Goal: Task Accomplishment & Management: Manage account settings

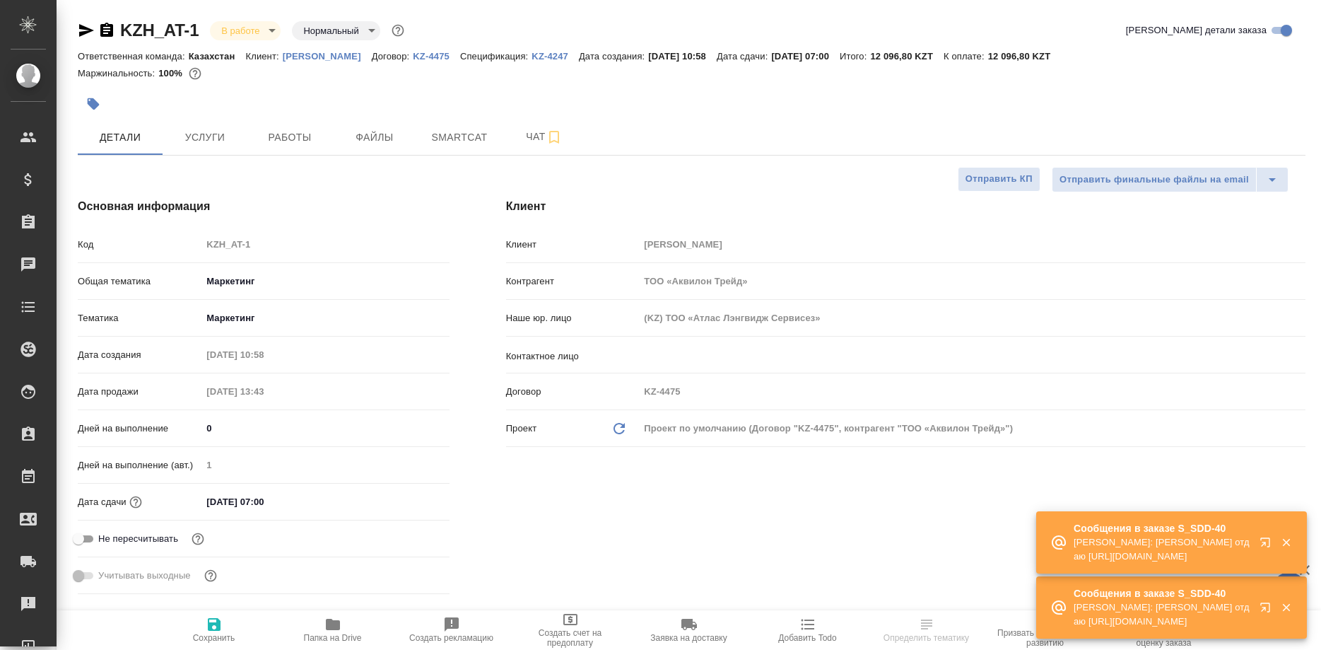
select select "RU"
drag, startPoint x: 289, startPoint y: 138, endPoint x: 760, endPoint y: 321, distance: 505.1
click at [291, 138] on span "Работы" at bounding box center [290, 138] width 68 height 18
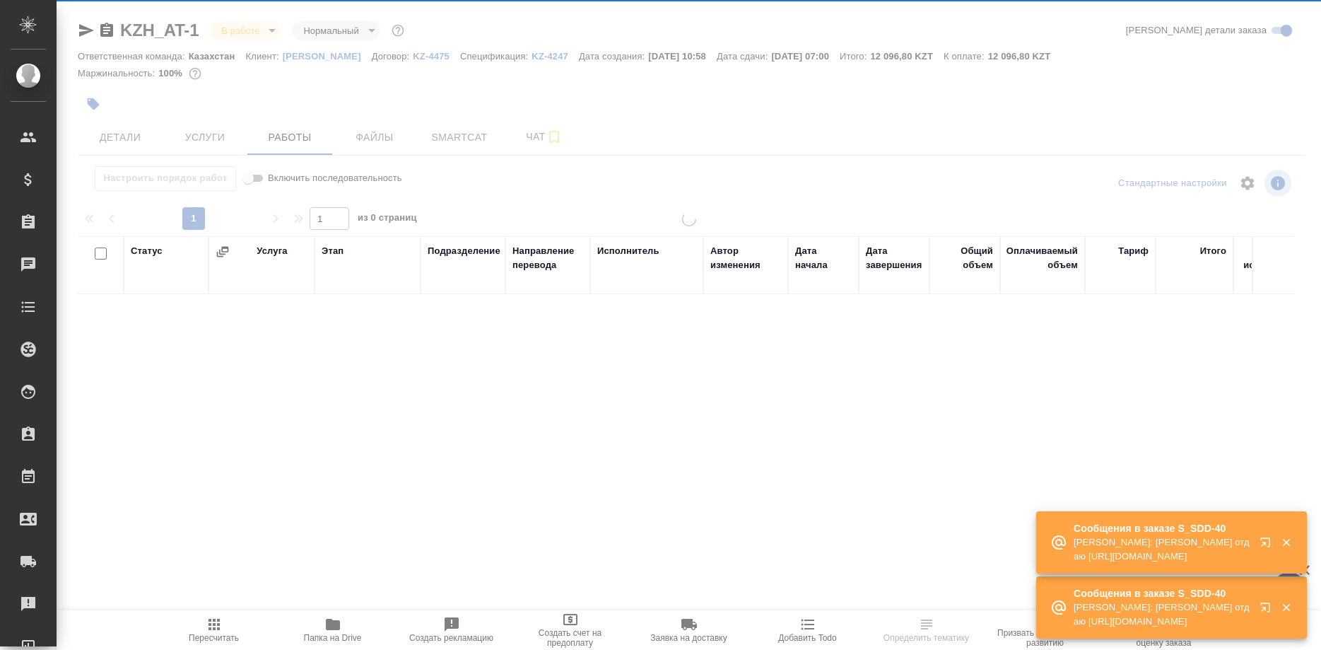
click at [1263, 542] on icon "button" at bounding box center [1264, 541] width 9 height 9
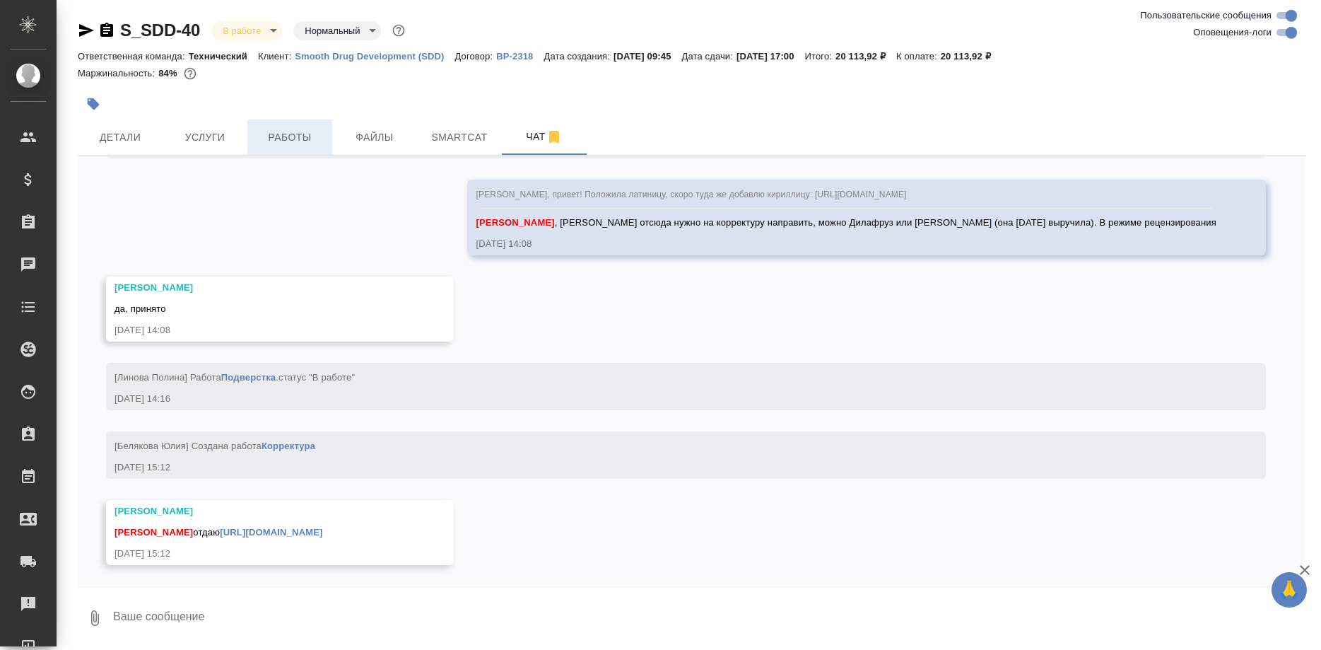
scroll to position [7416, 0]
click at [315, 534] on link "https://drive.awatera.com/s/9s5cyC5769QfPKT" at bounding box center [271, 532] width 102 height 11
click at [479, 603] on textarea at bounding box center [709, 616] width 1194 height 48
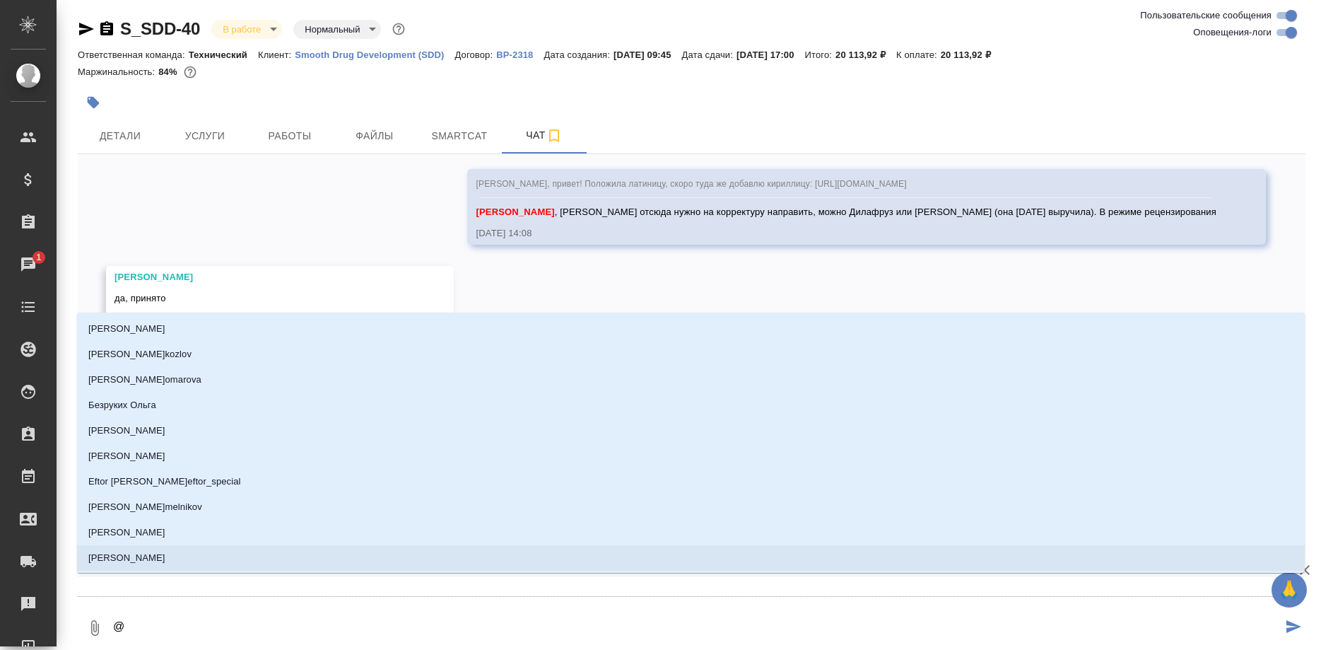
type textarea "@p"
type input "p"
type textarea "@pf"
type input "pf"
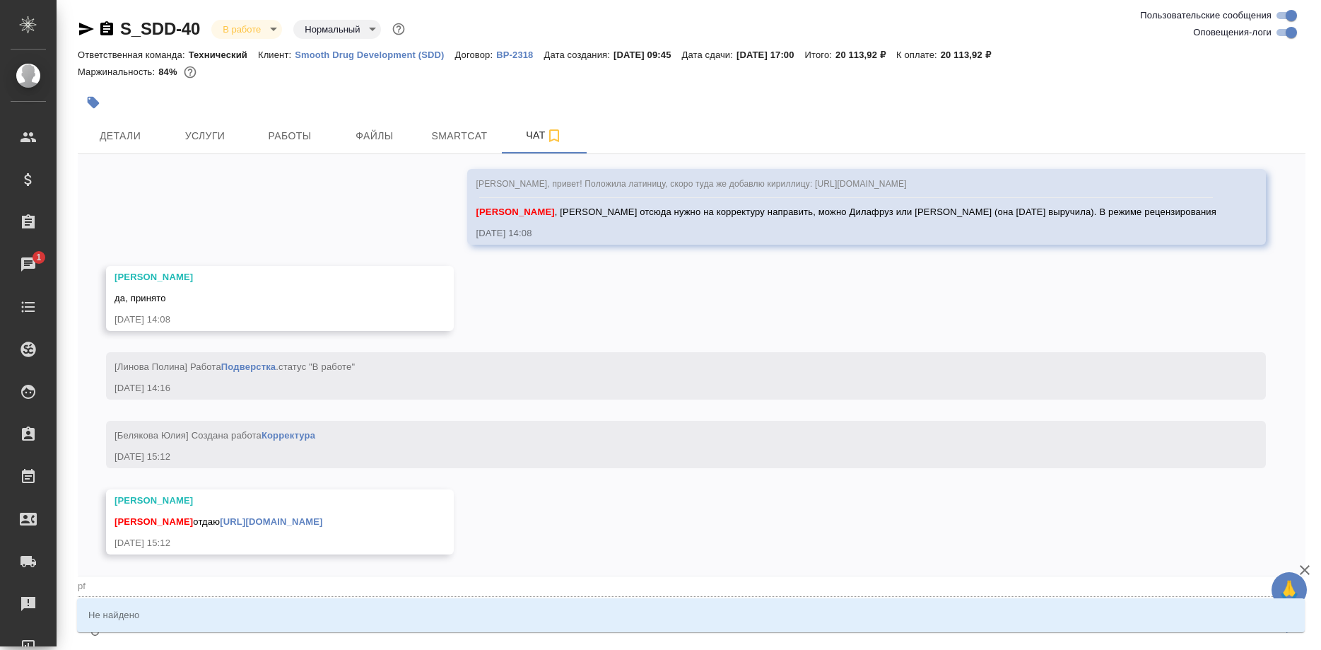
type textarea "@pf,"
type input "pf,"
type textarea "@pf,j"
type input "pf,j"
type textarea "@pf,jh"
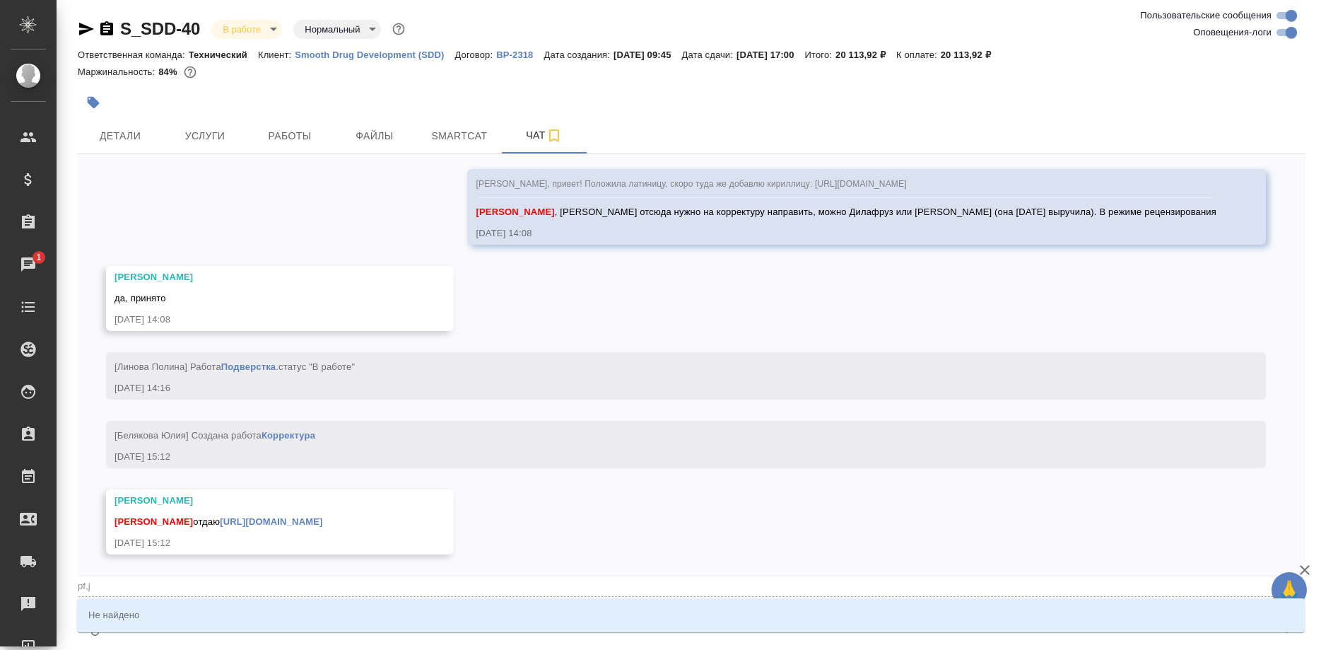
type input "pf,jh"
type textarea "@pf,j"
type input "pf,j"
type textarea "@pf,"
type input "pf,"
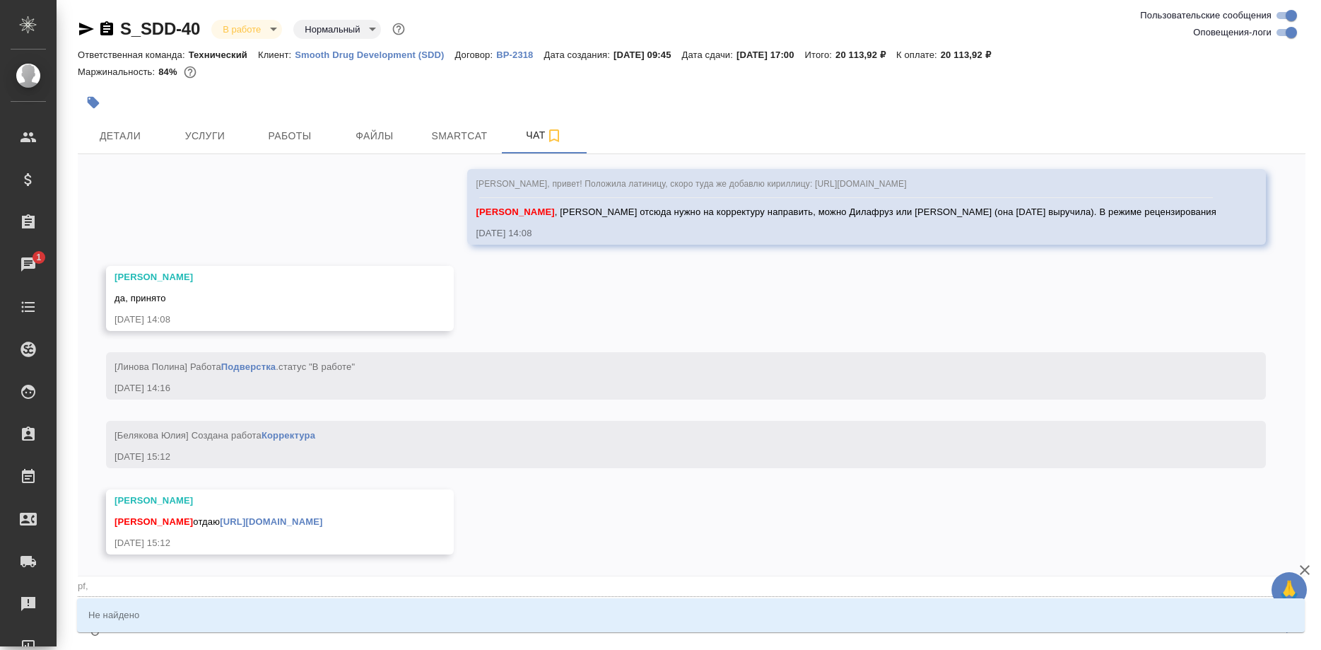
type textarea "@pf"
type input "pf"
type textarea "@p"
type input "p"
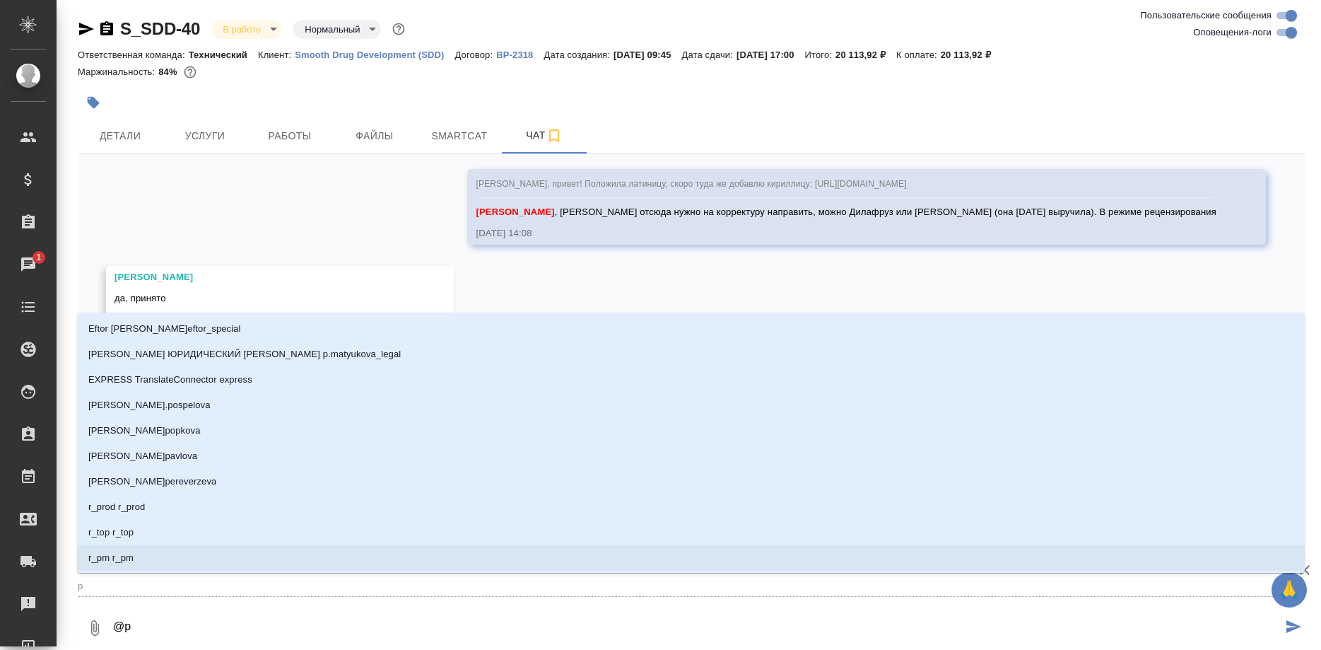
type textarea "@"
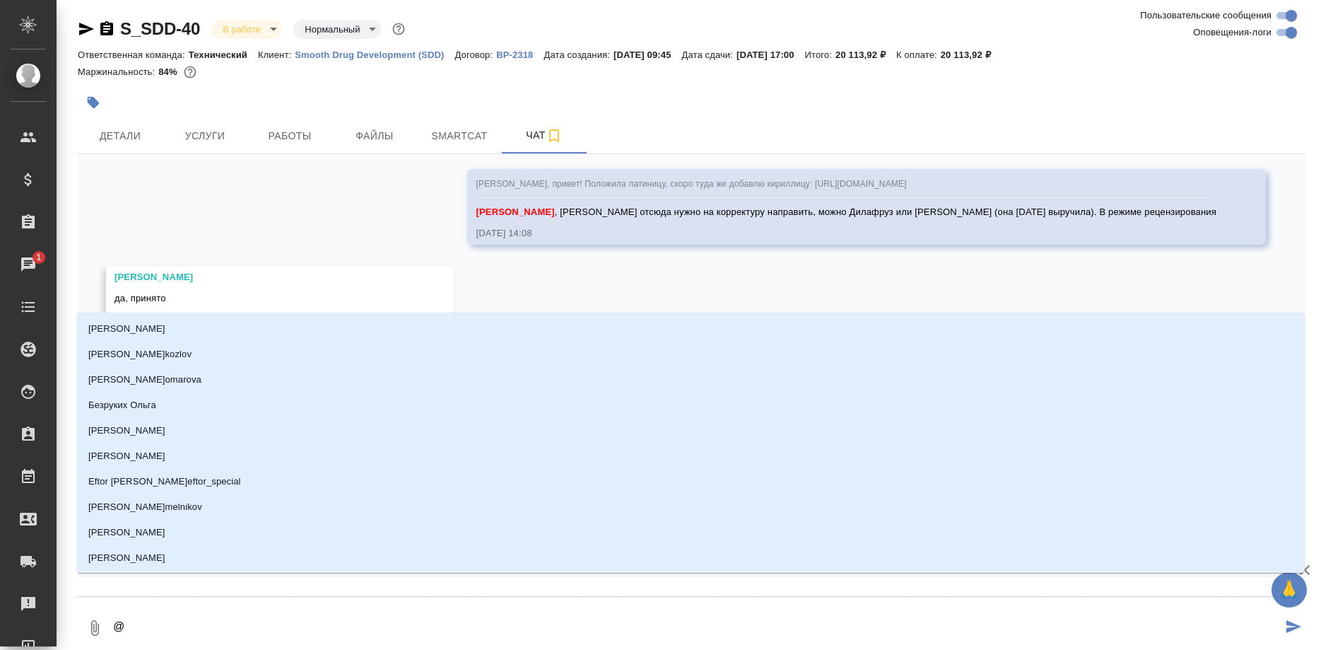
type textarea "@З"
type input "З"
type textarea "@За"
type input "За"
type textarea "@Заб"
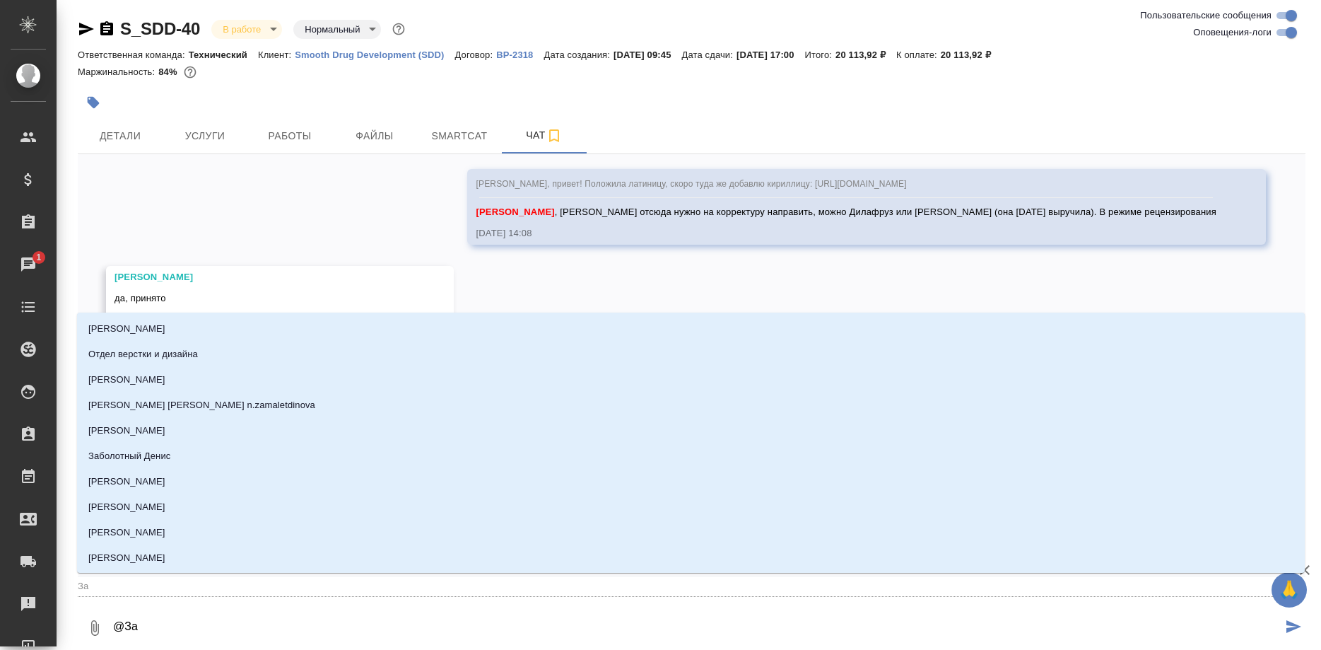
type input "Заб"
type textarea "@Забо"
type input "Забо"
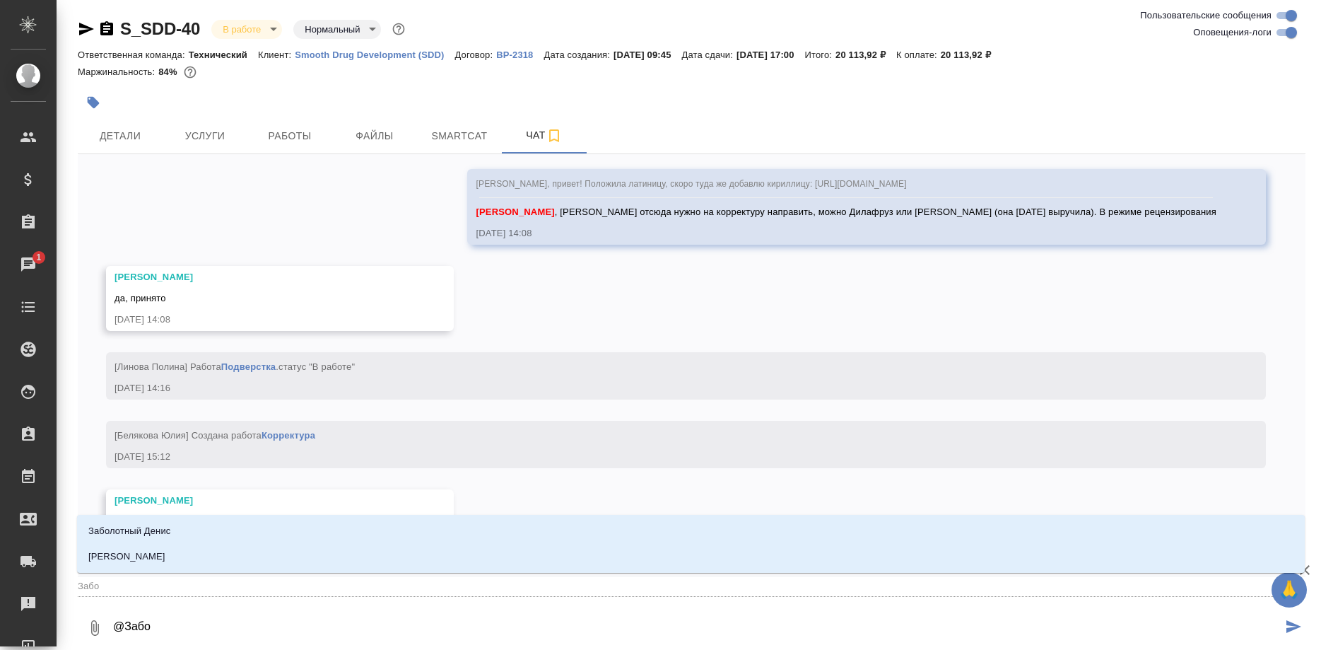
type textarea "@Забор"
type input "Забор"
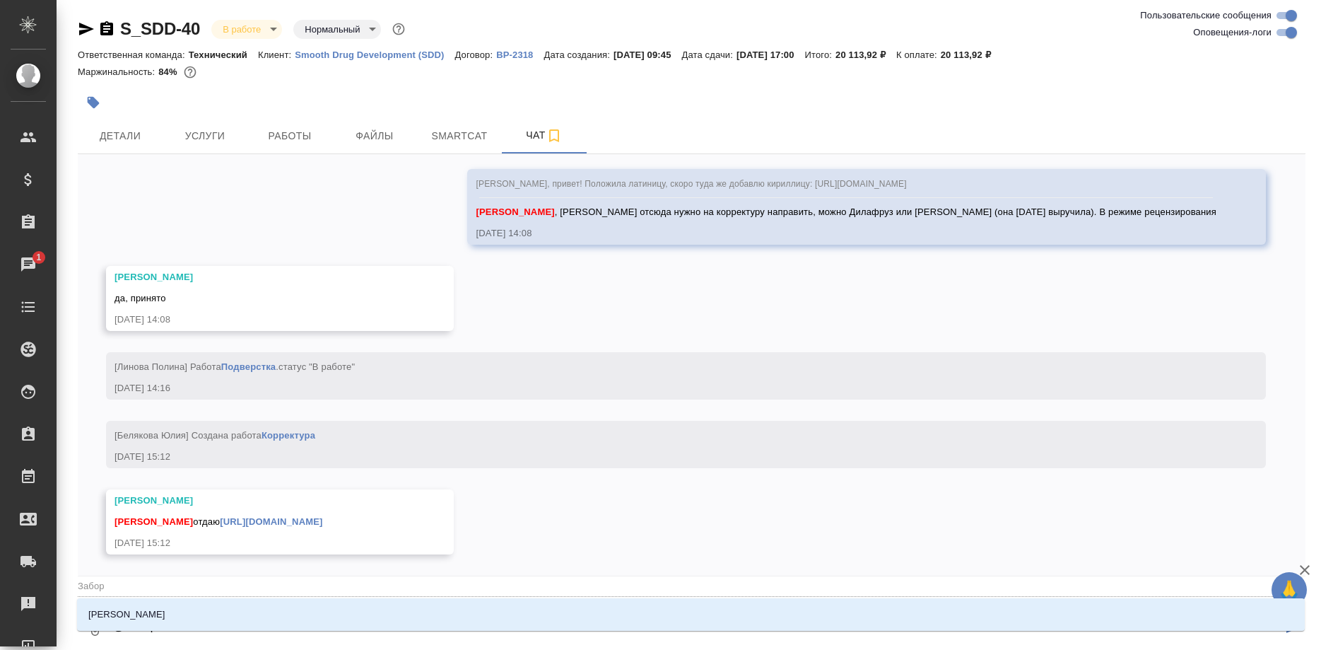
type textarea "@Заборо"
type input "Заборо"
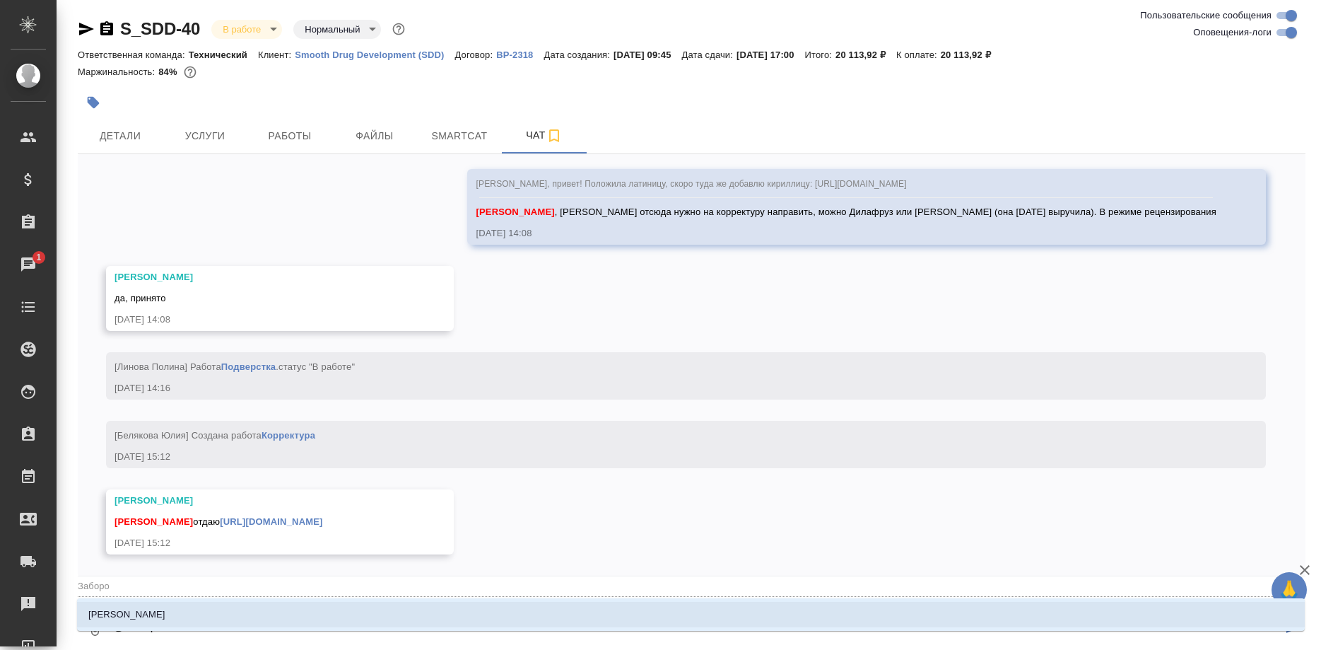
click at [197, 605] on li "Заборова Александра" at bounding box center [691, 614] width 1228 height 25
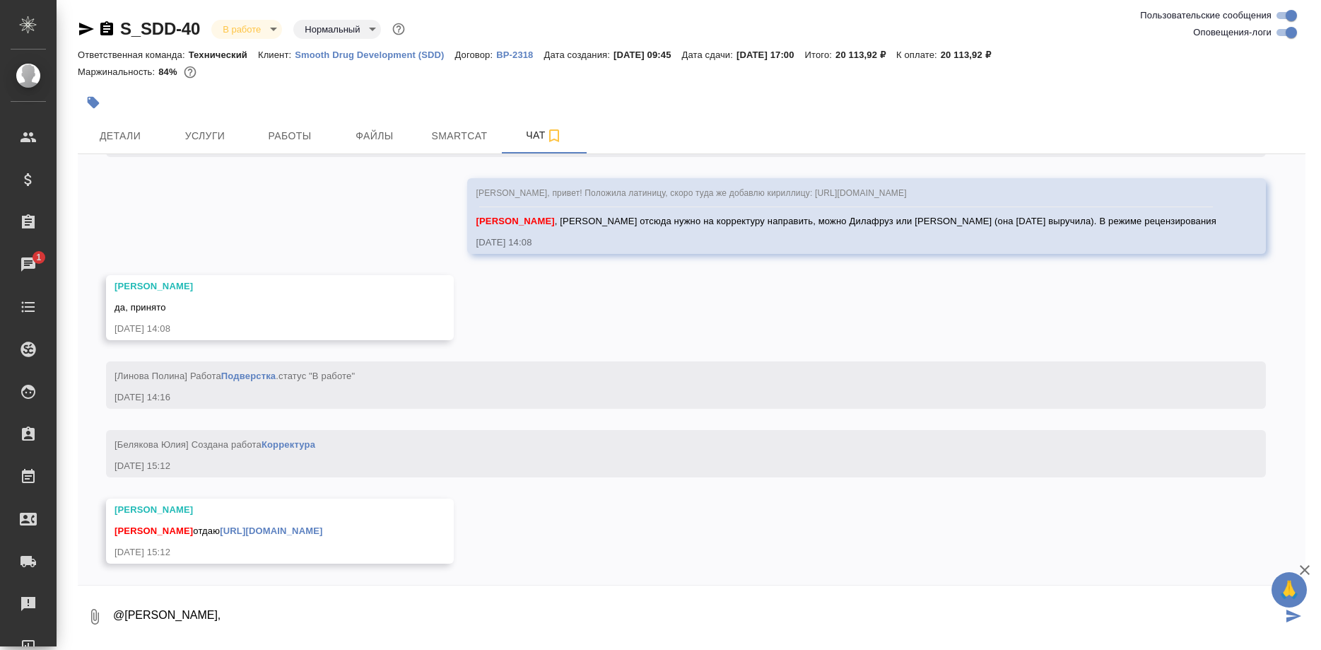
paste textarea "https://drive.awatera.com/s/88g4FCzHKs9nmy2"
click at [238, 613] on textarea "@Заборова Александра, https://drive.awatera.com/s/88g4FCzHKs9nmy2" at bounding box center [697, 616] width 1171 height 48
click at [525, 606] on textarea "@Заборова Александра, https://drive.awatera.com/s/88g4FCzHKs9nmy2" at bounding box center [697, 616] width 1171 height 48
paste textarea "https://drive.awatera.com/s/88g4FCzHKs9nmy2"
click at [532, 621] on textarea "@Заборова Александра, https://drive.awatera.com/s/88g4FCzHKs9nmy2" at bounding box center [697, 616] width 1171 height 48
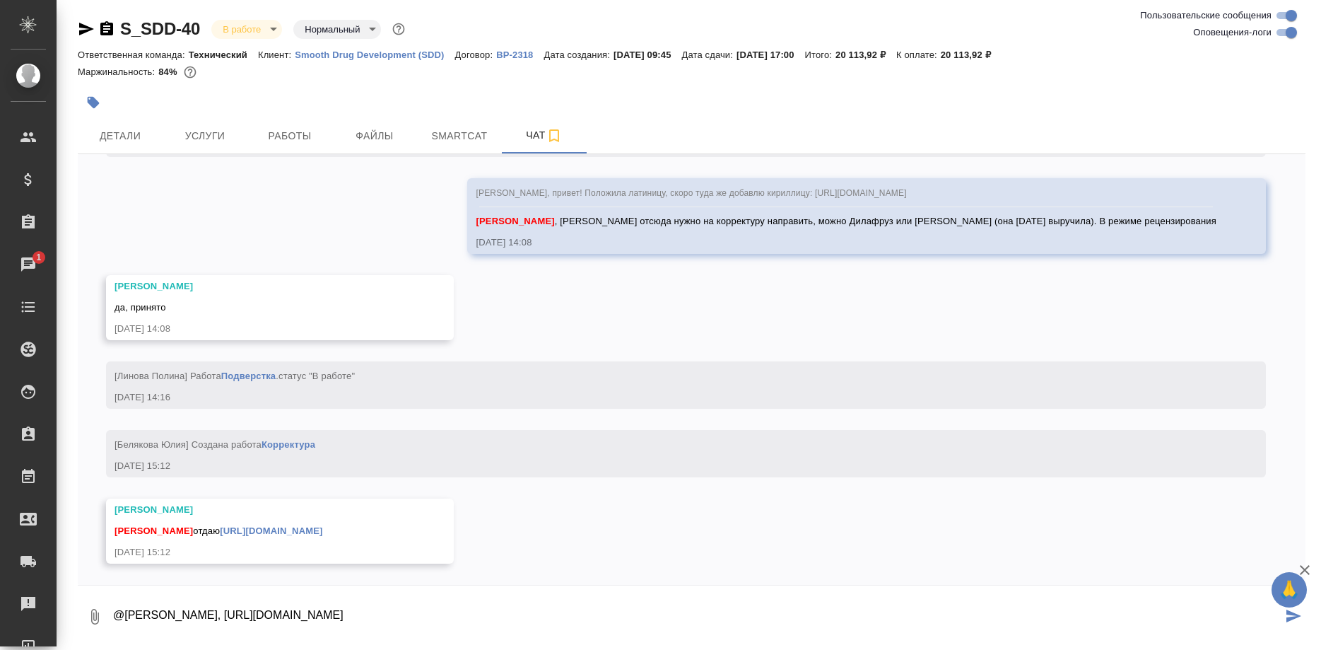
click at [245, 619] on textarea "@Заборова Александра, https://drive.awatera.com/s/88g4FCzHKs9nmy2" at bounding box center [697, 616] width 1171 height 48
type textarea "@Заборова Александра, тут кириллица на подверстку: https://drive.awatera.com/s/…"
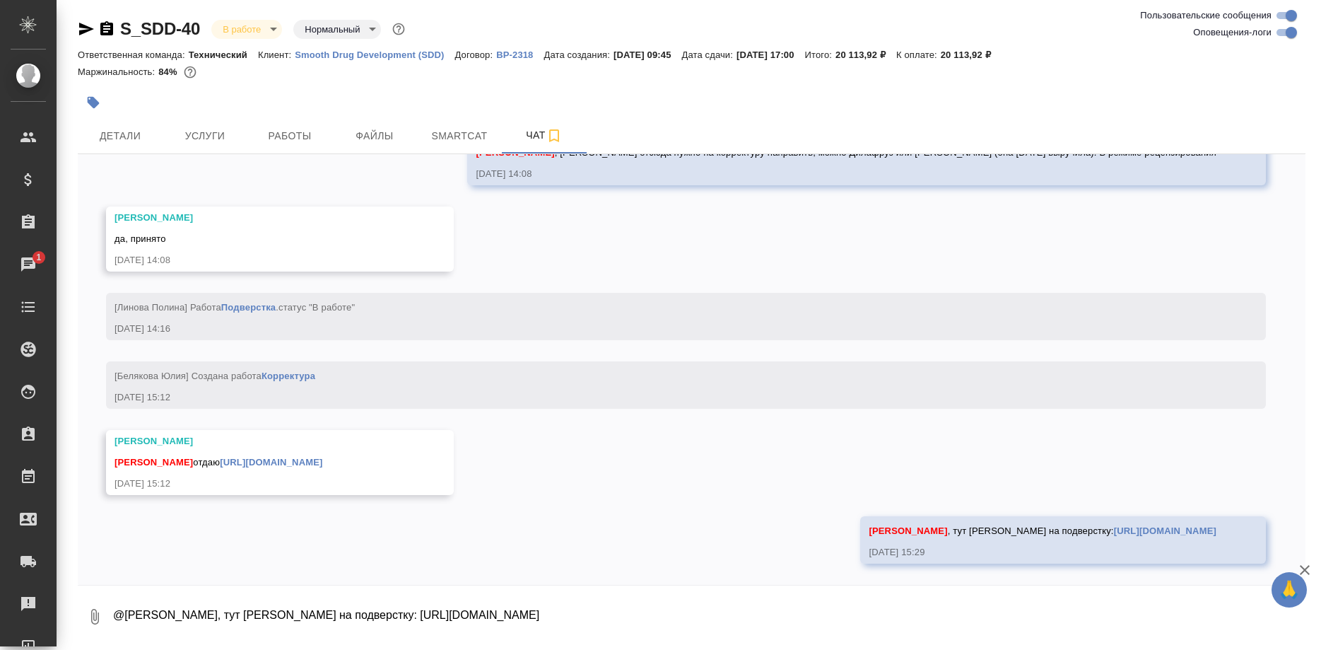
scroll to position [7485, 0]
click at [291, 127] on button "Работы" at bounding box center [289, 135] width 85 height 35
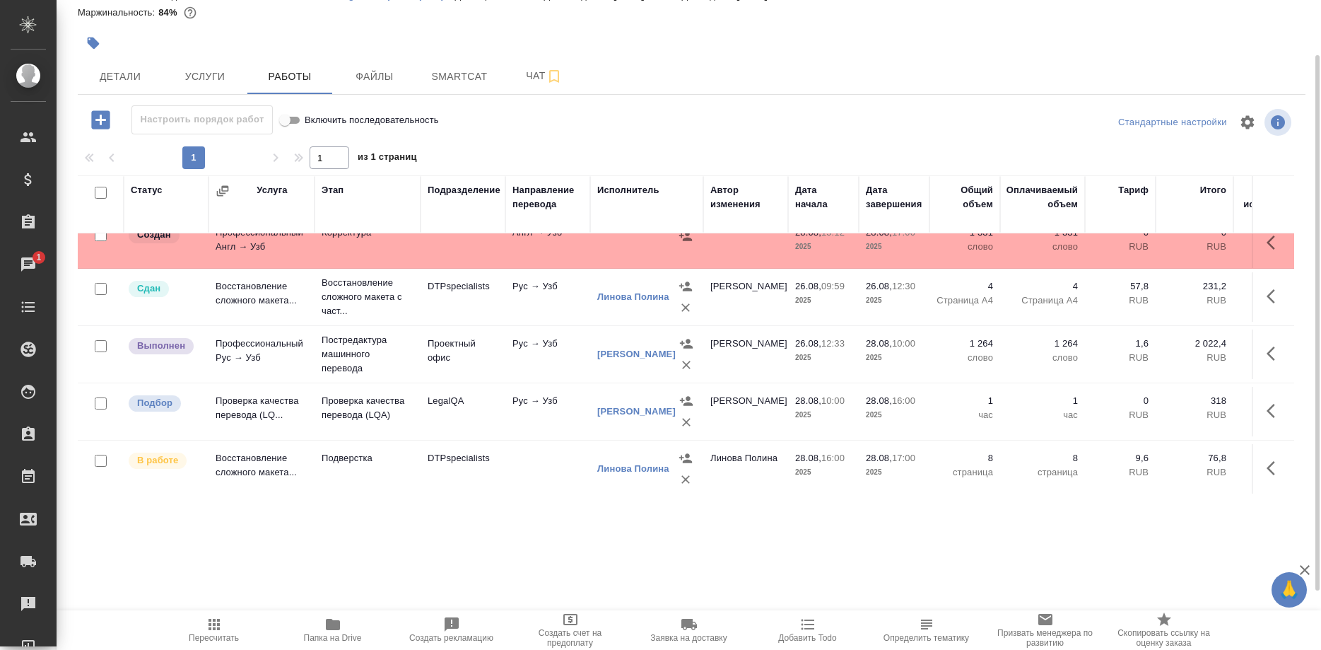
scroll to position [20, 0]
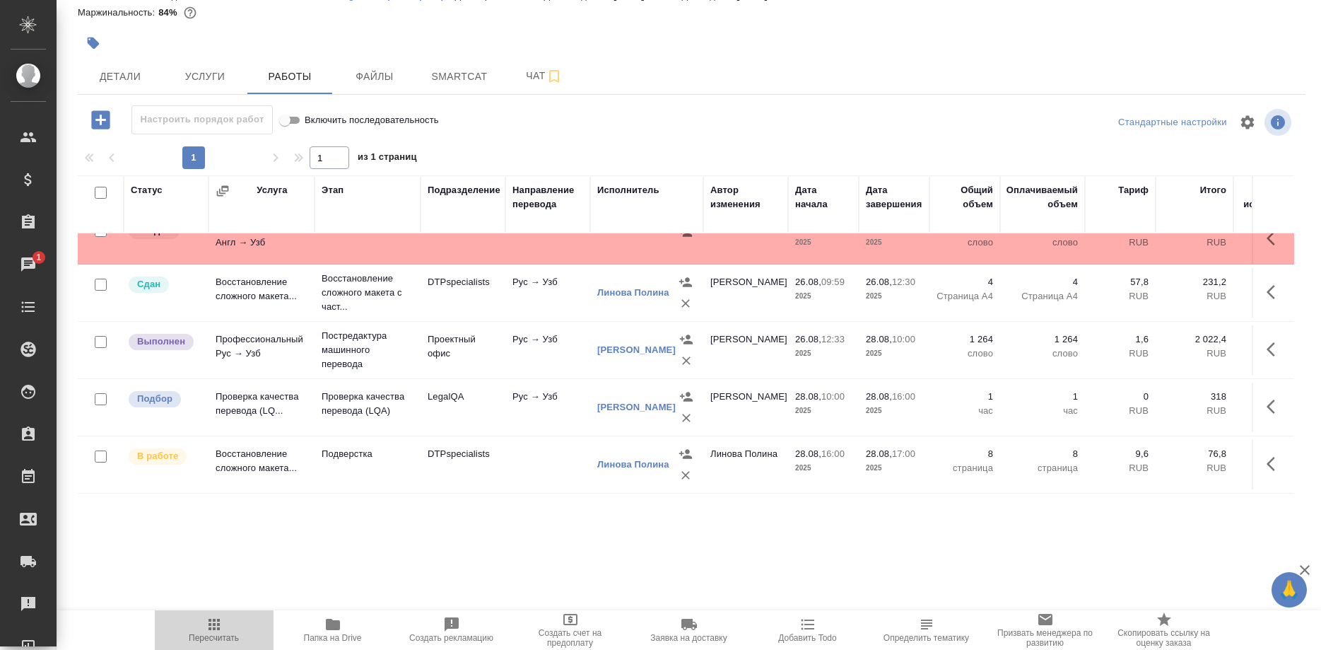
click at [218, 635] on span "Пересчитать" at bounding box center [214, 638] width 50 height 10
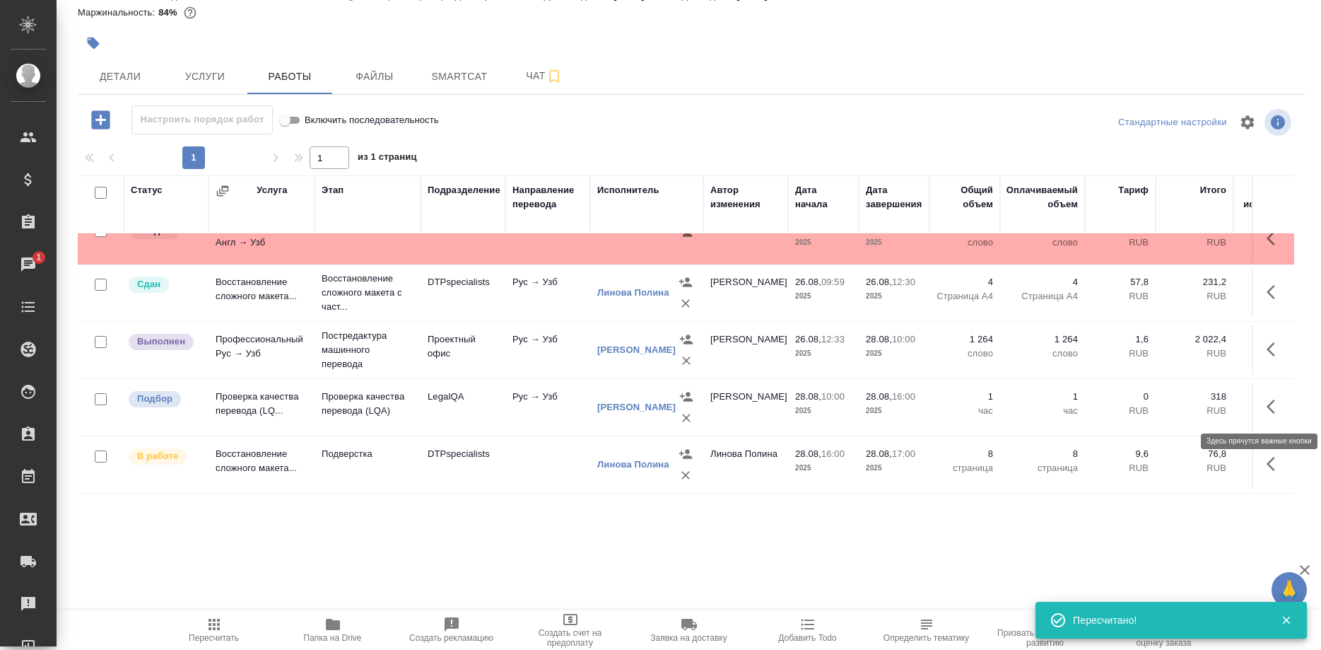
click at [1266, 405] on button "button" at bounding box center [1275, 406] width 34 height 34
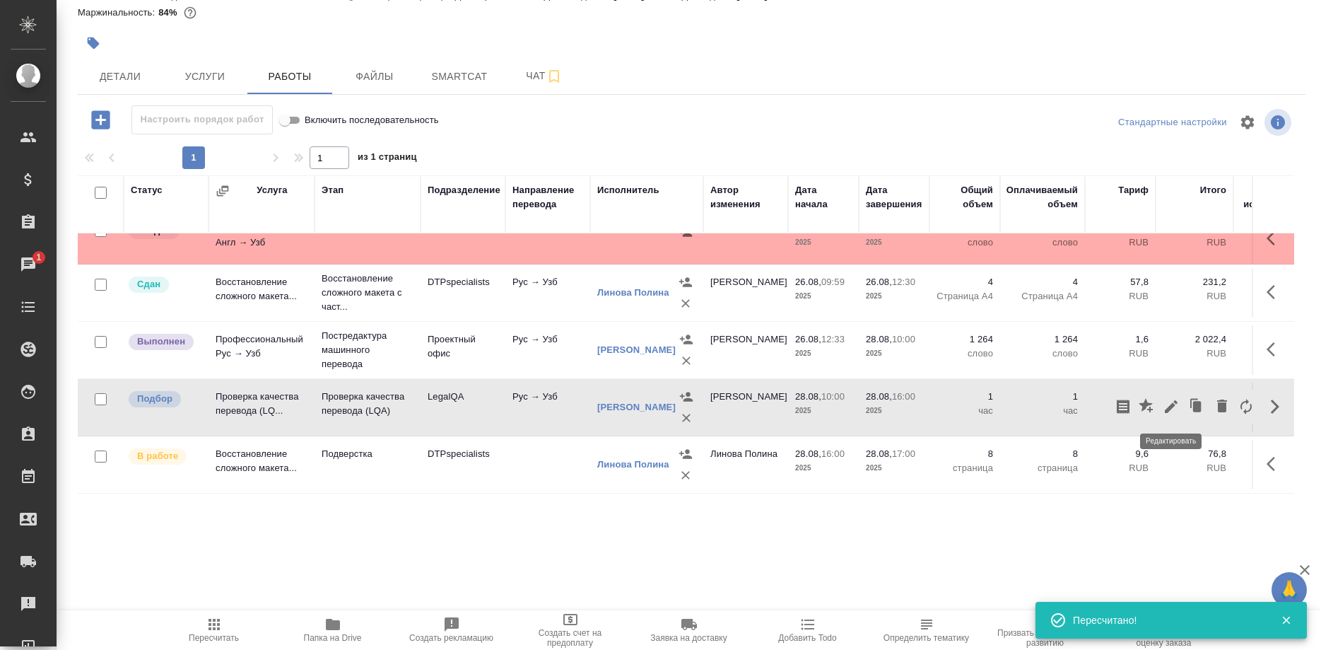
click at [1168, 406] on icon "button" at bounding box center [1171, 406] width 17 height 17
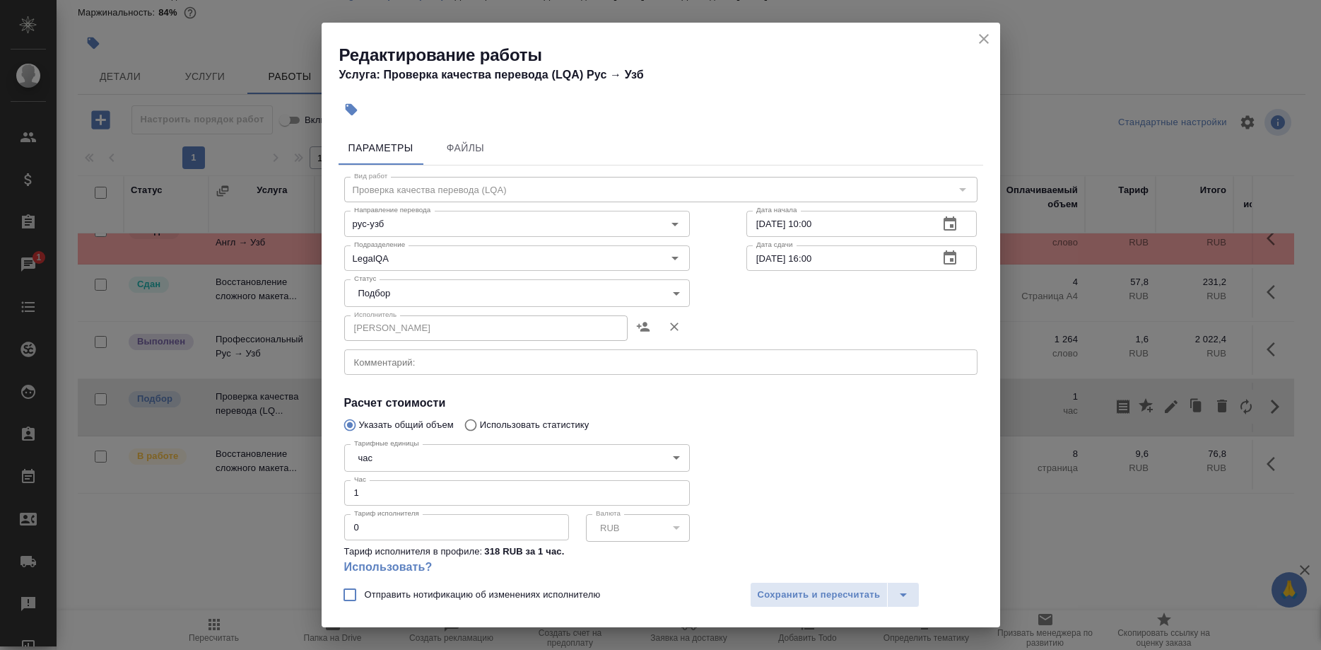
click at [524, 480] on input "1" at bounding box center [517, 492] width 346 height 25
type input "1.5"
click at [603, 292] on body "🙏 .cls-1 fill:#fff; AWATERA Shirina Sabina Клиенты Спецификации Заказы 1 Чаты T…" at bounding box center [660, 325] width 1321 height 650
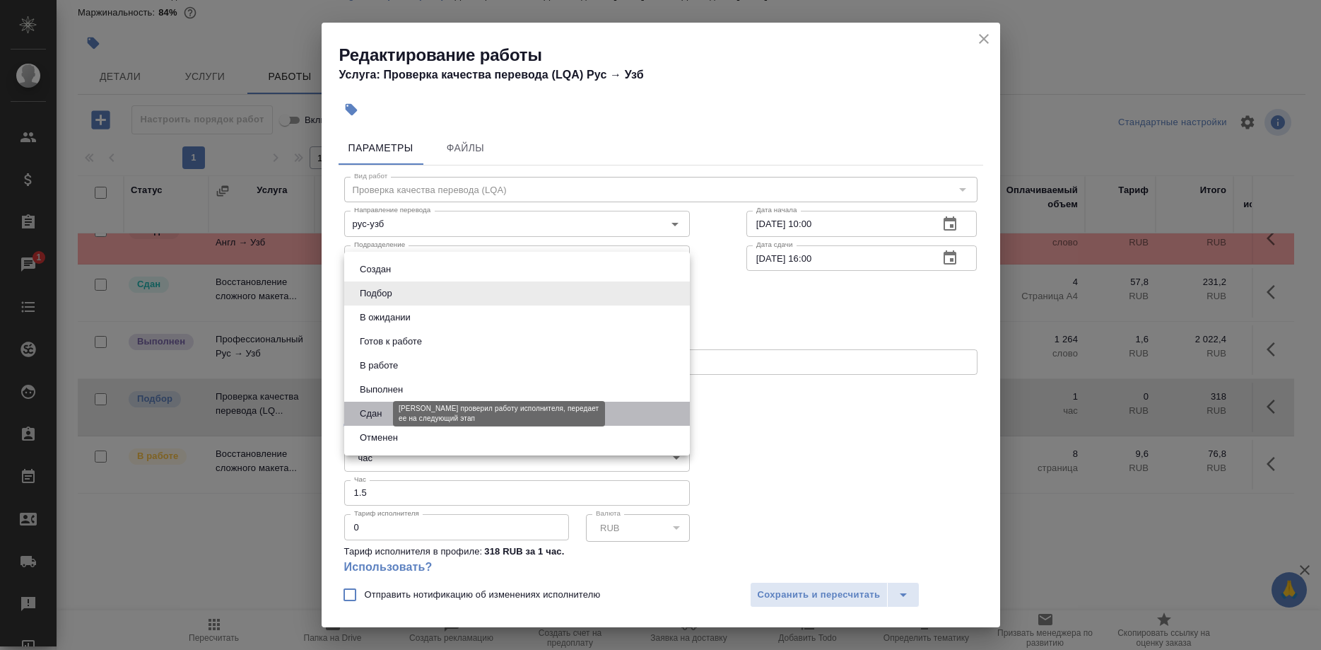
click at [377, 406] on button "Сдан" at bounding box center [371, 414] width 30 height 16
type input "closed"
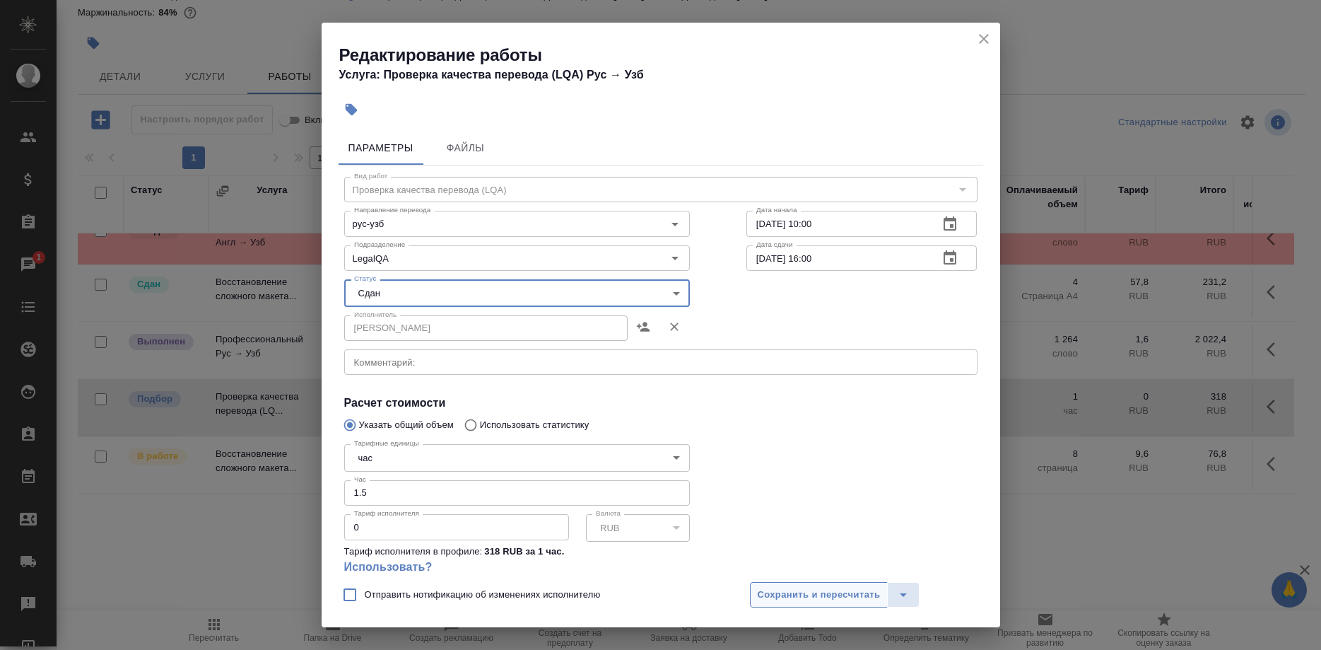
click at [767, 585] on button "Сохранить и пересчитать" at bounding box center [819, 594] width 139 height 25
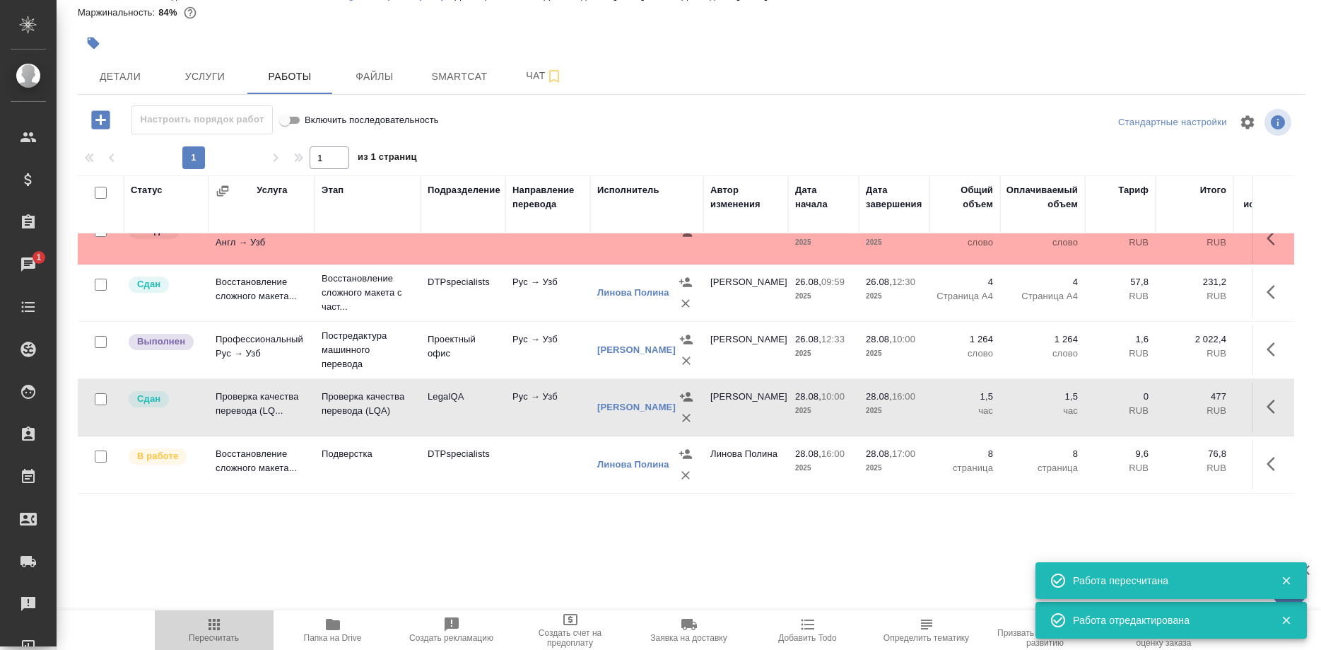
click at [223, 630] on span "Пересчитать" at bounding box center [214, 629] width 102 height 27
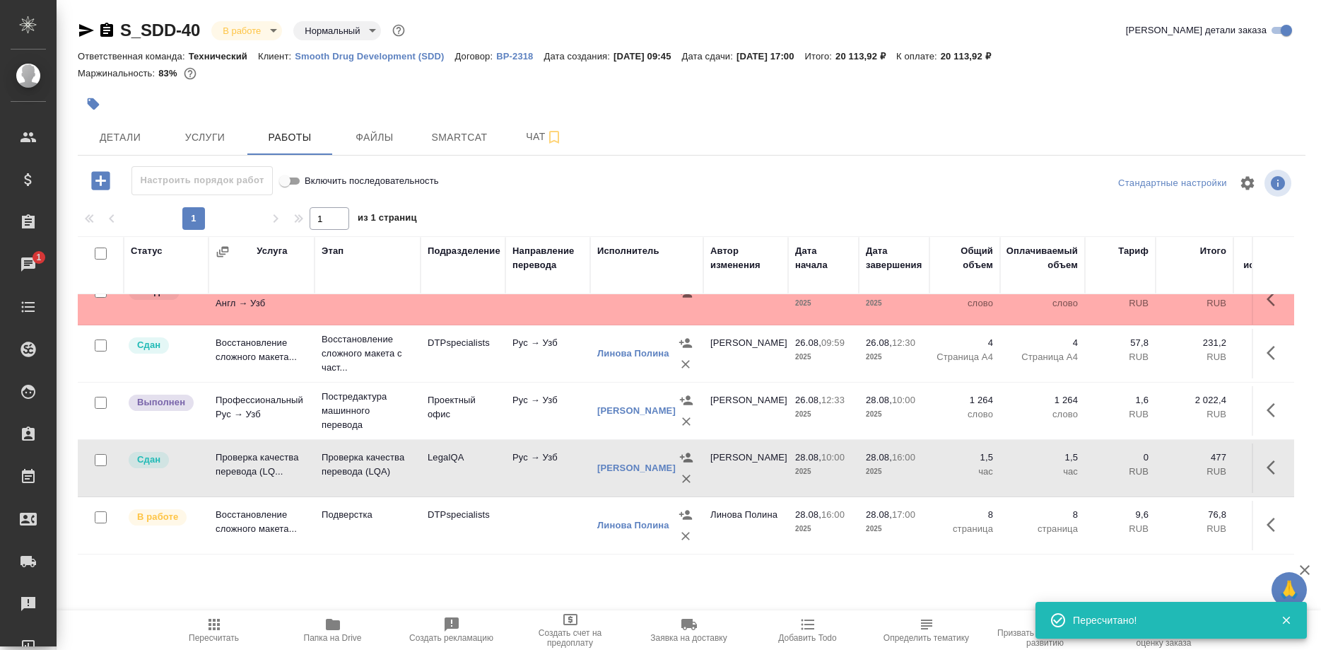
scroll to position [0, 0]
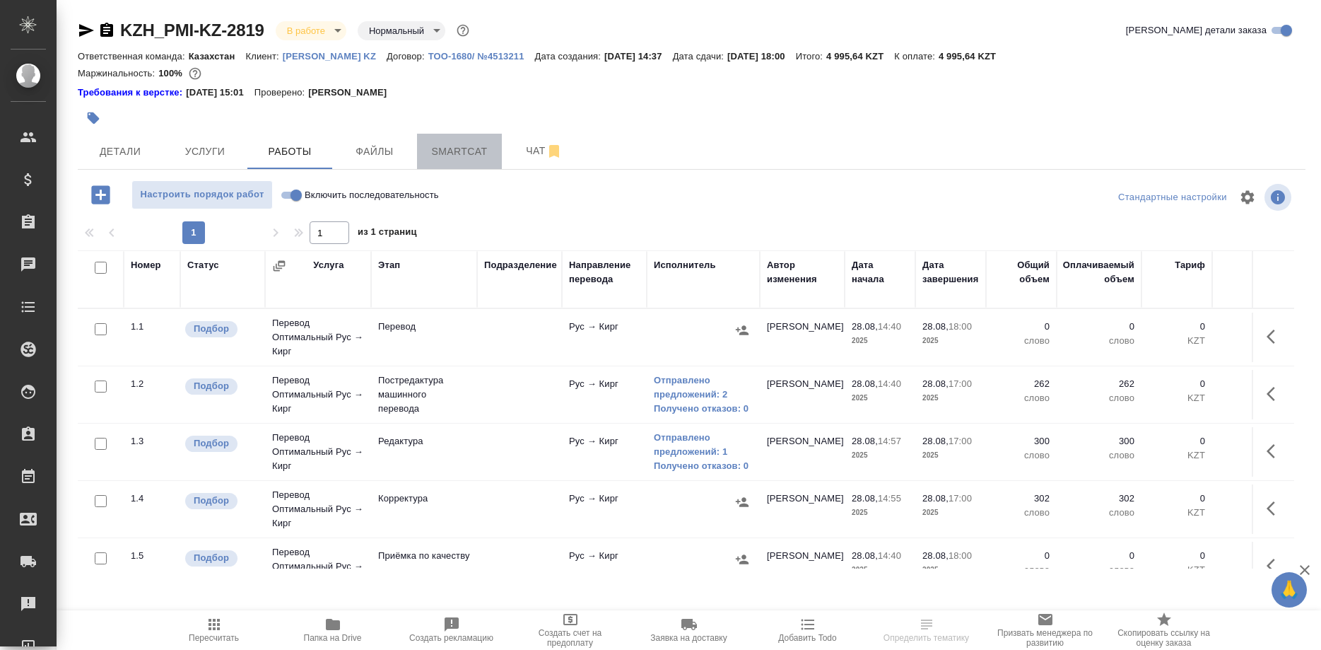
click at [457, 153] on span "Smartcat" at bounding box center [460, 152] width 68 height 18
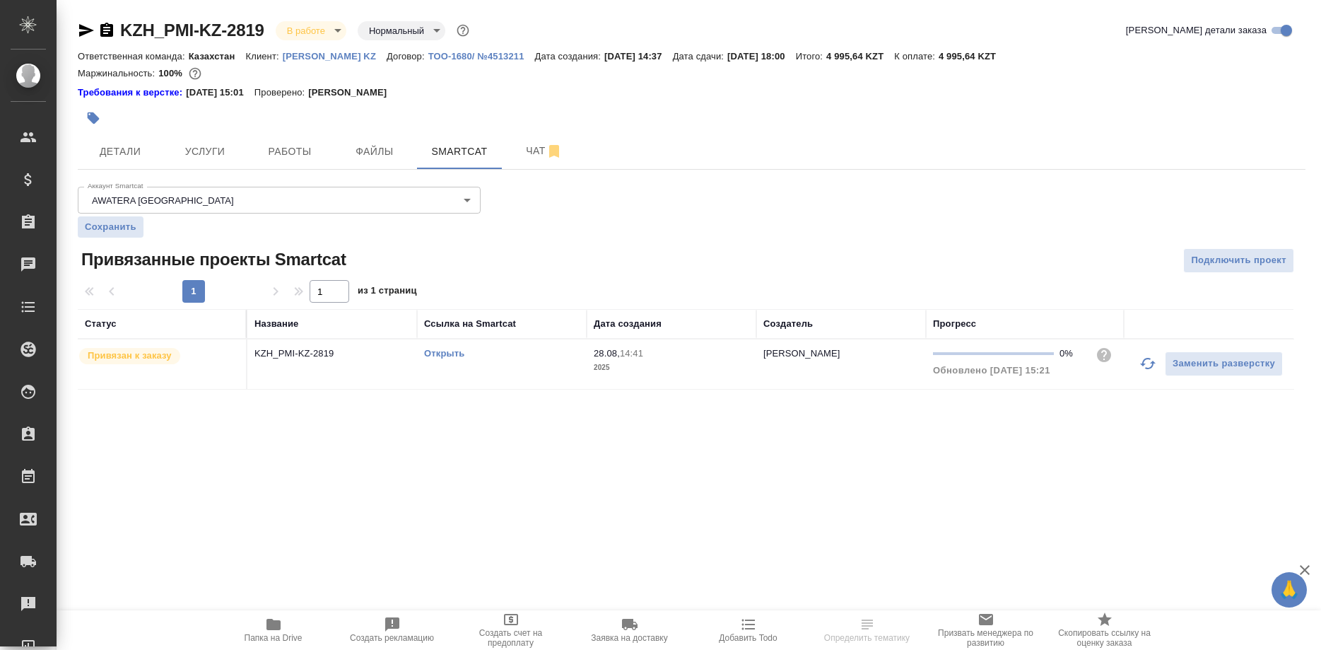
click at [442, 350] on link "Открыть" at bounding box center [444, 353] width 40 height 11
click at [300, 153] on span "Работы" at bounding box center [290, 152] width 68 height 18
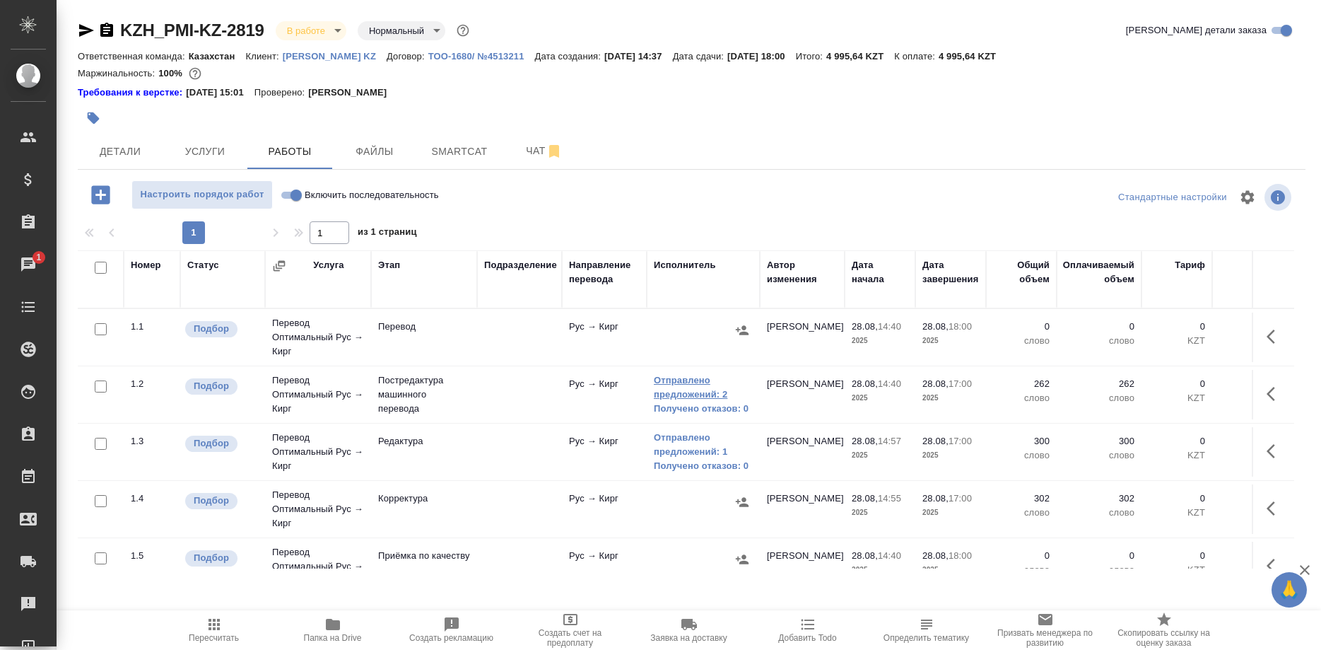
click at [698, 389] on link "Отправлено предложений: 2" at bounding box center [703, 387] width 99 height 28
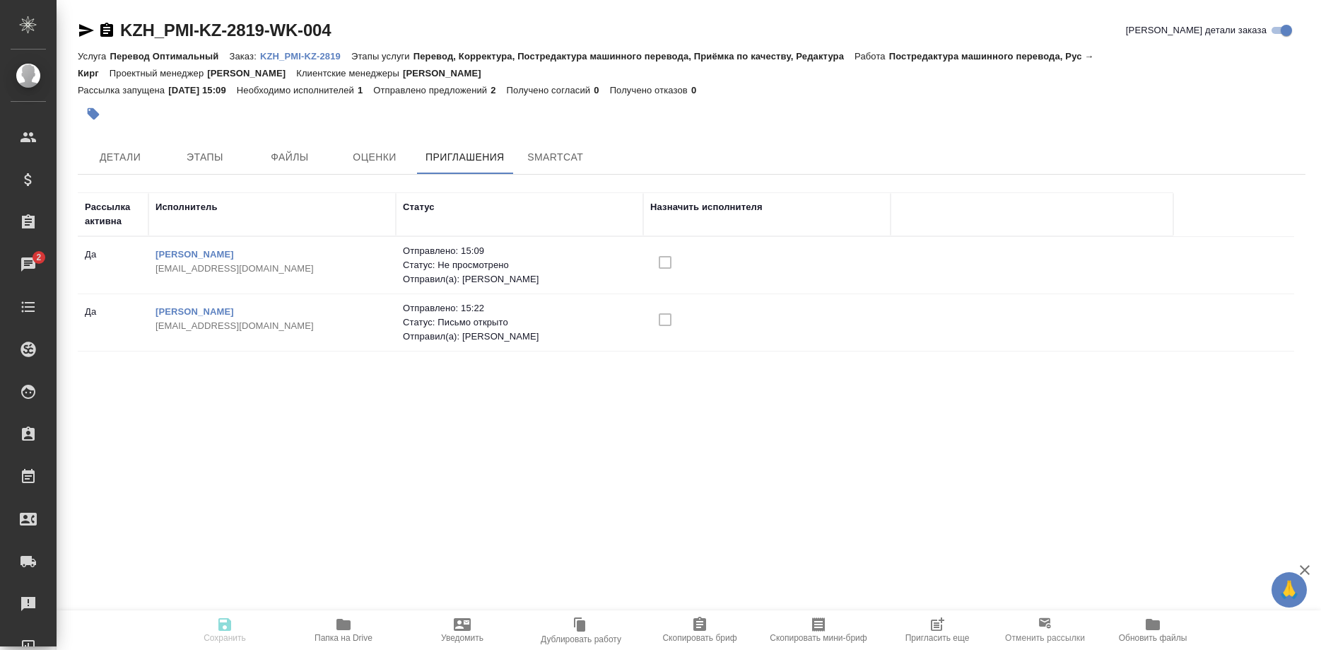
click at [303, 57] on p "KZH_PMI-KZ-2819" at bounding box center [305, 56] width 91 height 11
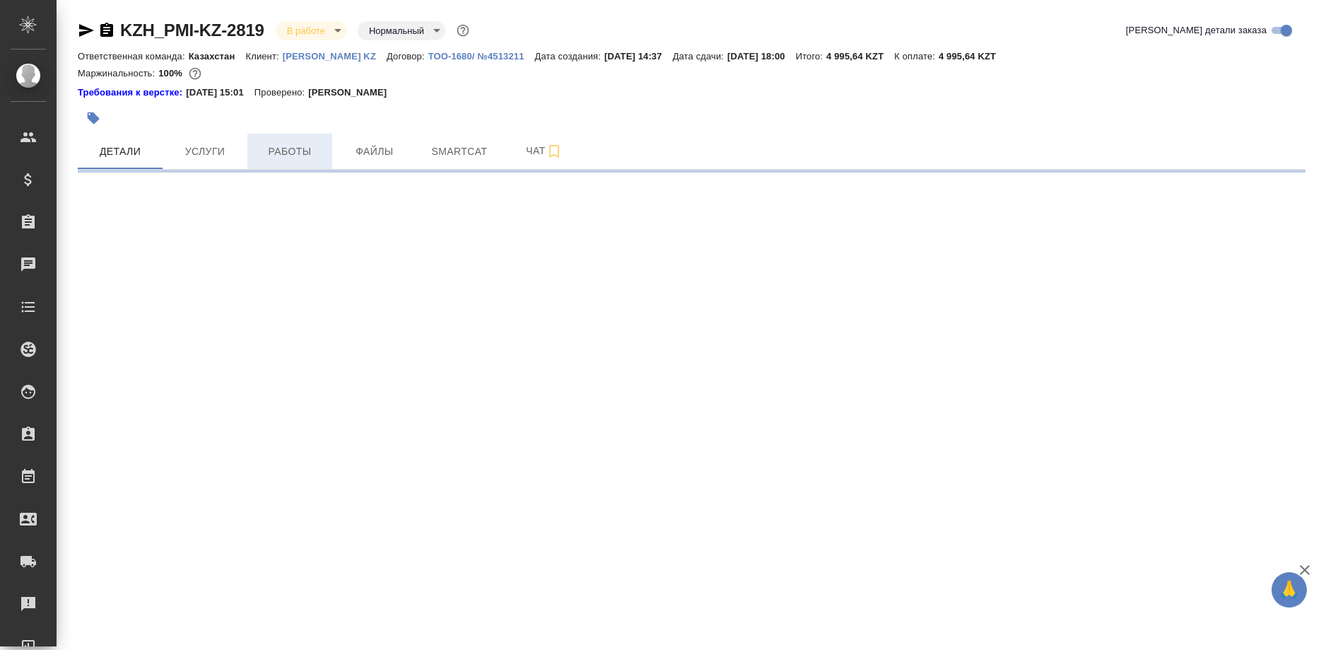
click at [301, 147] on span "Работы" at bounding box center [290, 152] width 68 height 18
select select "RU"
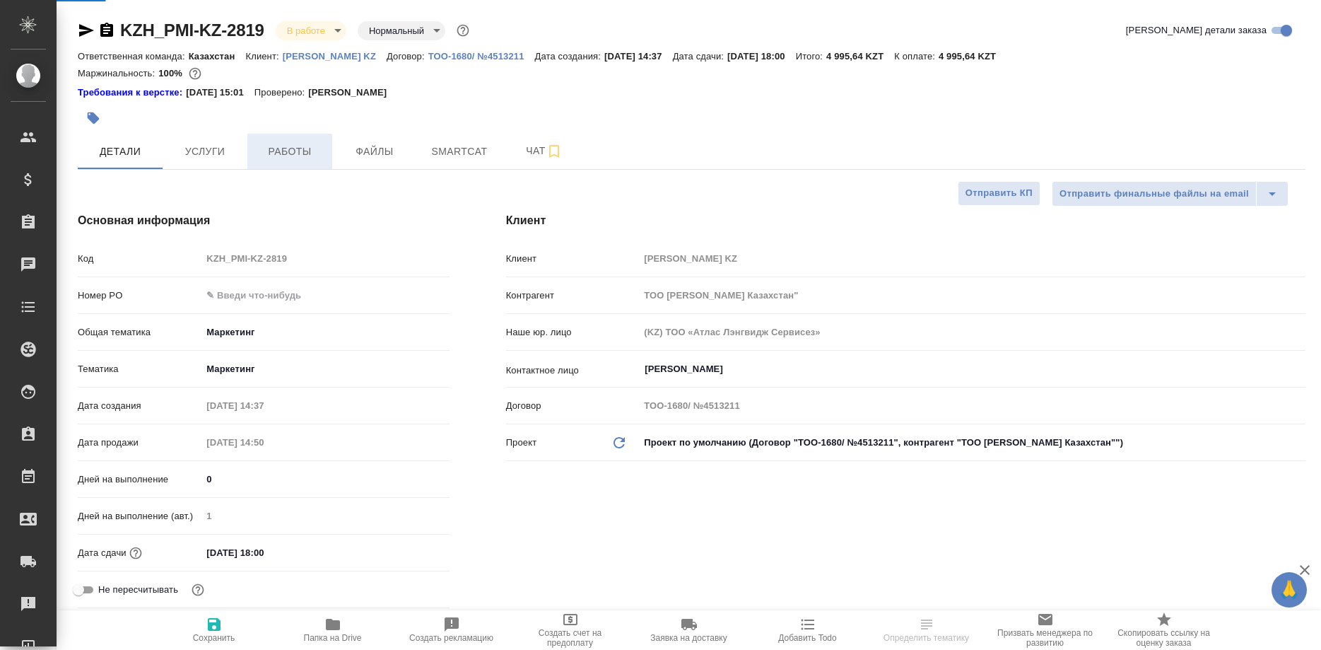
type textarea "x"
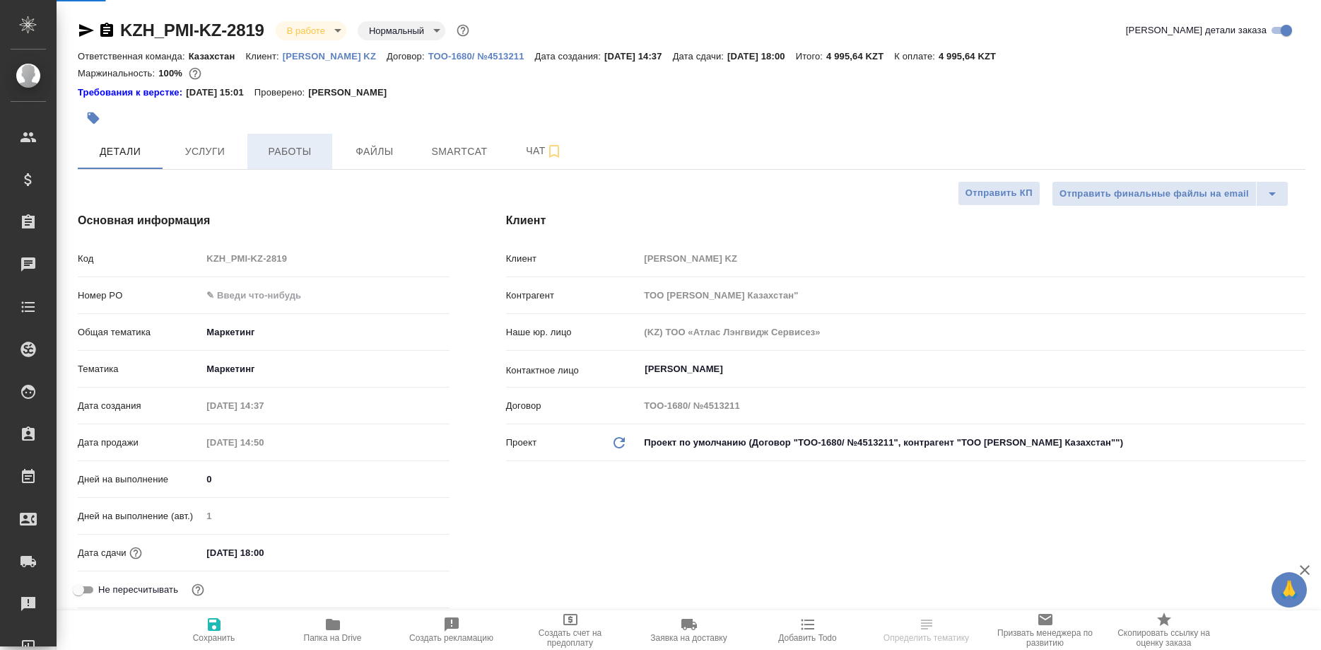
type textarea "x"
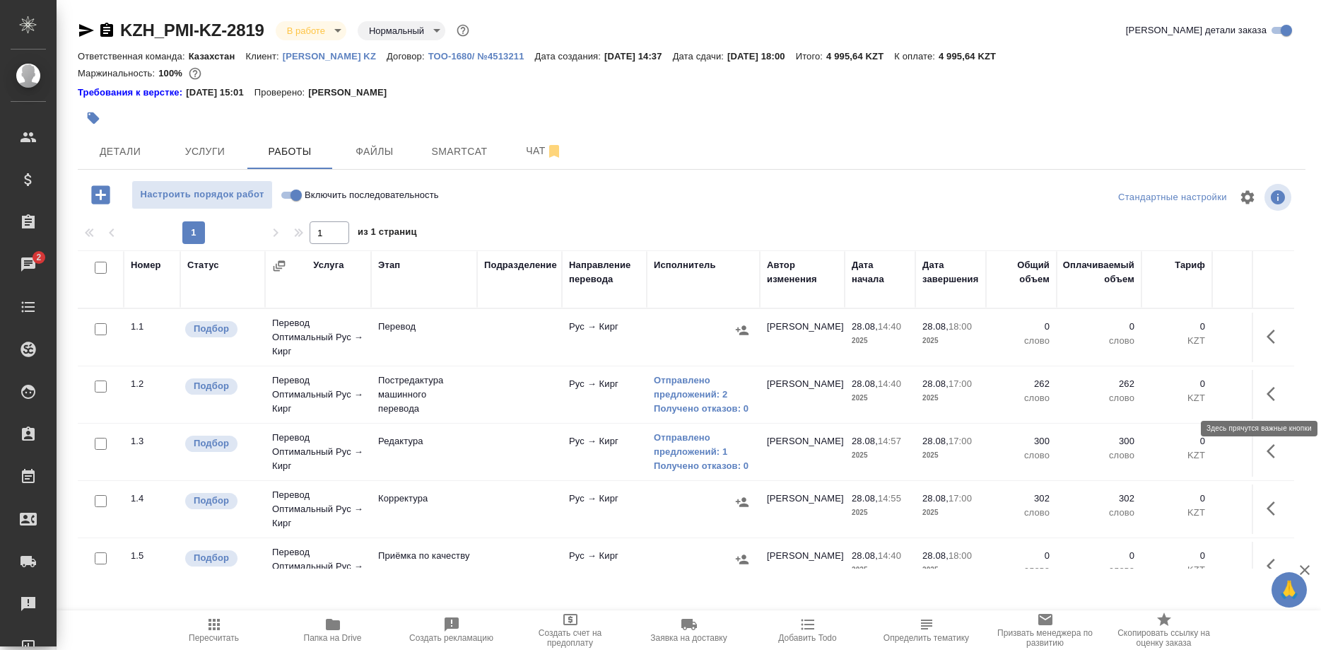
click at [1262, 394] on button "button" at bounding box center [1275, 394] width 34 height 34
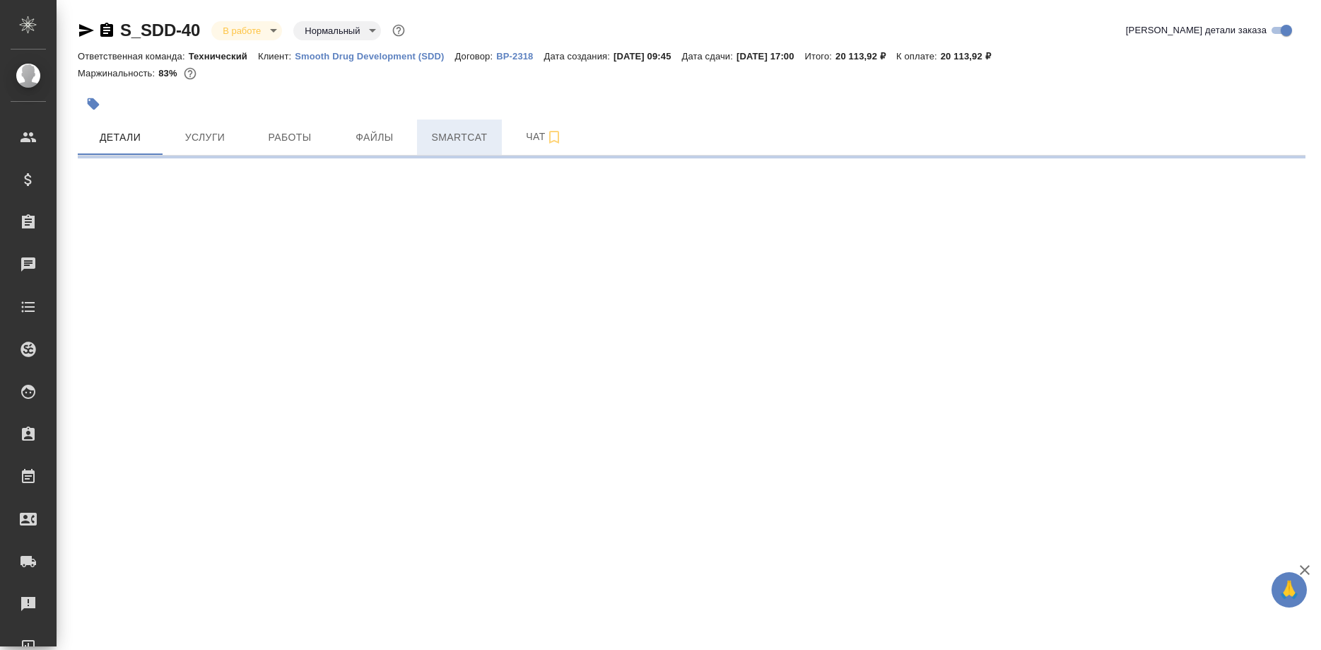
select select "RU"
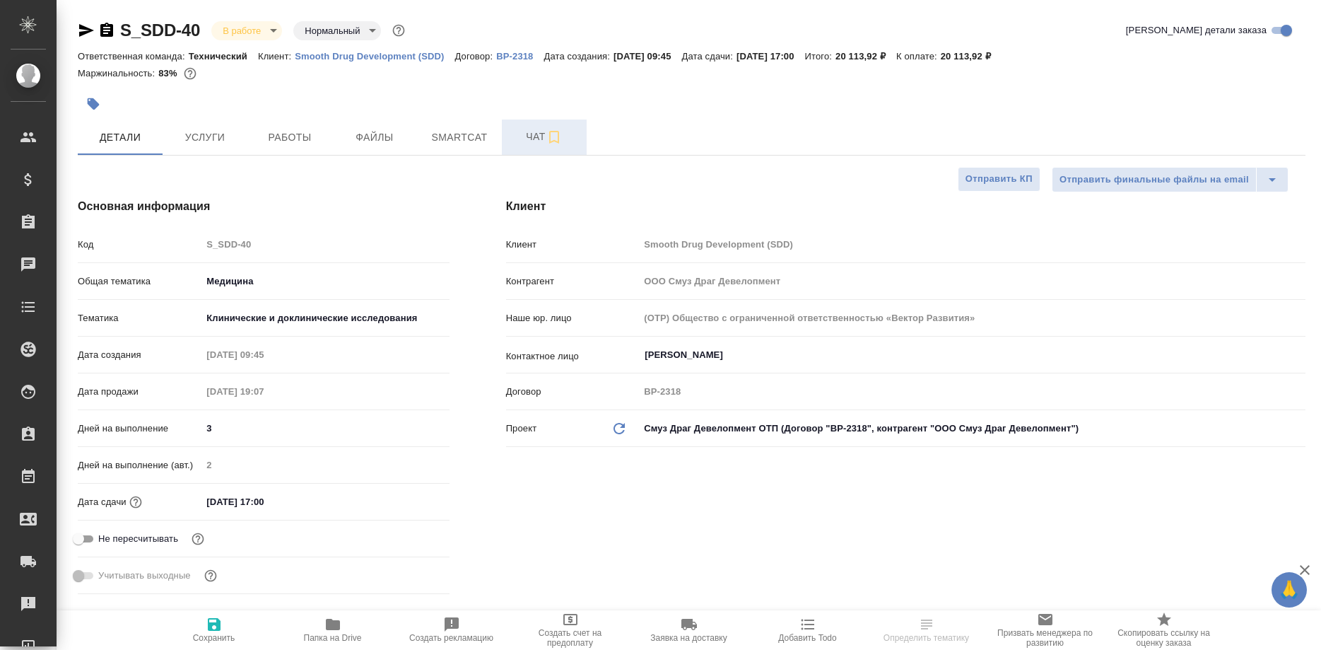
type textarea "x"
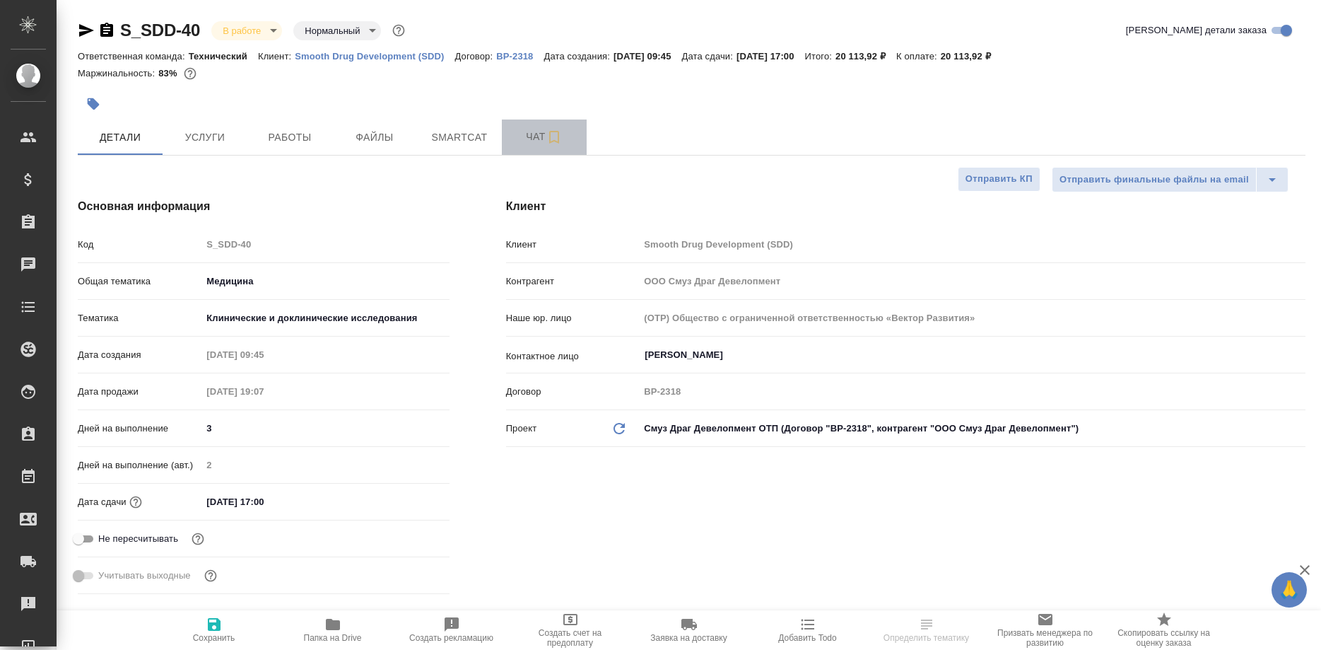
type textarea "x"
click at [529, 134] on span "Чат" at bounding box center [544, 137] width 68 height 18
type textarea "x"
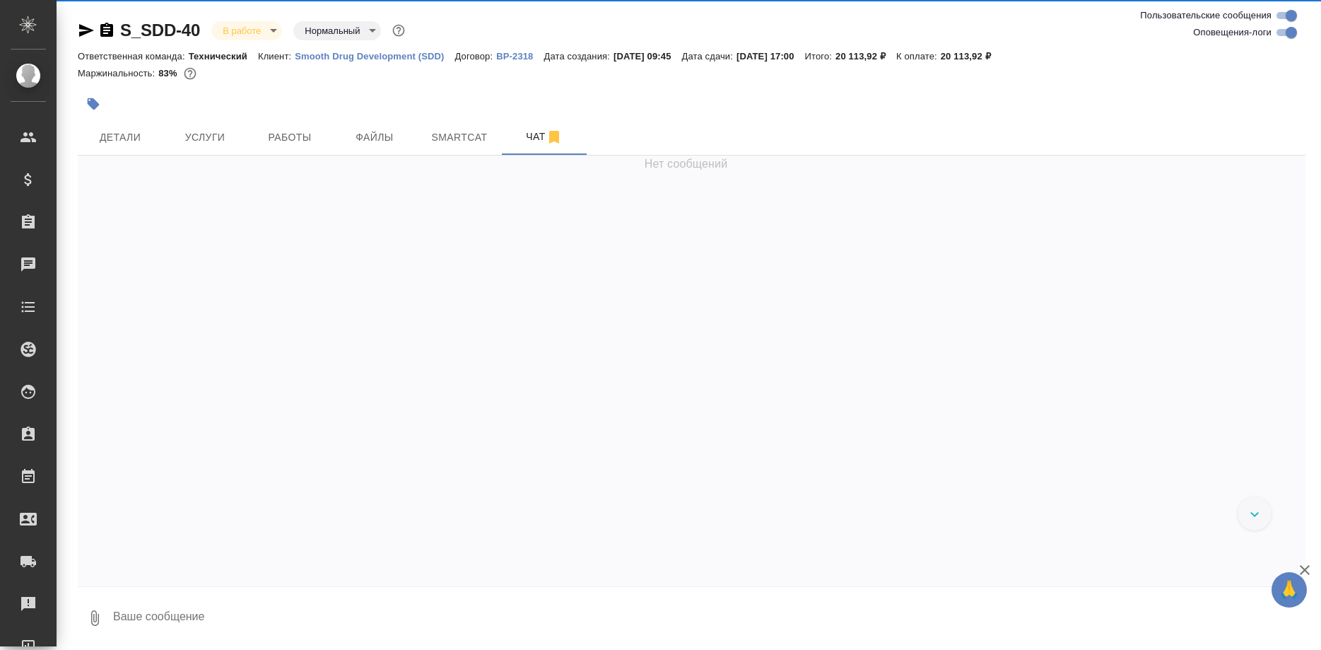
drag, startPoint x: 317, startPoint y: 643, endPoint x: 330, endPoint y: 635, distance: 15.2
click at [330, 635] on textarea at bounding box center [709, 618] width 1194 height 48
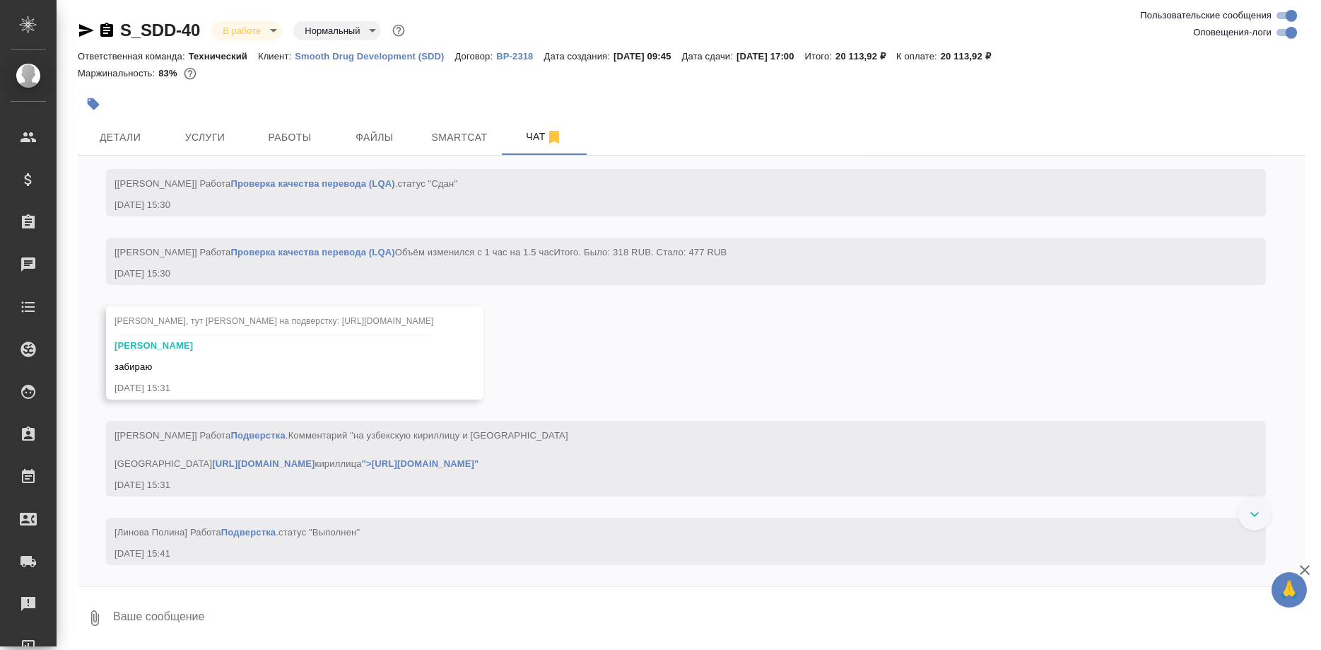
scroll to position [7867, 0]
click at [273, 143] on span "Работы" at bounding box center [290, 138] width 68 height 18
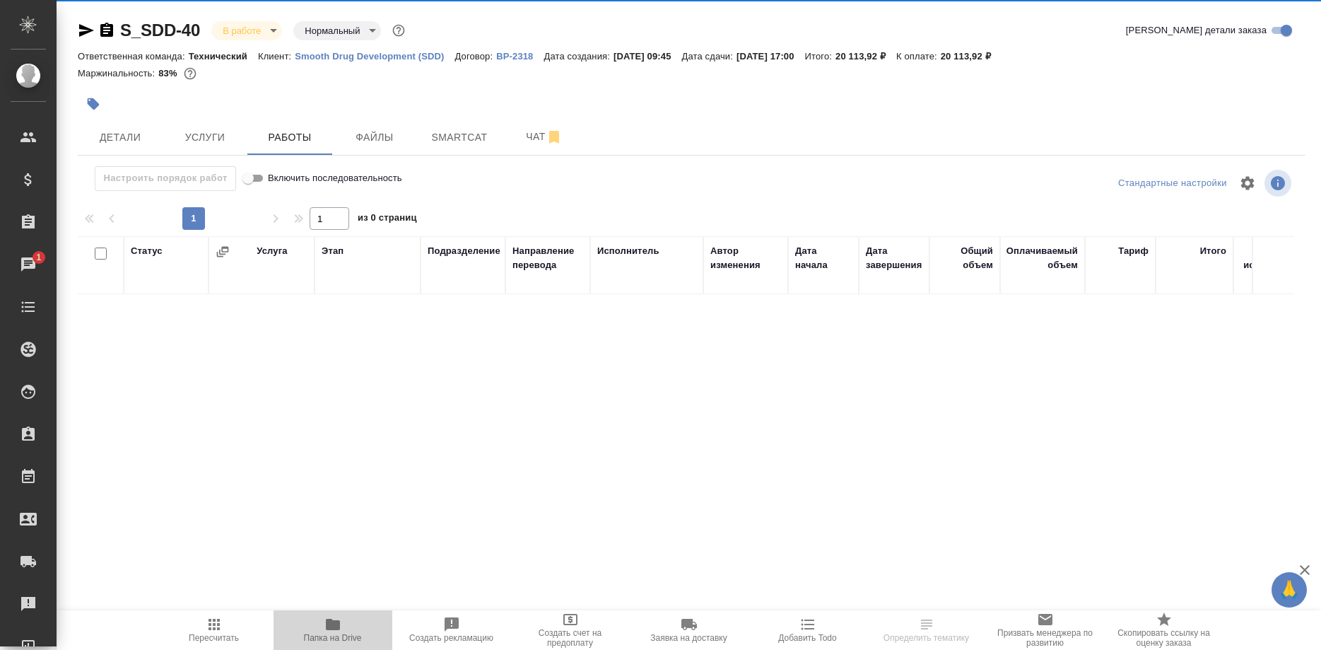
click at [323, 626] on span "Папка на Drive" at bounding box center [333, 629] width 102 height 27
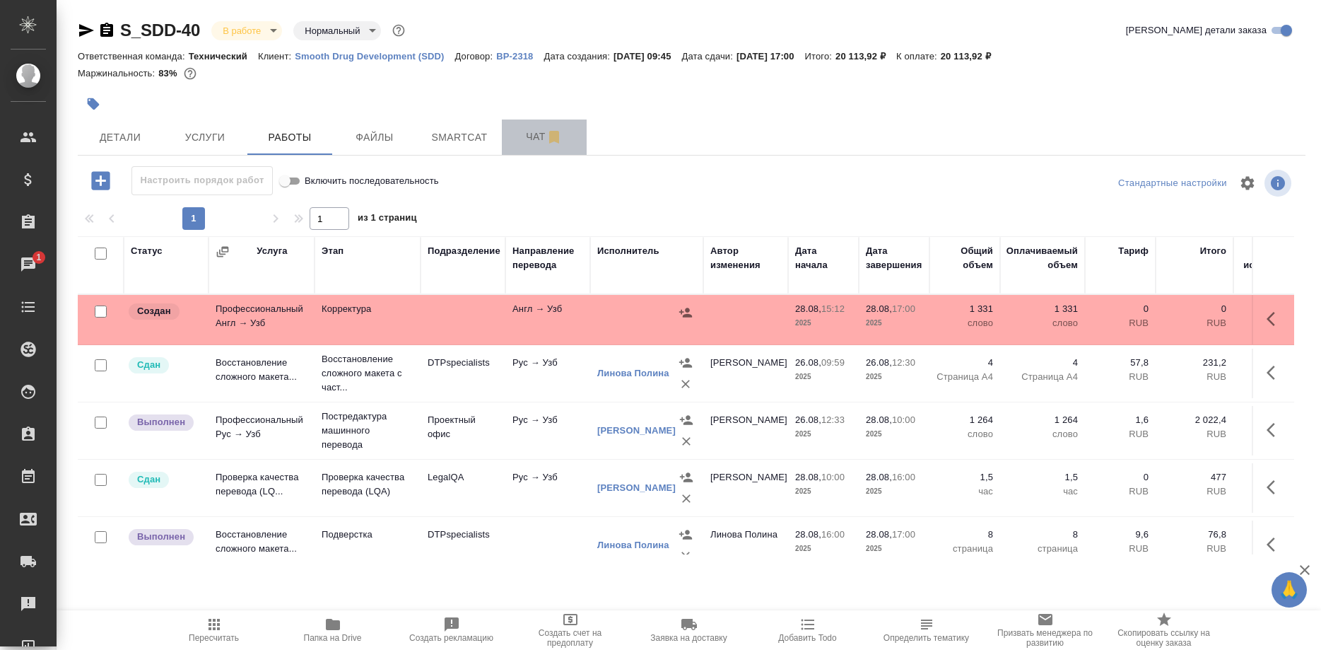
click at [516, 134] on span "Чат" at bounding box center [544, 137] width 68 height 18
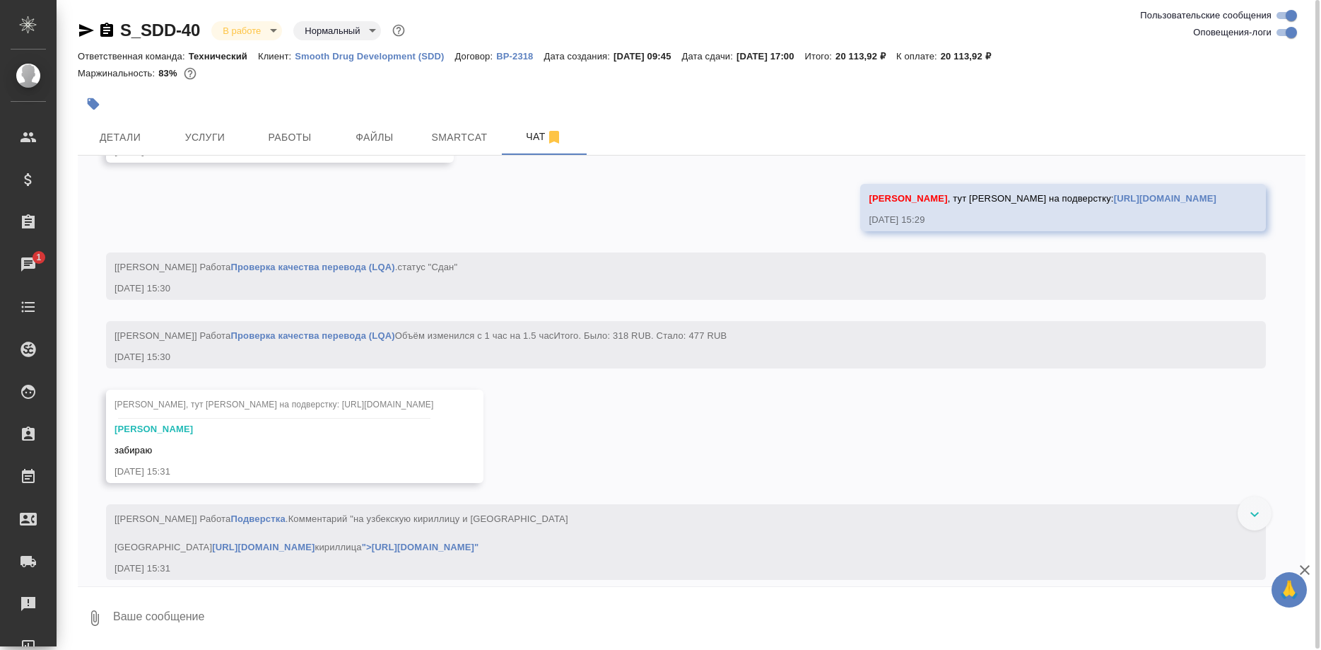
scroll to position [7642, 0]
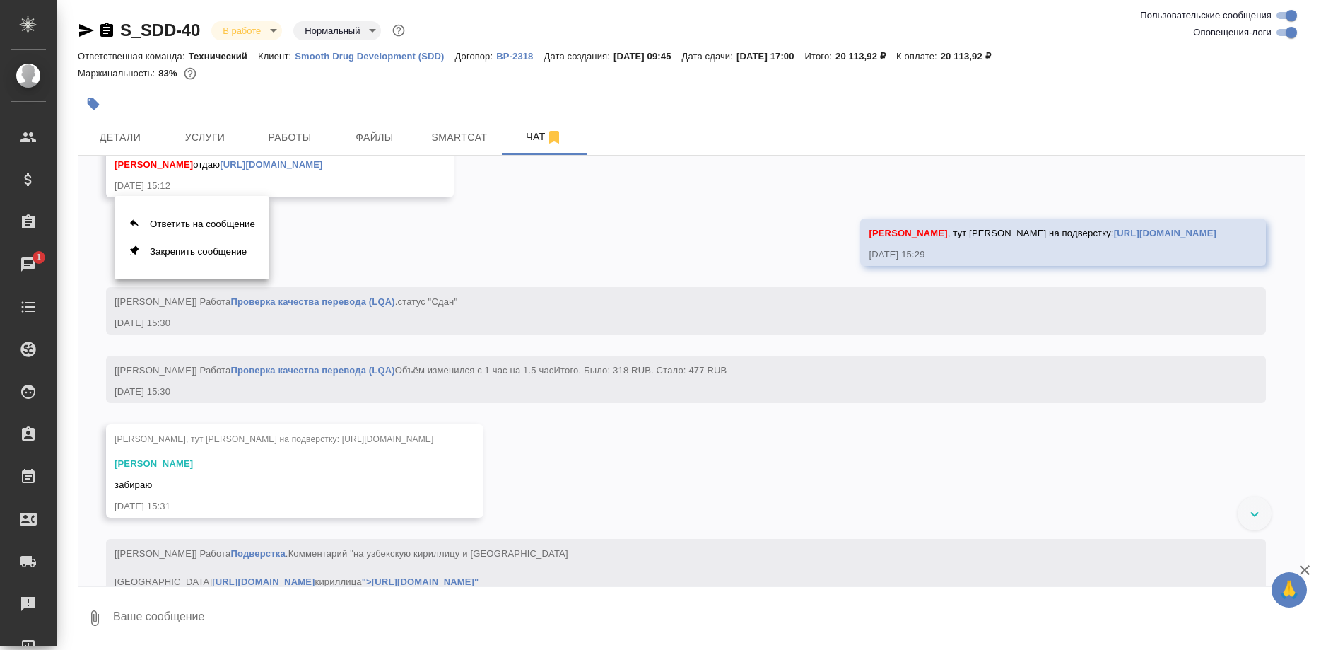
click at [246, 344] on div at bounding box center [660, 325] width 1321 height 650
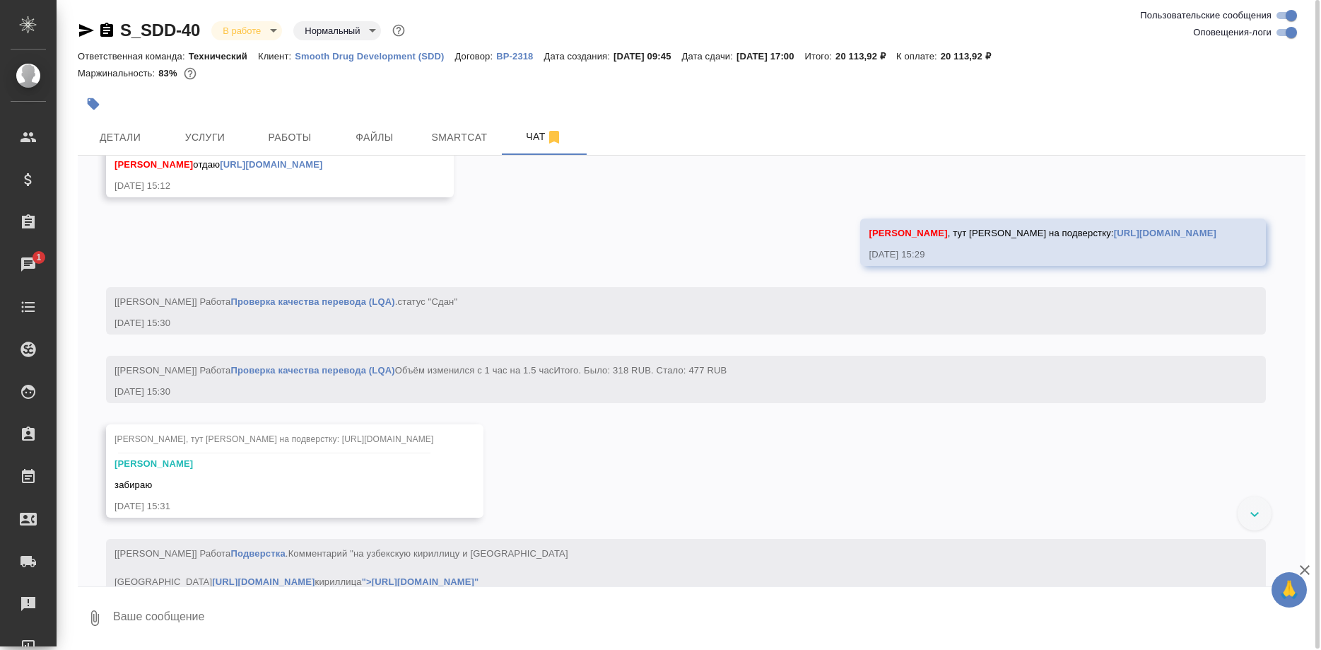
drag, startPoint x: 199, startPoint y: 301, endPoint x: 438, endPoint y: 311, distance: 239.1
click at [438, 197] on div "Белякова Юлия Ширина Сабина отдаю https://drive.awatera.com/s/9s5cyC5769QfPKT 2…" at bounding box center [280, 164] width 348 height 65
copy span "тдаю https://drive.awatera.com/s/9s5cyC5769QfPKT"
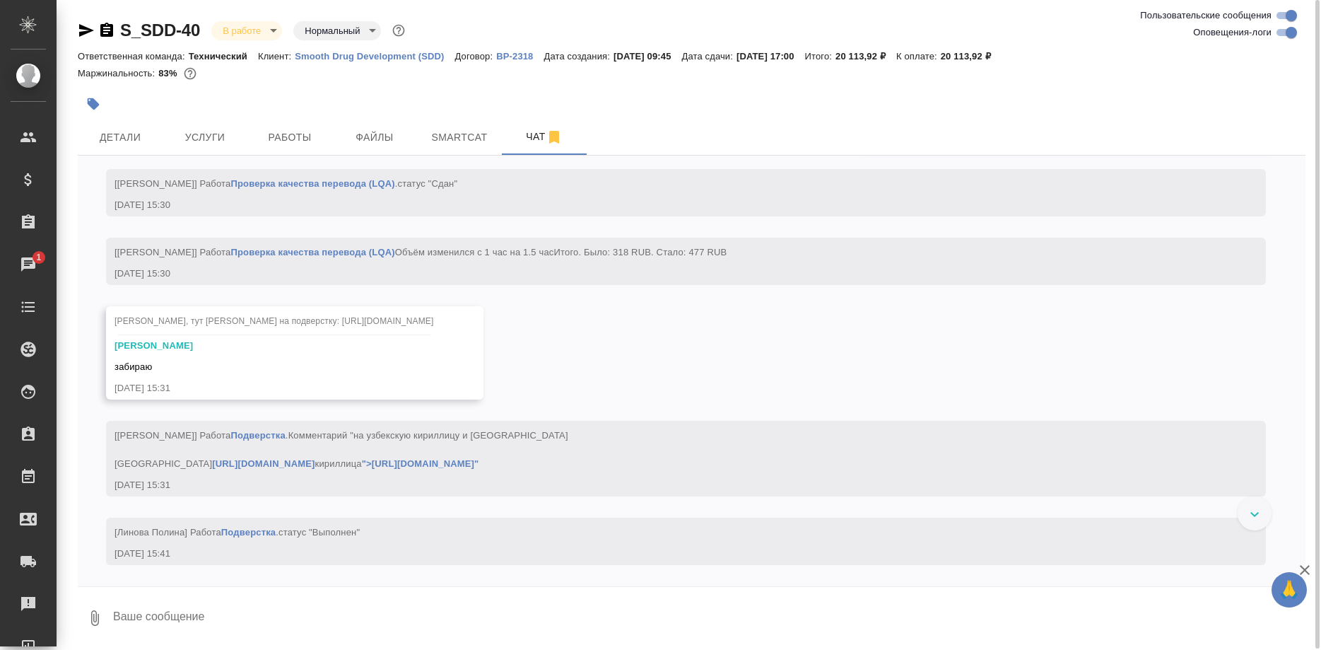
scroll to position [7930, 0]
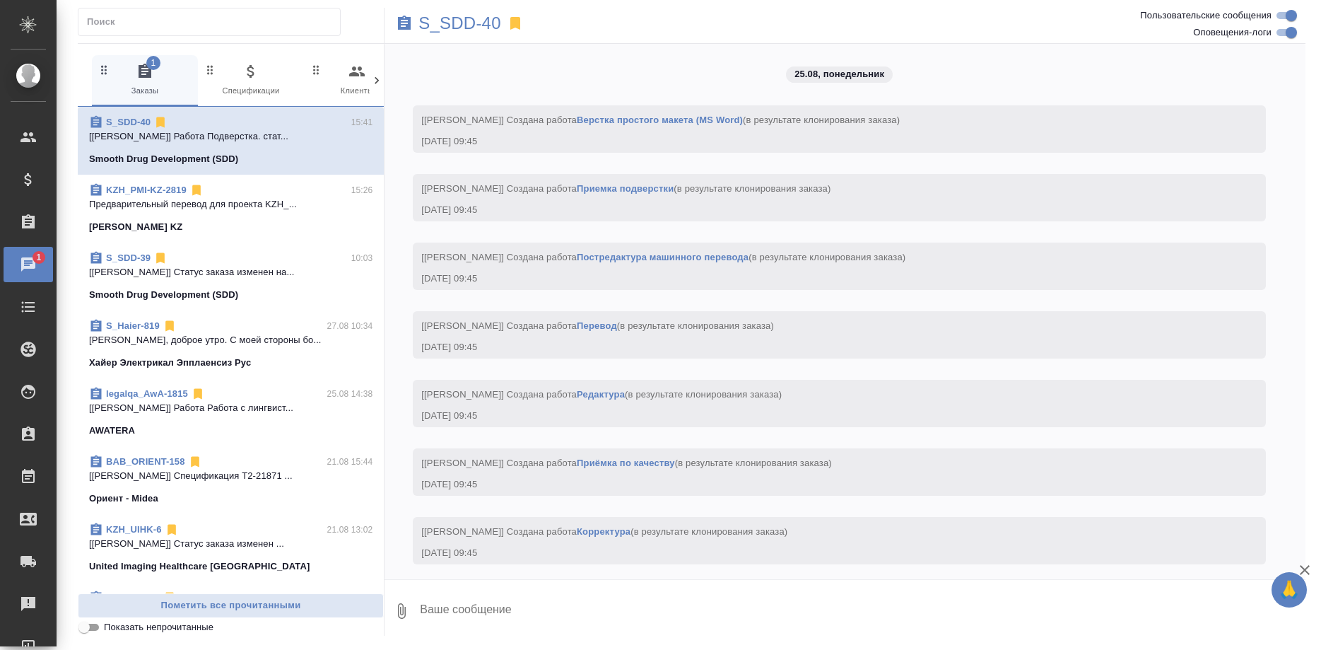
scroll to position [7891, 0]
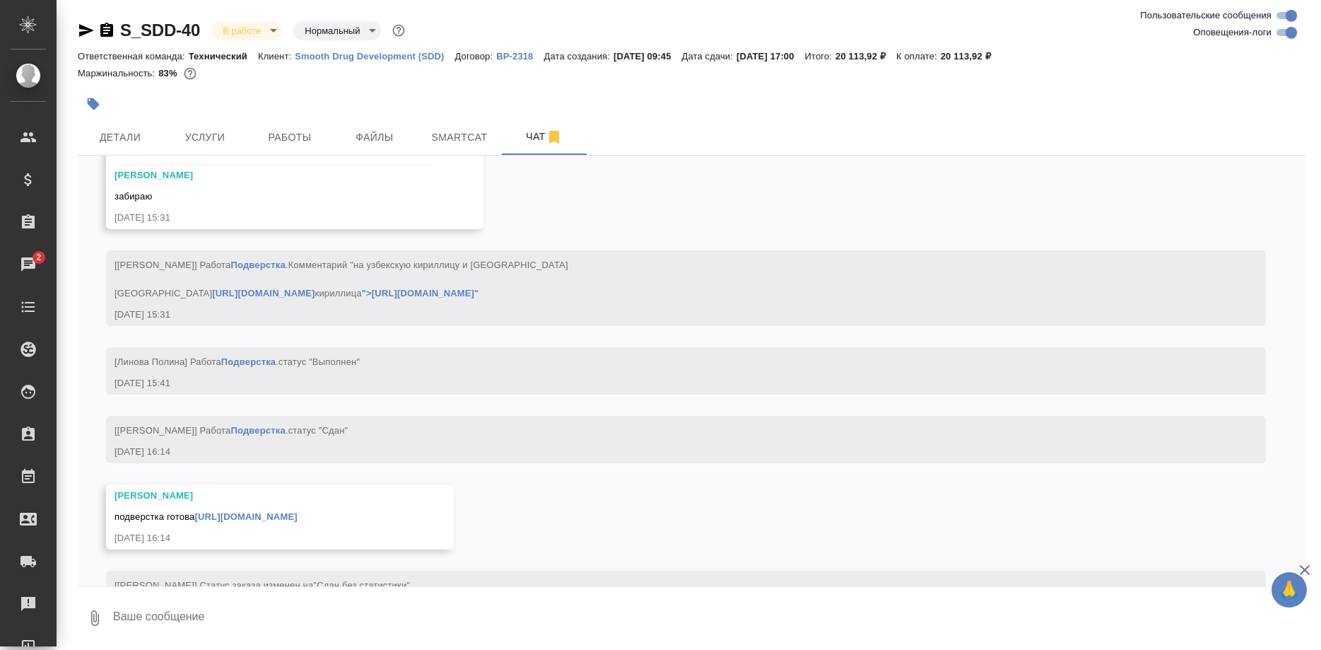
scroll to position [8154, 0]
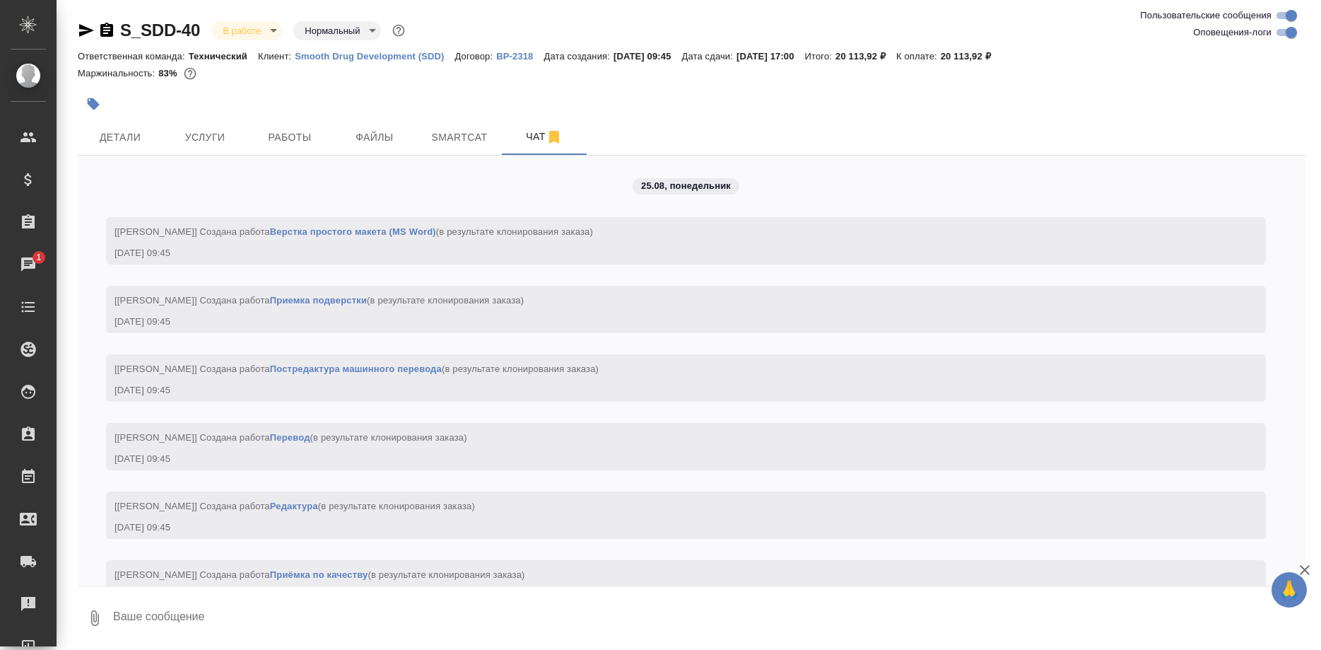
scroll to position [7930, 0]
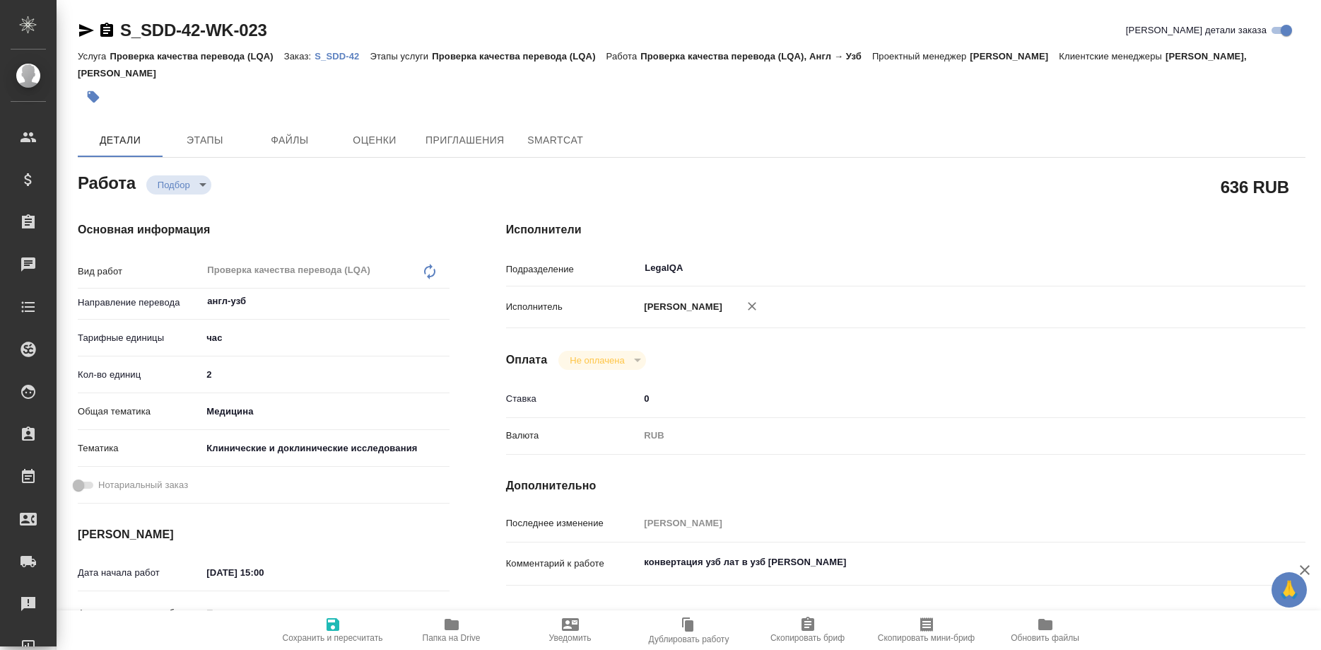
type textarea "x"
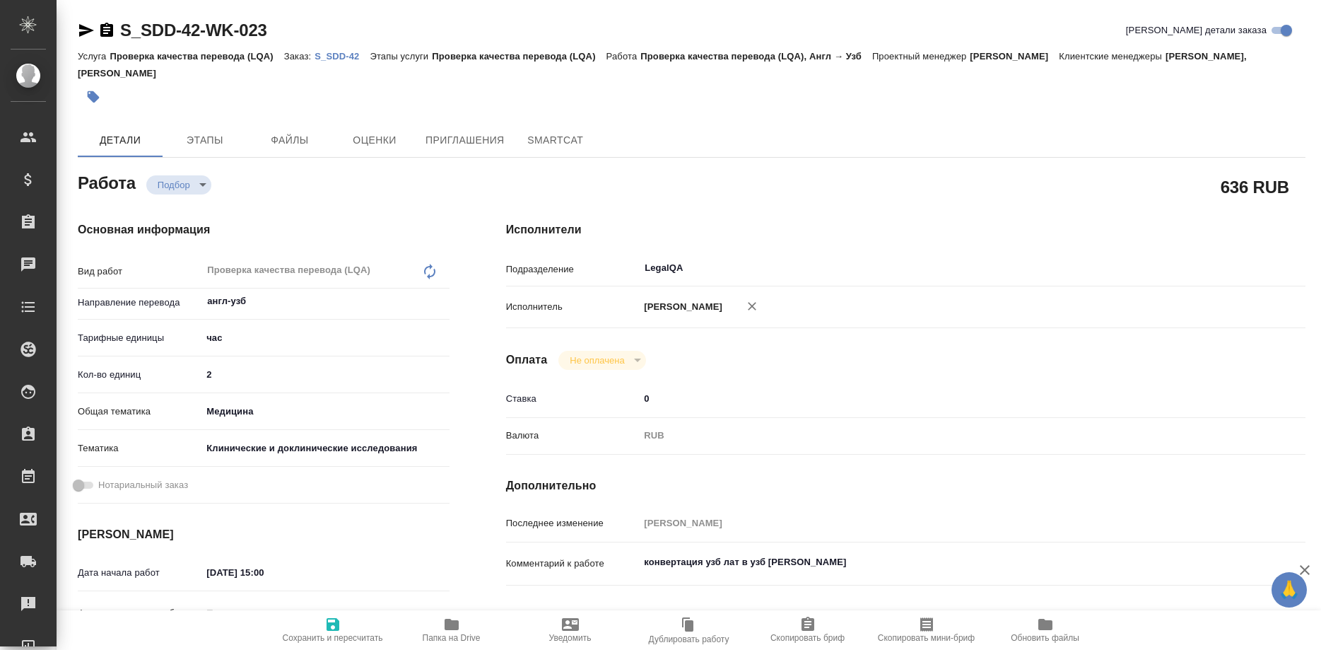
type textarea "x"
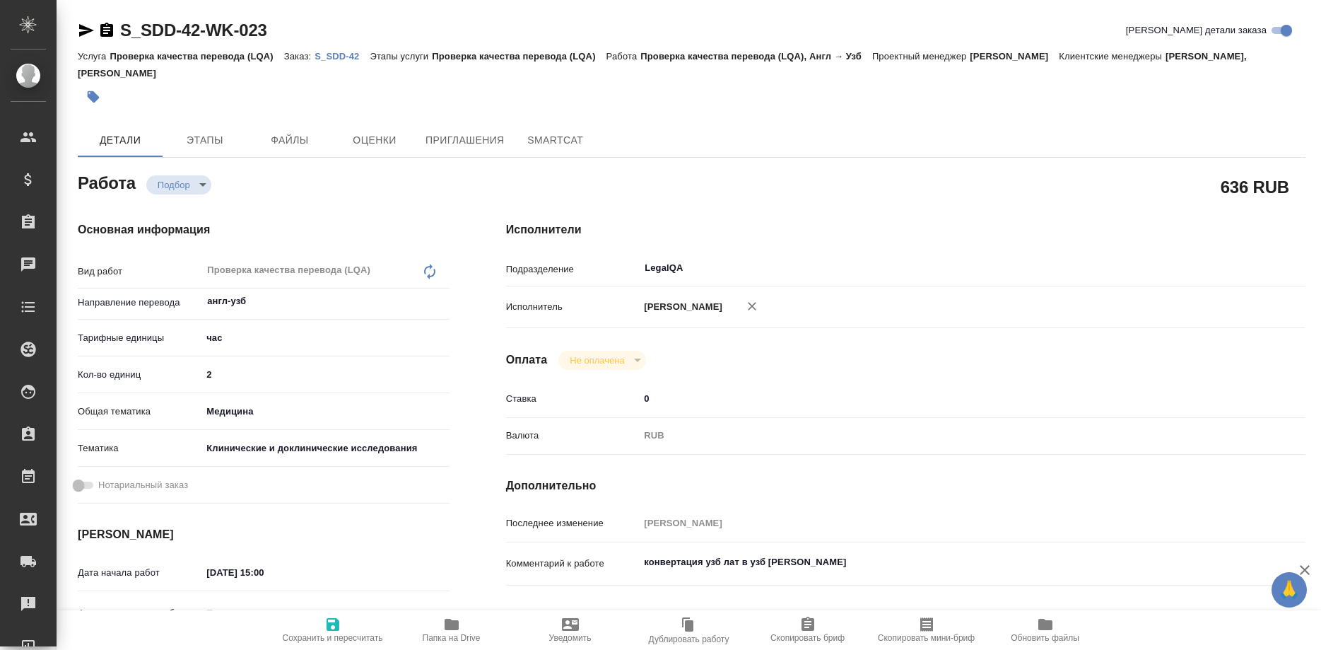
type textarea "x"
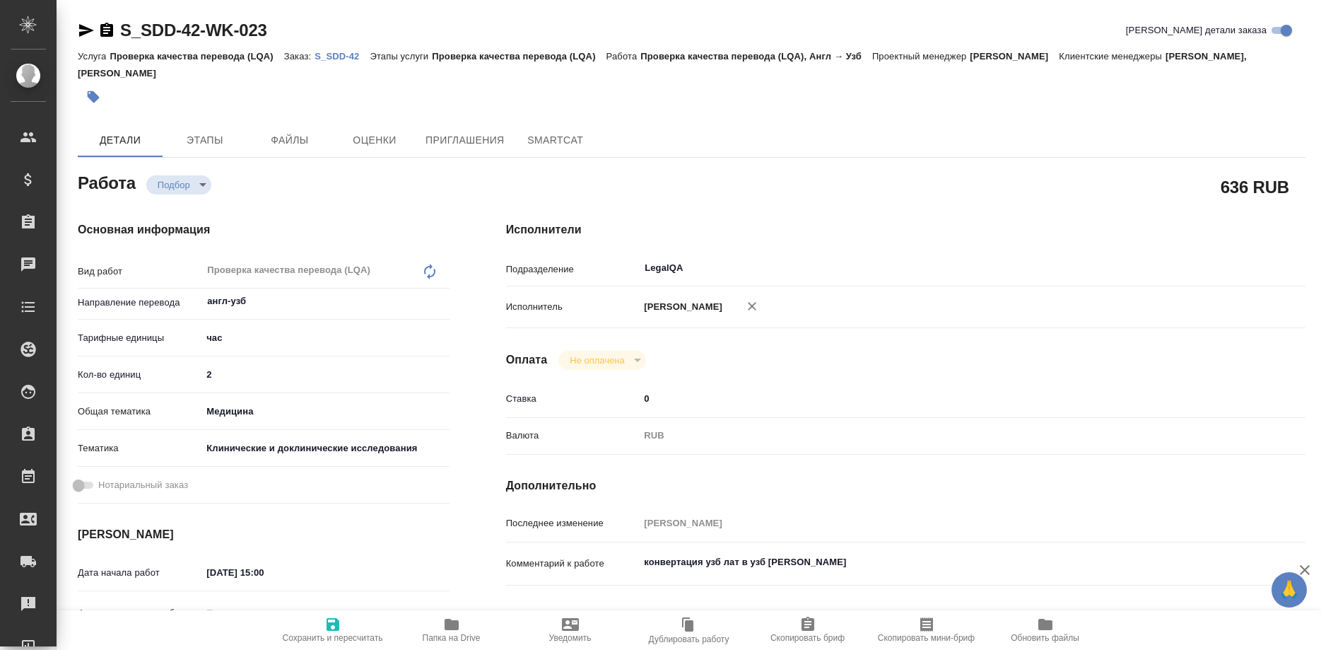
type textarea "x"
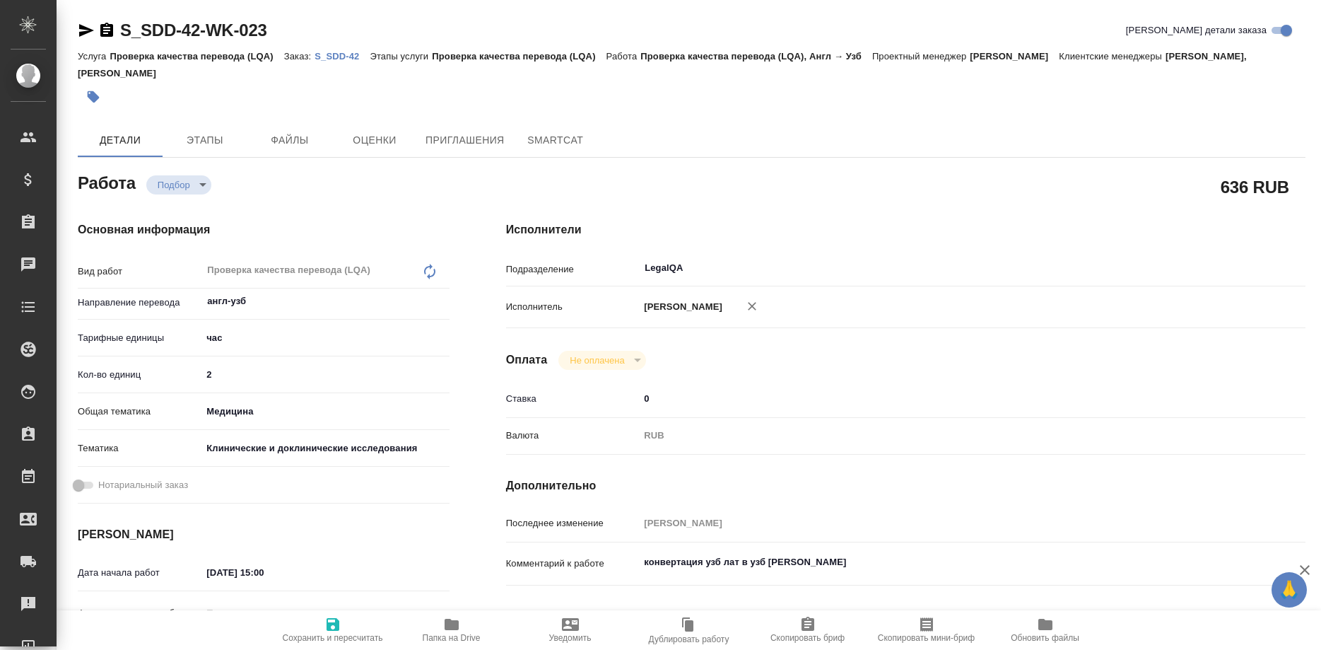
type textarea "x"
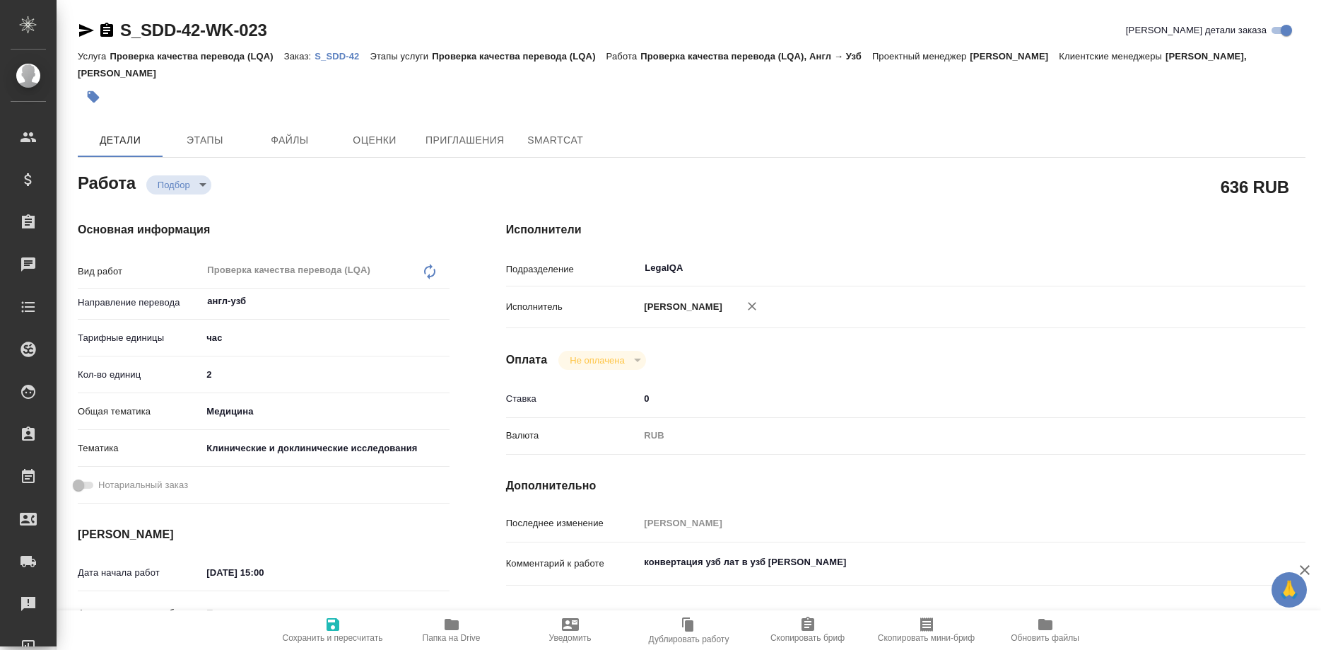
type textarea "x"
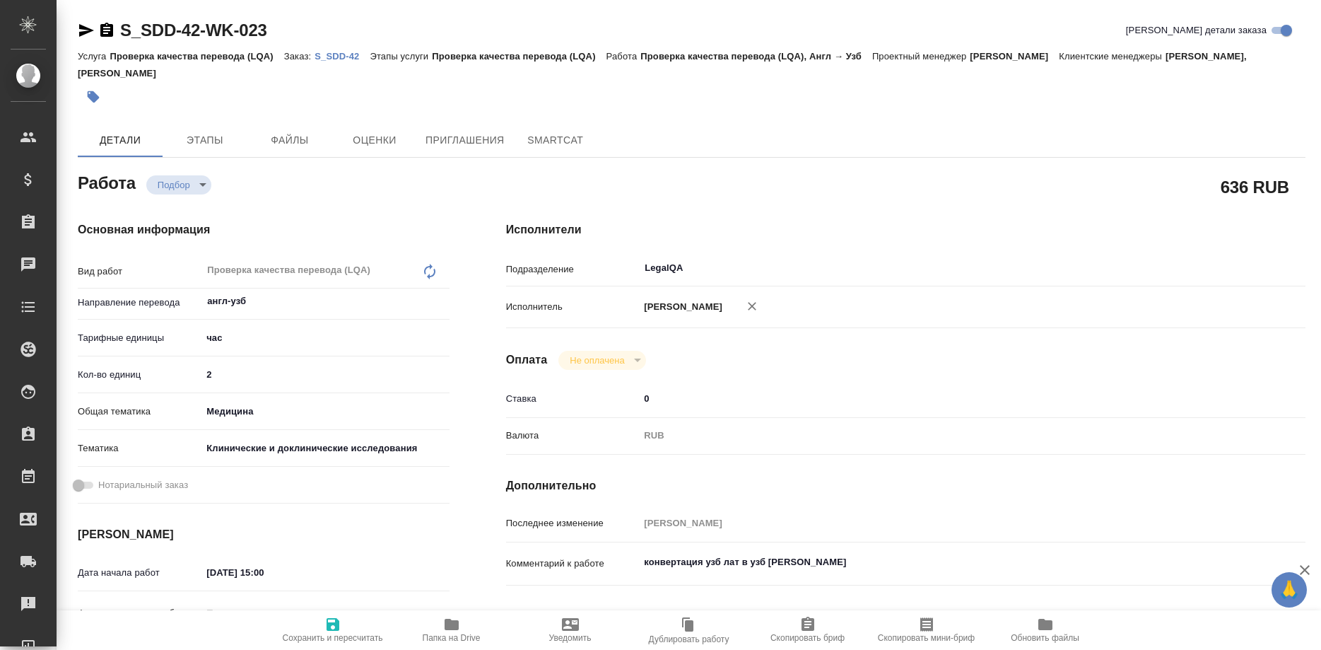
type textarea "x"
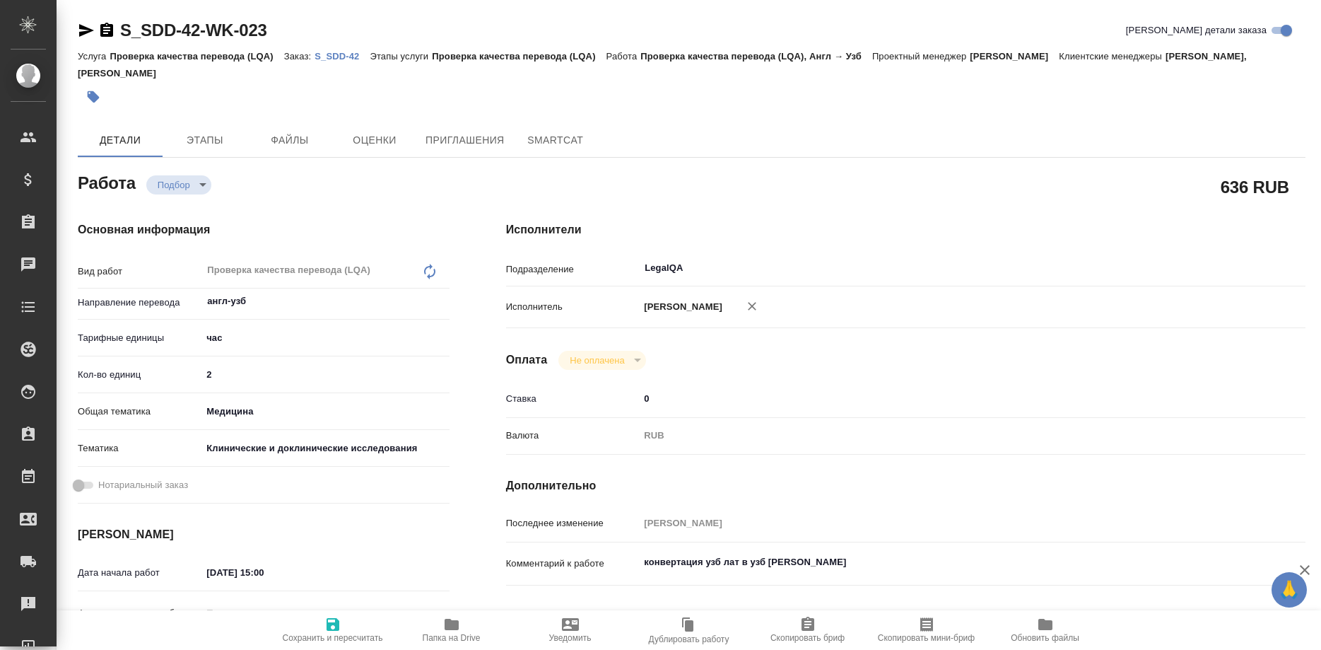
type textarea "x"
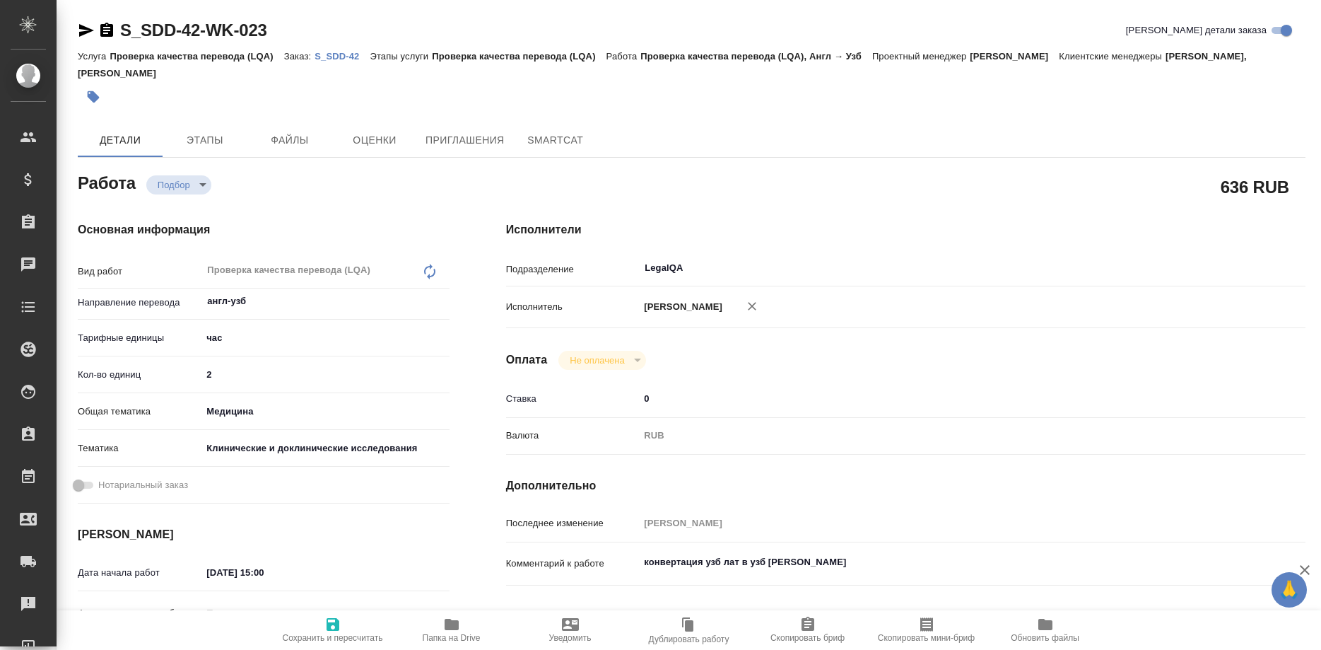
type textarea "x"
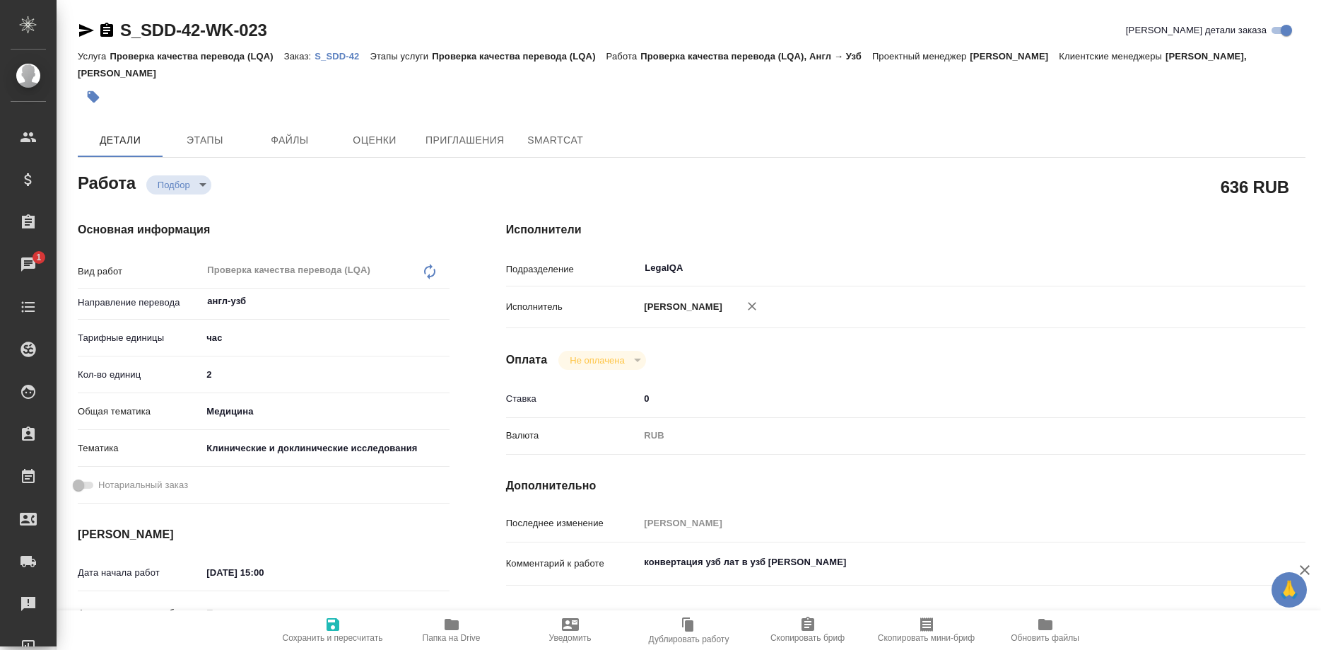
click at [344, 54] on p "S_SDD-42" at bounding box center [342, 56] width 55 height 11
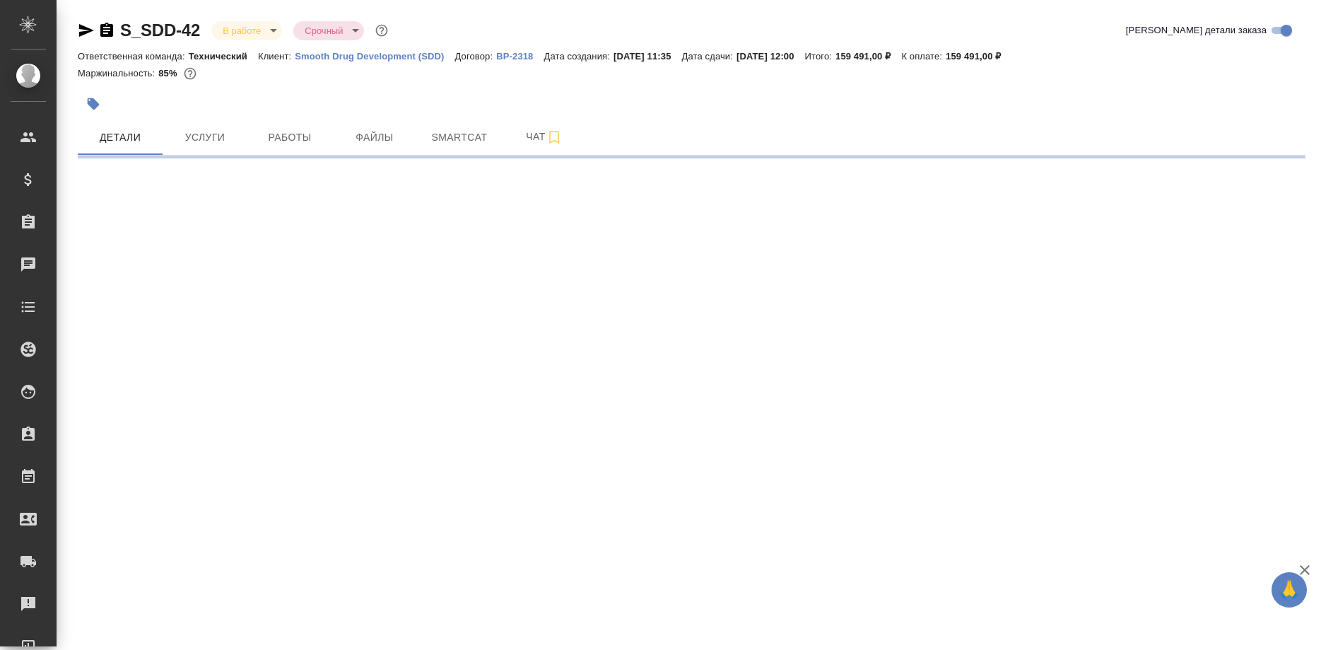
select select "RU"
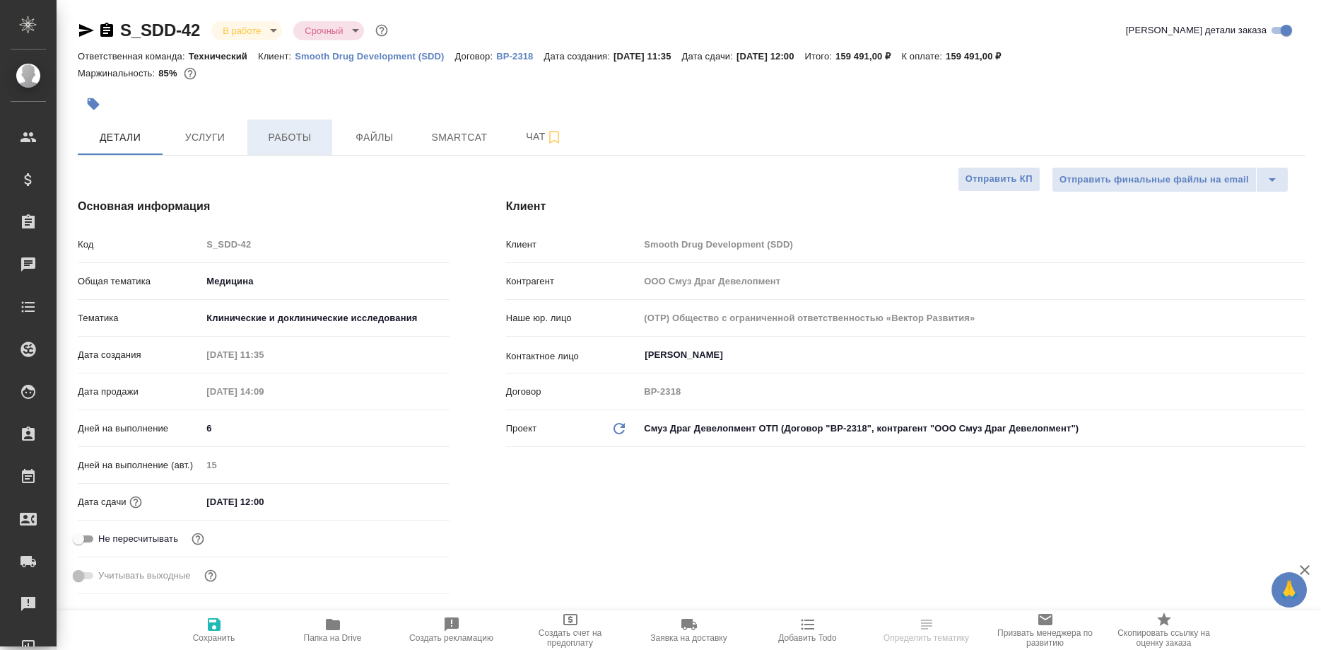
type textarea "x"
click at [303, 152] on button "Работы" at bounding box center [289, 136] width 85 height 35
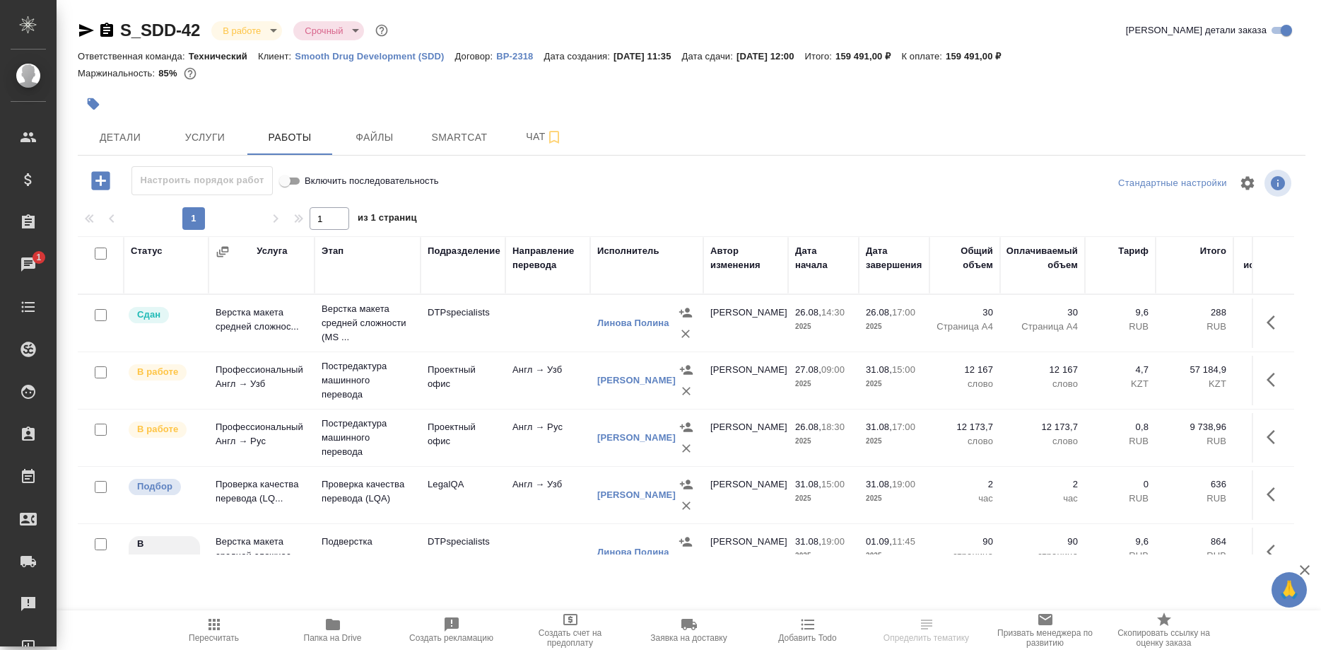
scroll to position [27, 0]
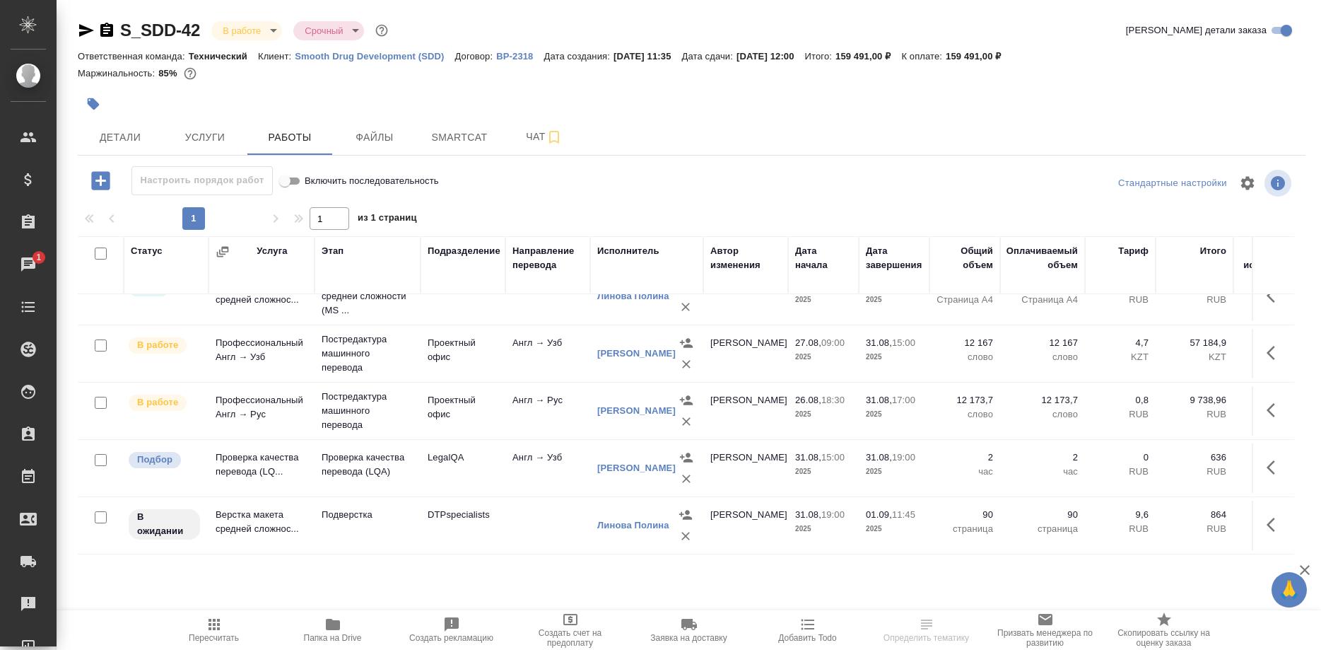
click at [218, 633] on span "Пересчитать" at bounding box center [214, 638] width 50 height 10
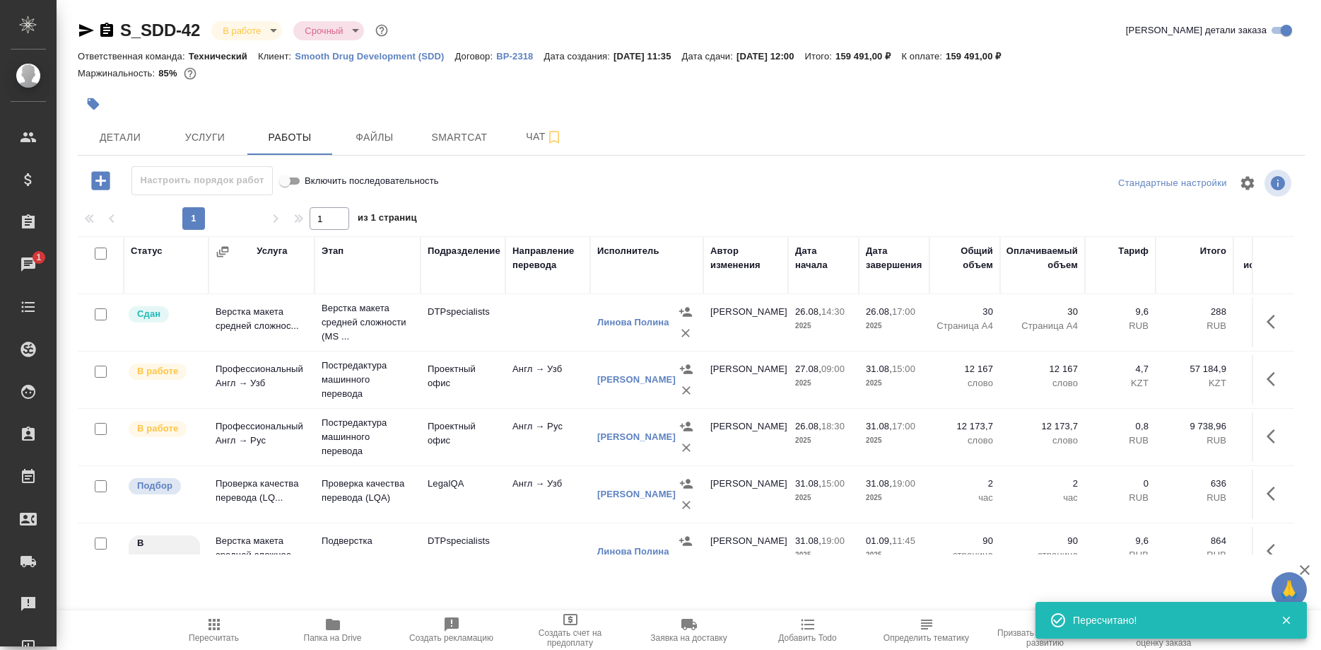
scroll to position [0, 0]
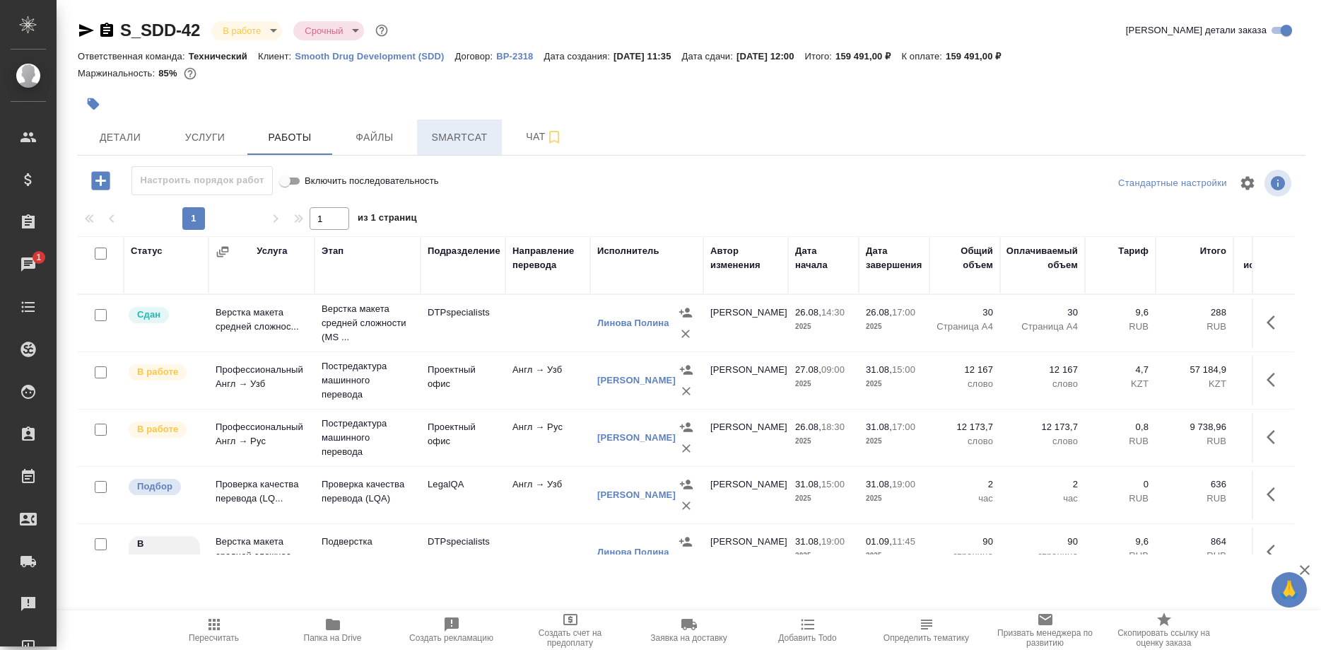
click at [467, 138] on span "Smartcat" at bounding box center [460, 138] width 68 height 18
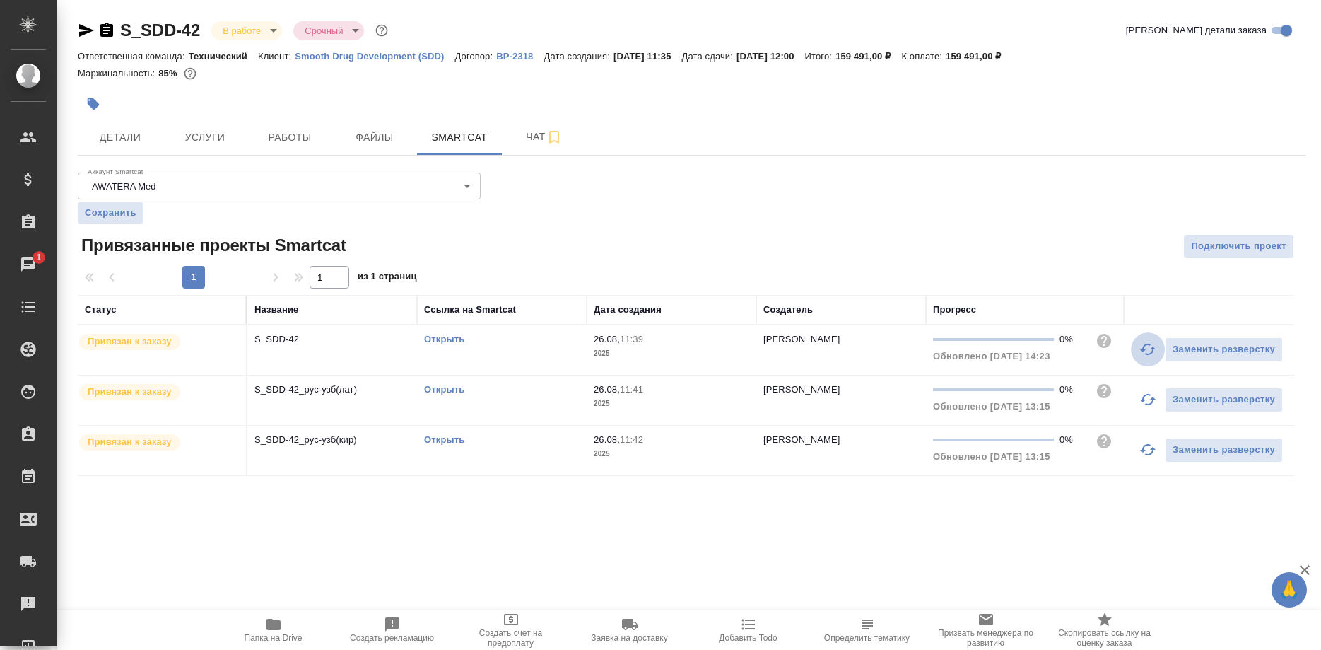
click at [1144, 351] on icon "button" at bounding box center [1148, 349] width 16 height 11
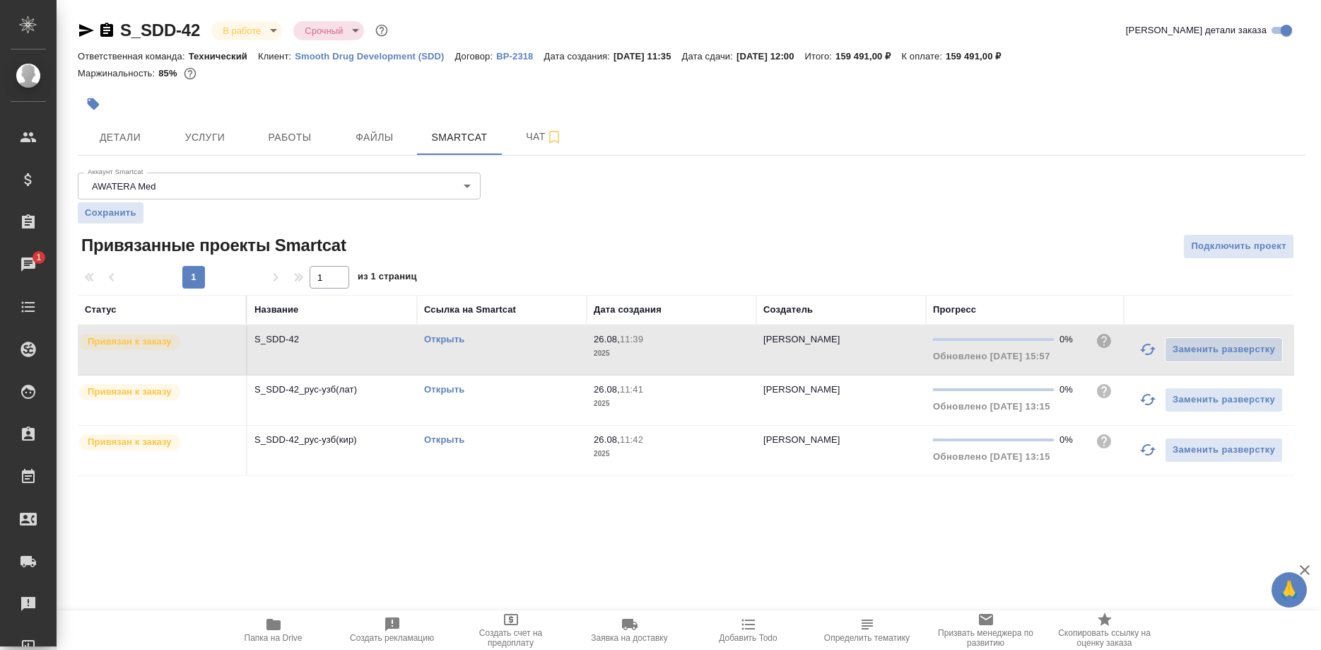
click at [1147, 397] on icon "button" at bounding box center [1147, 399] width 17 height 17
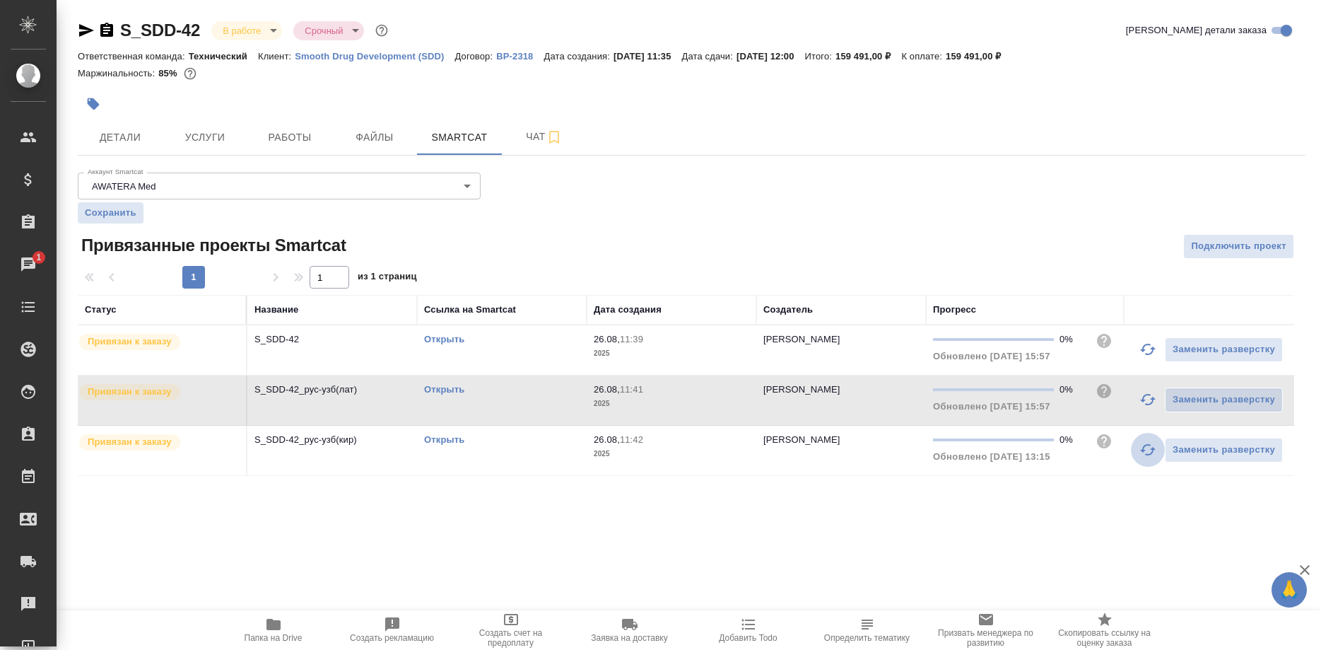
click at [1142, 442] on icon "button" at bounding box center [1147, 449] width 17 height 17
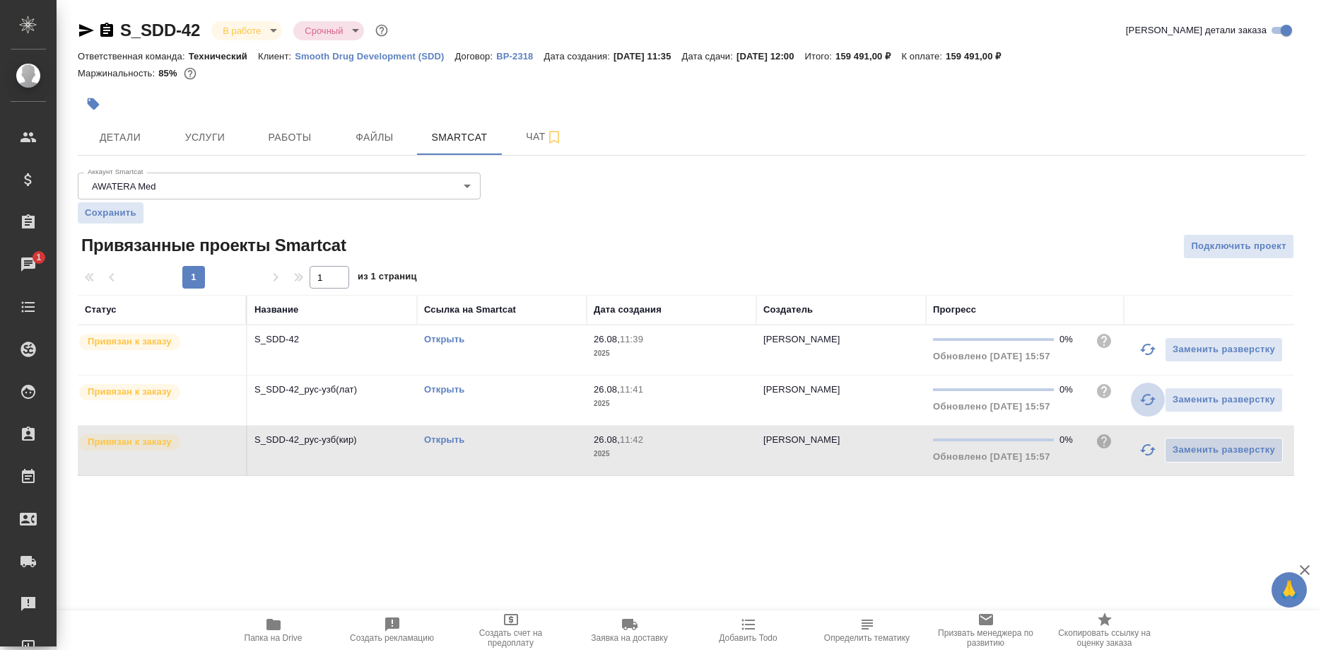
click at [1139, 401] on button "button" at bounding box center [1148, 399] width 34 height 34
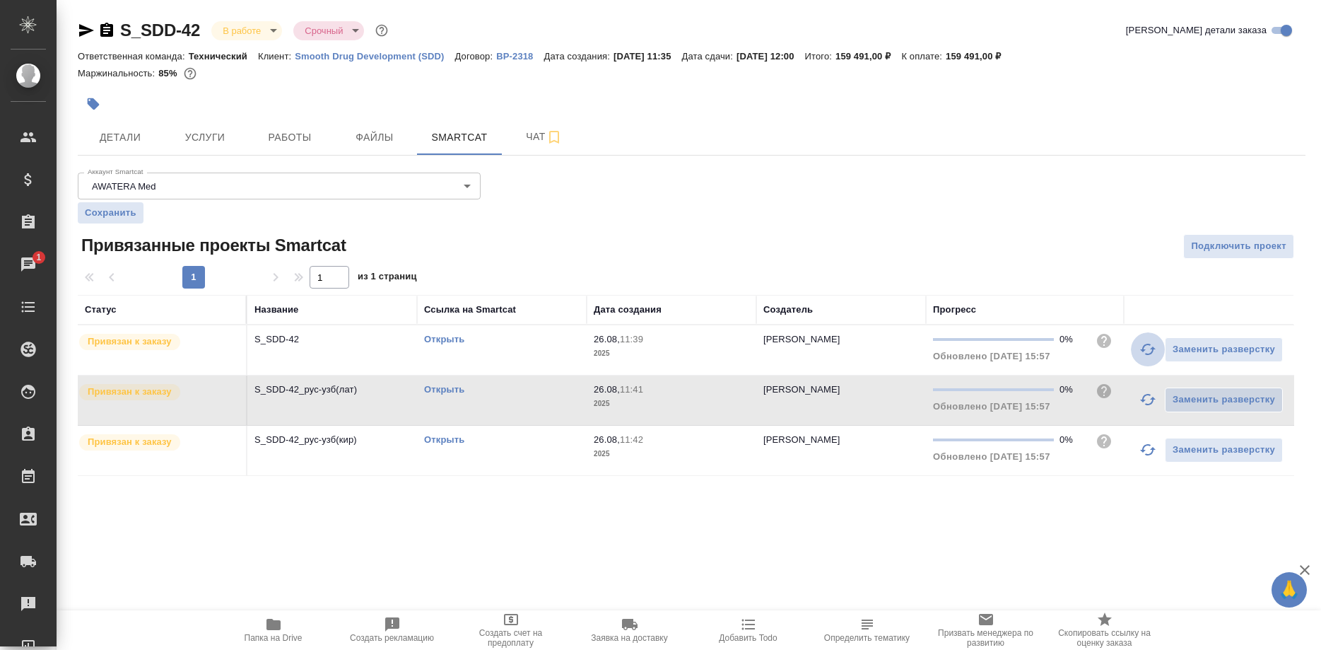
click at [1139, 348] on button "button" at bounding box center [1148, 349] width 34 height 34
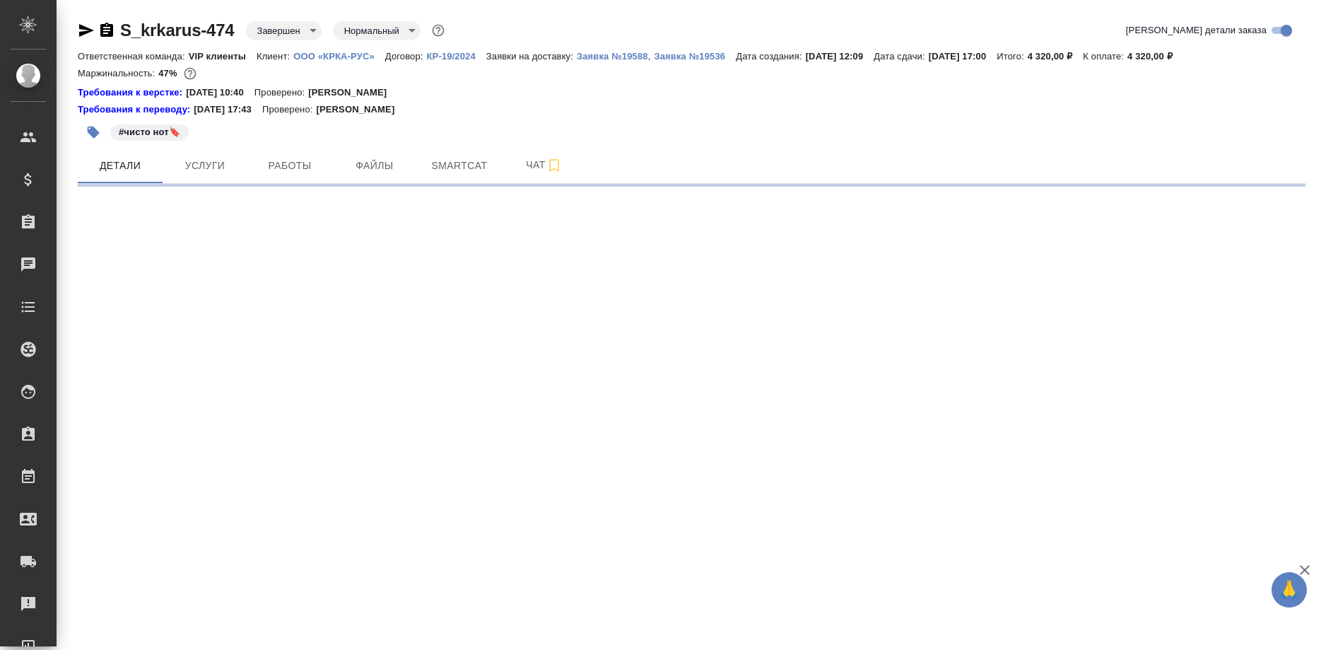
select select "RU"
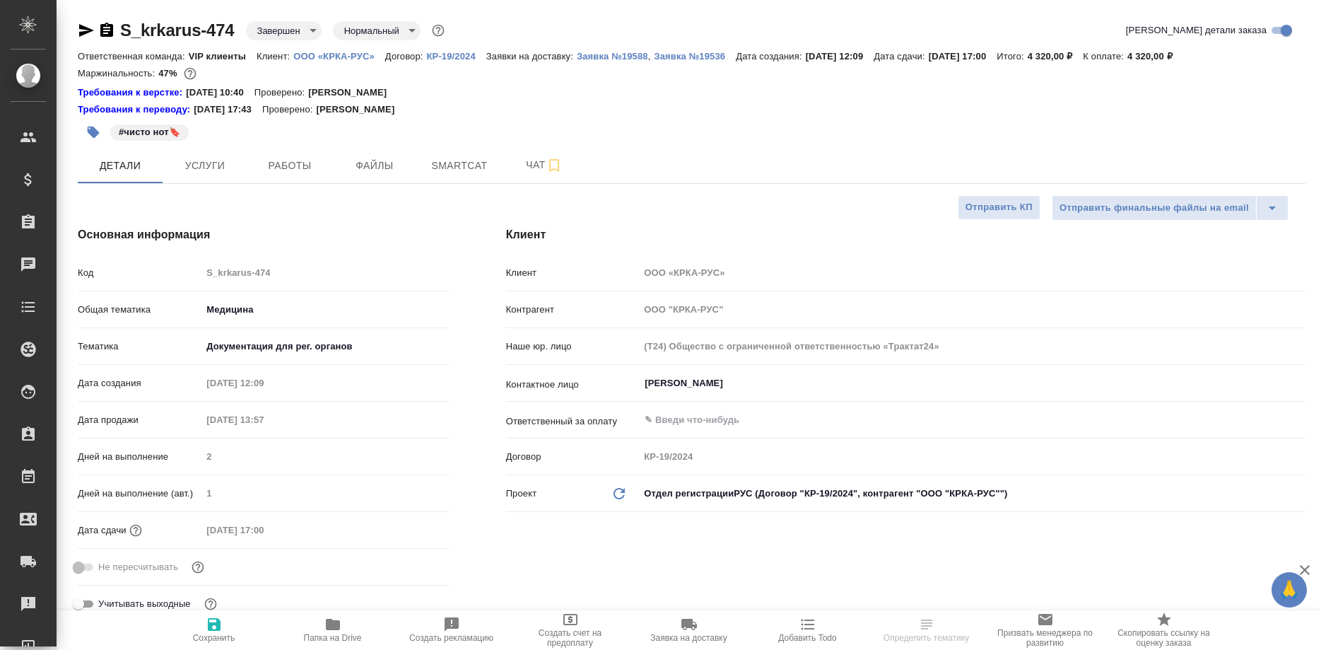
type textarea "x"
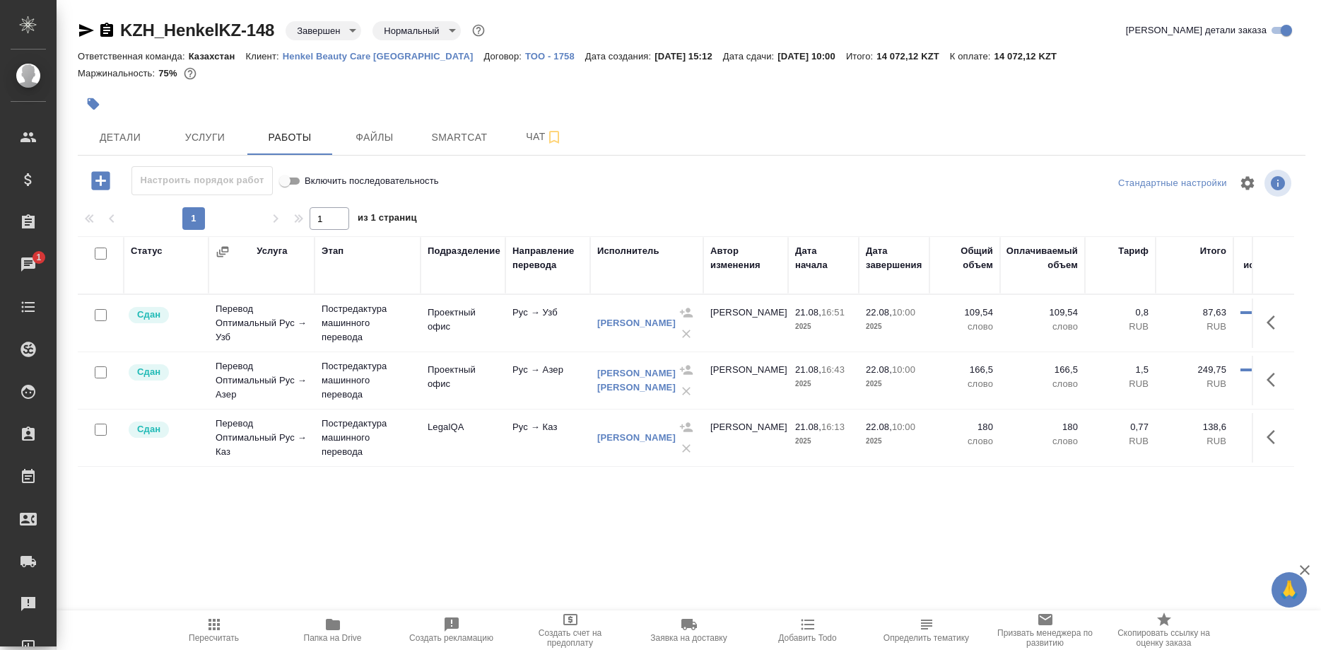
click at [651, 121] on div "Детали Услуги Работы Файлы Smartcat Чат" at bounding box center [692, 136] width 1228 height 35
click at [510, 134] on span "Чат" at bounding box center [544, 137] width 68 height 18
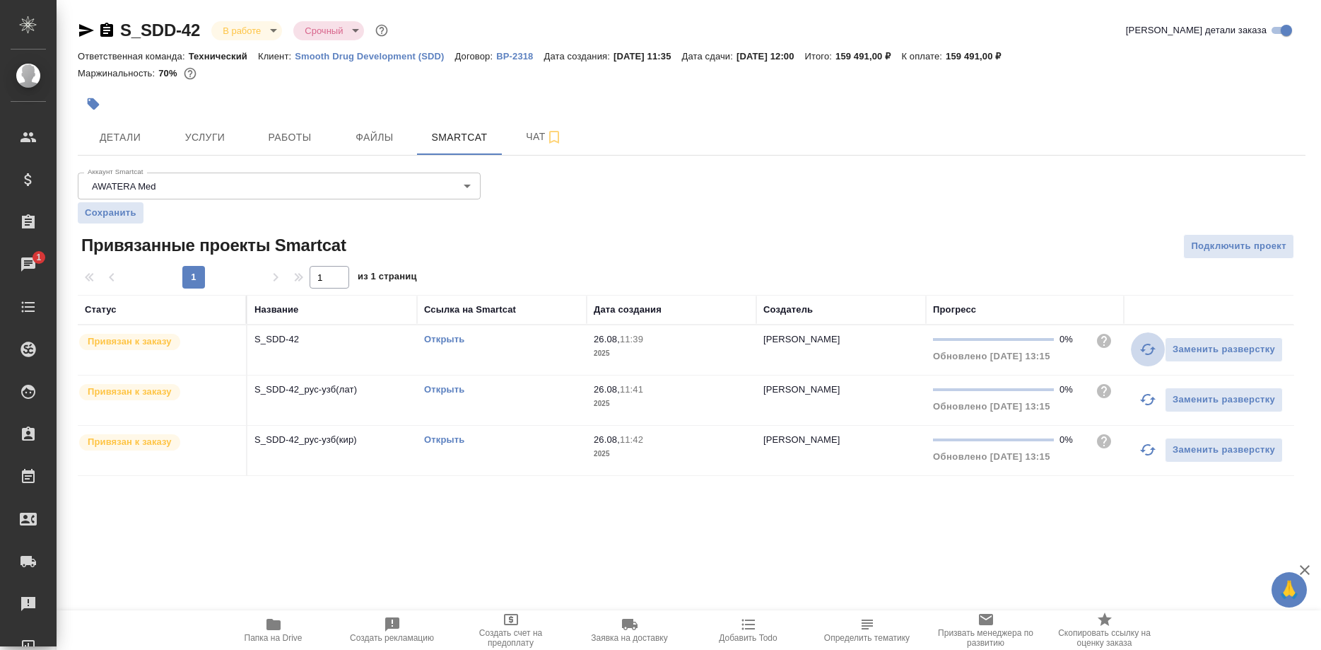
click at [1144, 356] on icon "button" at bounding box center [1147, 349] width 17 height 17
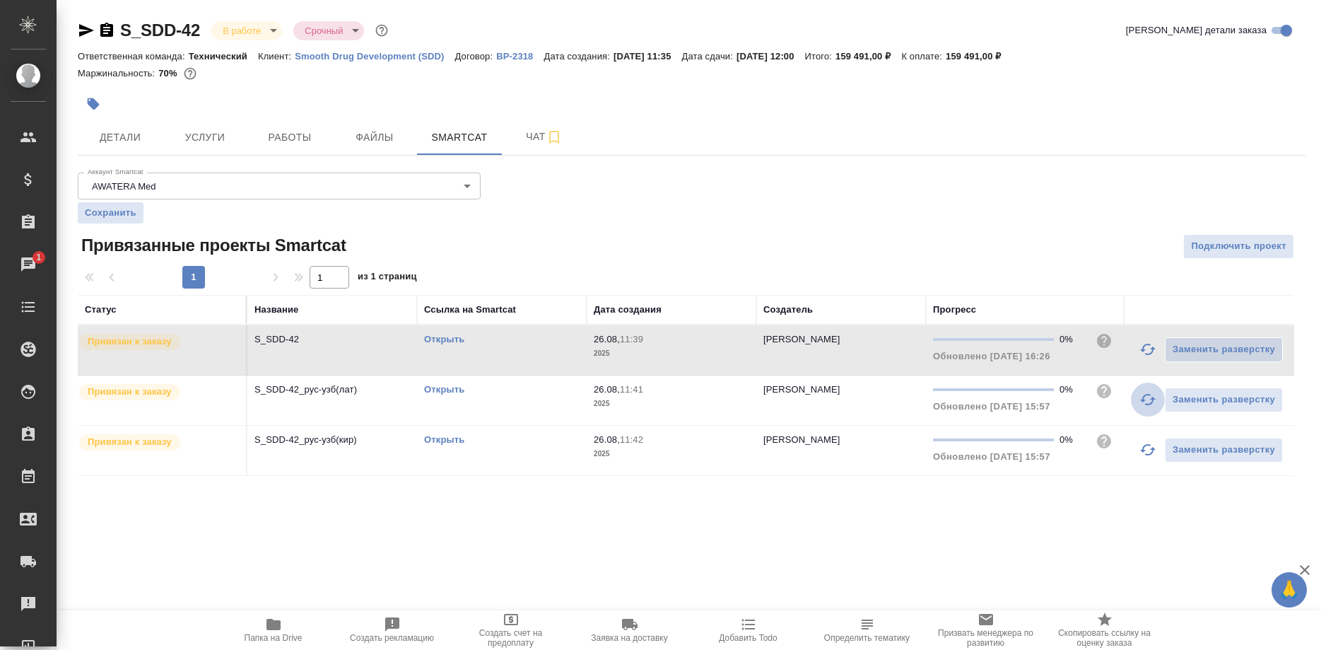
click at [1142, 394] on icon "button" at bounding box center [1147, 399] width 17 height 17
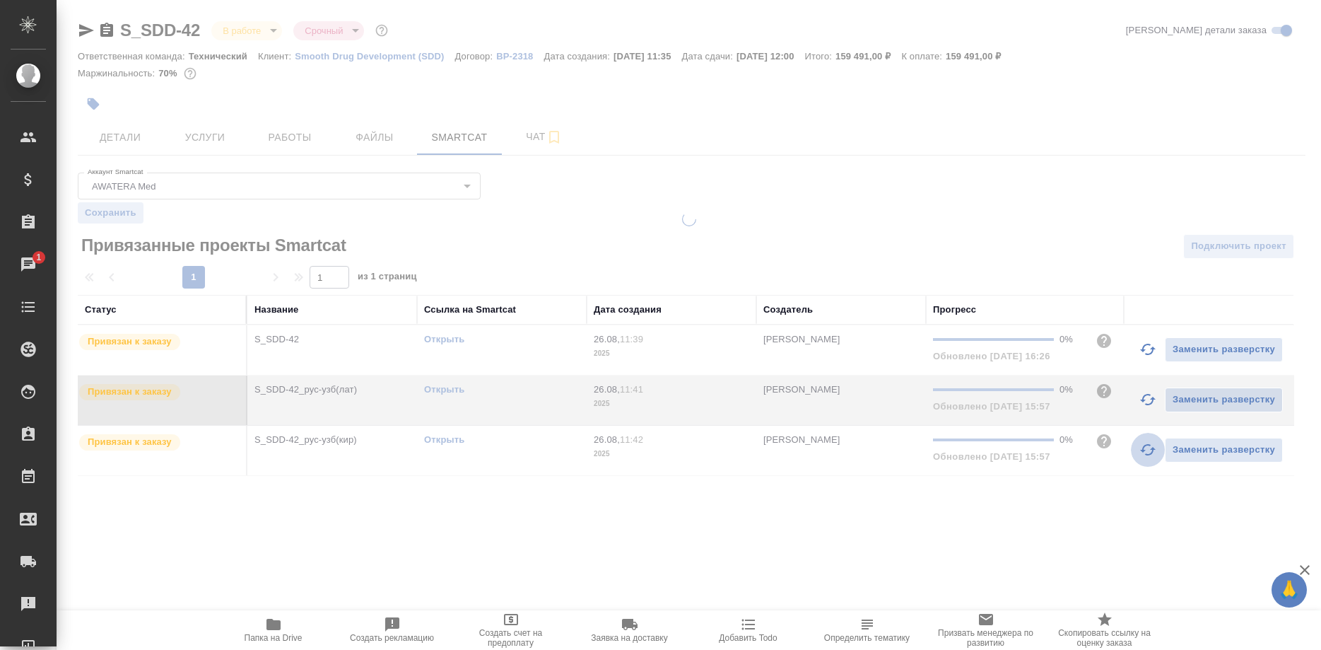
click at [1138, 447] on button "button" at bounding box center [1148, 450] width 34 height 34
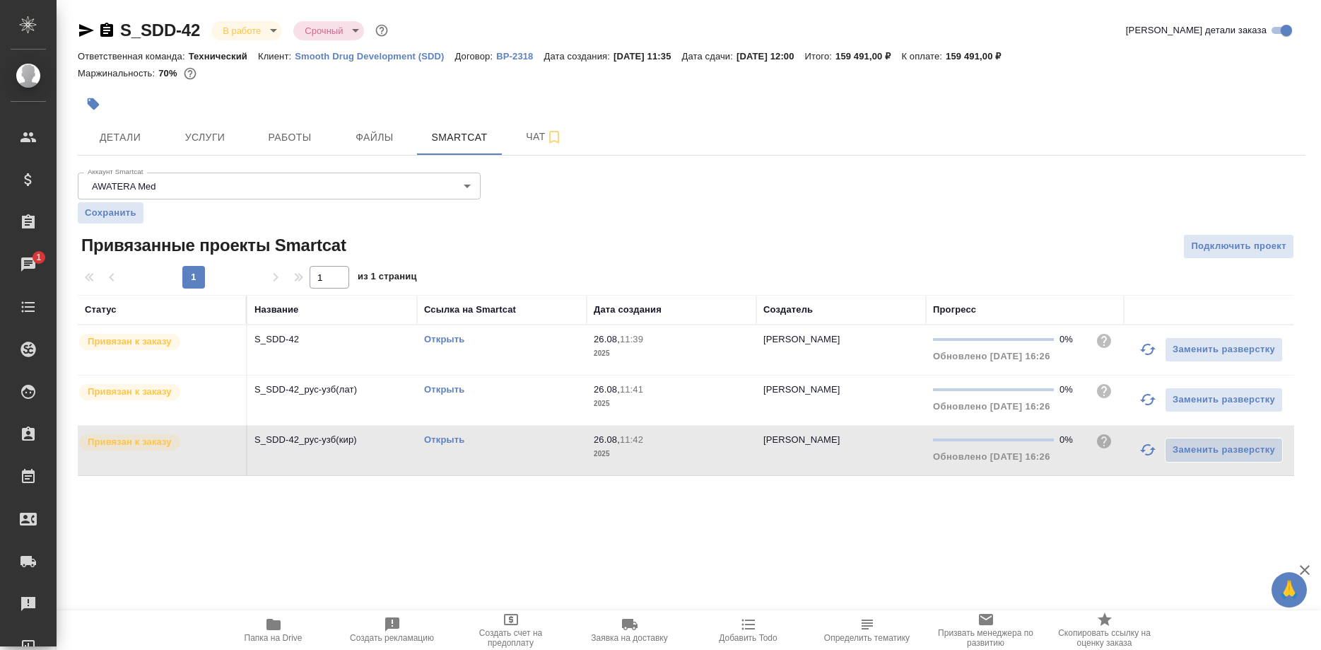
click at [449, 388] on link "Открыть" at bounding box center [444, 389] width 40 height 11
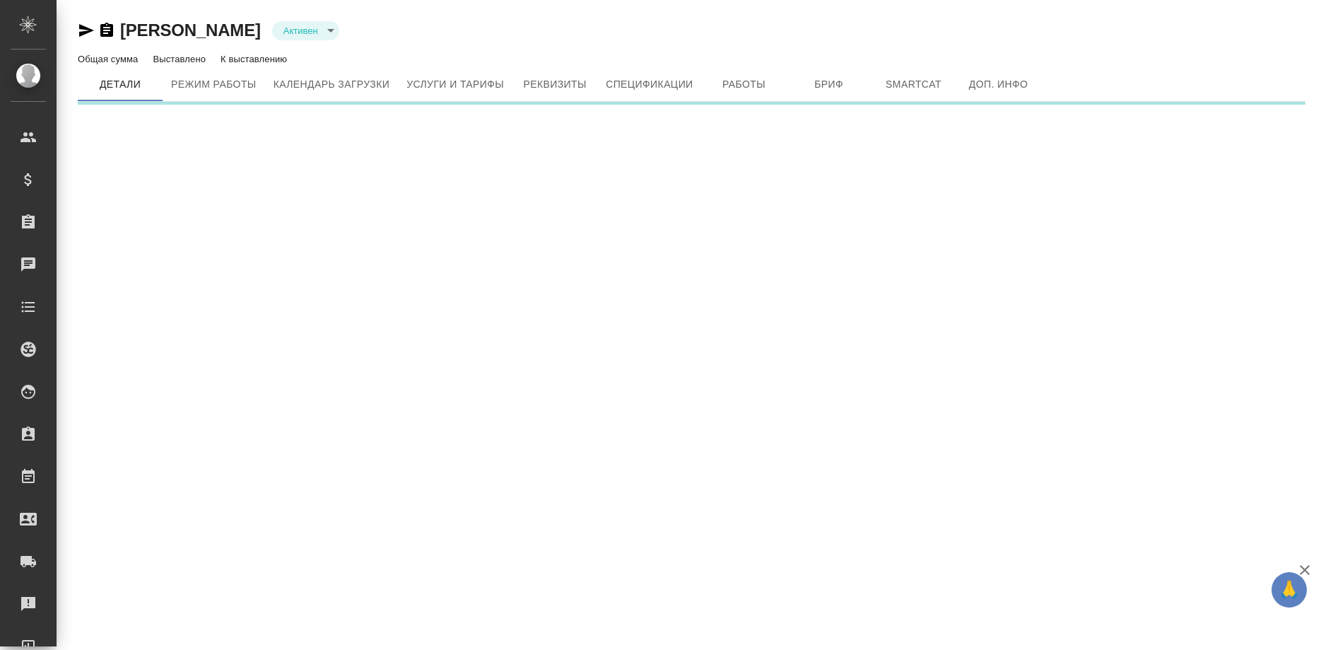
type input "active"
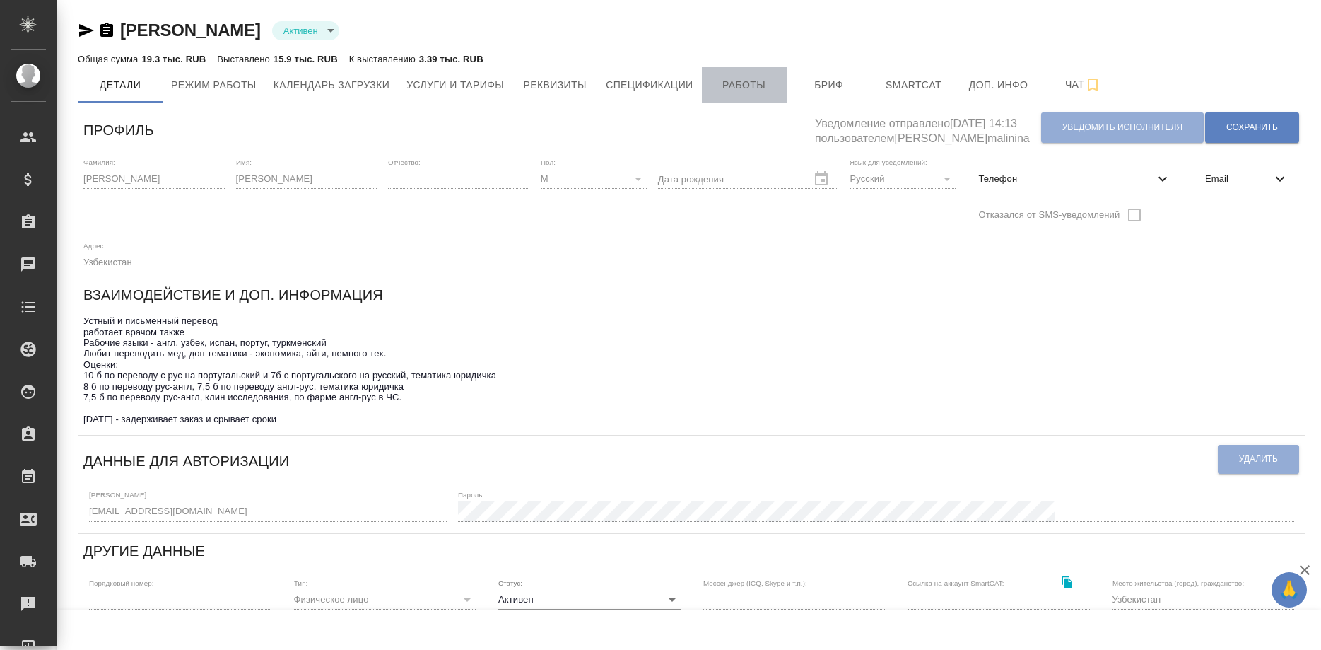
click at [737, 88] on span "Работы" at bounding box center [744, 85] width 68 height 18
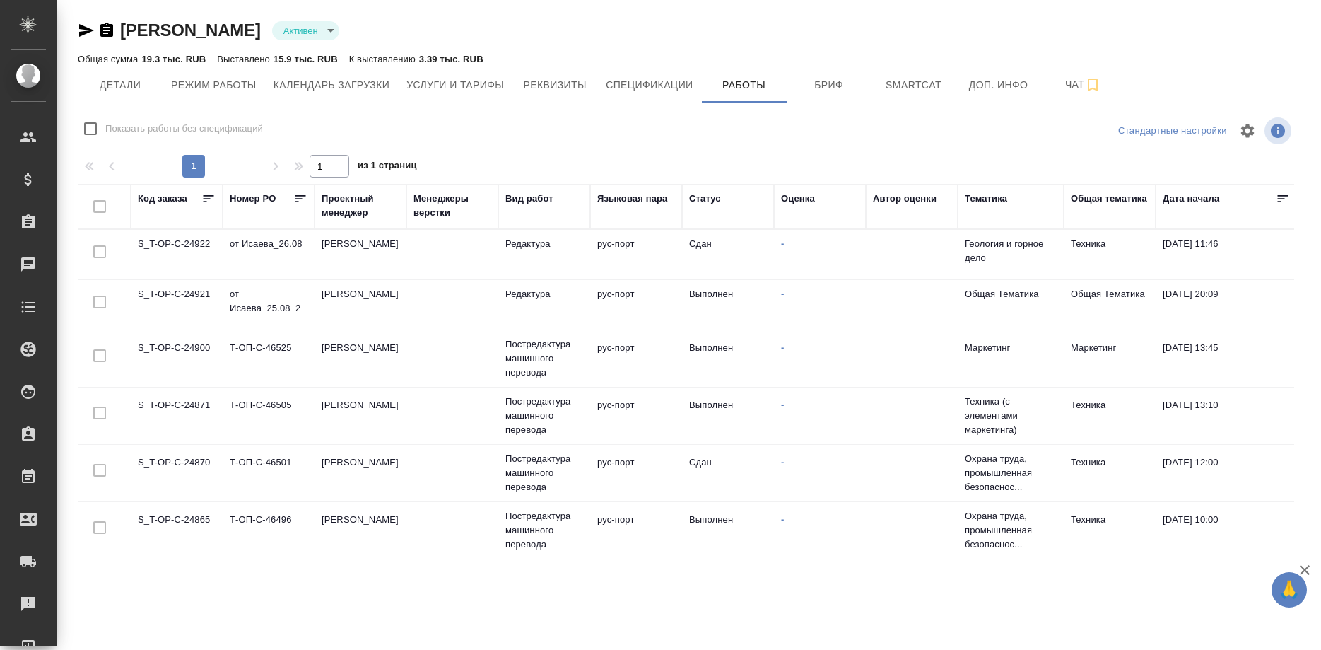
checkbox input "false"
click at [452, 82] on span "Услуги и тарифы" at bounding box center [455, 85] width 98 height 18
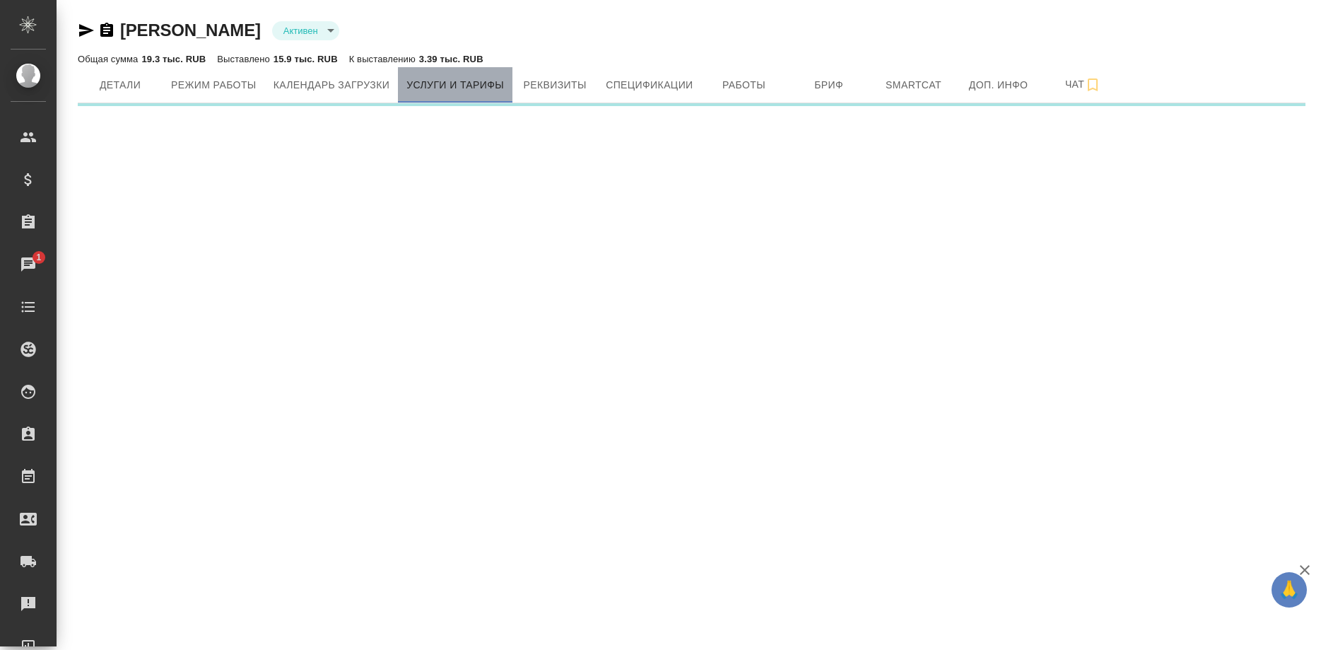
click at [459, 89] on span "Услуги и тарифы" at bounding box center [455, 85] width 98 height 18
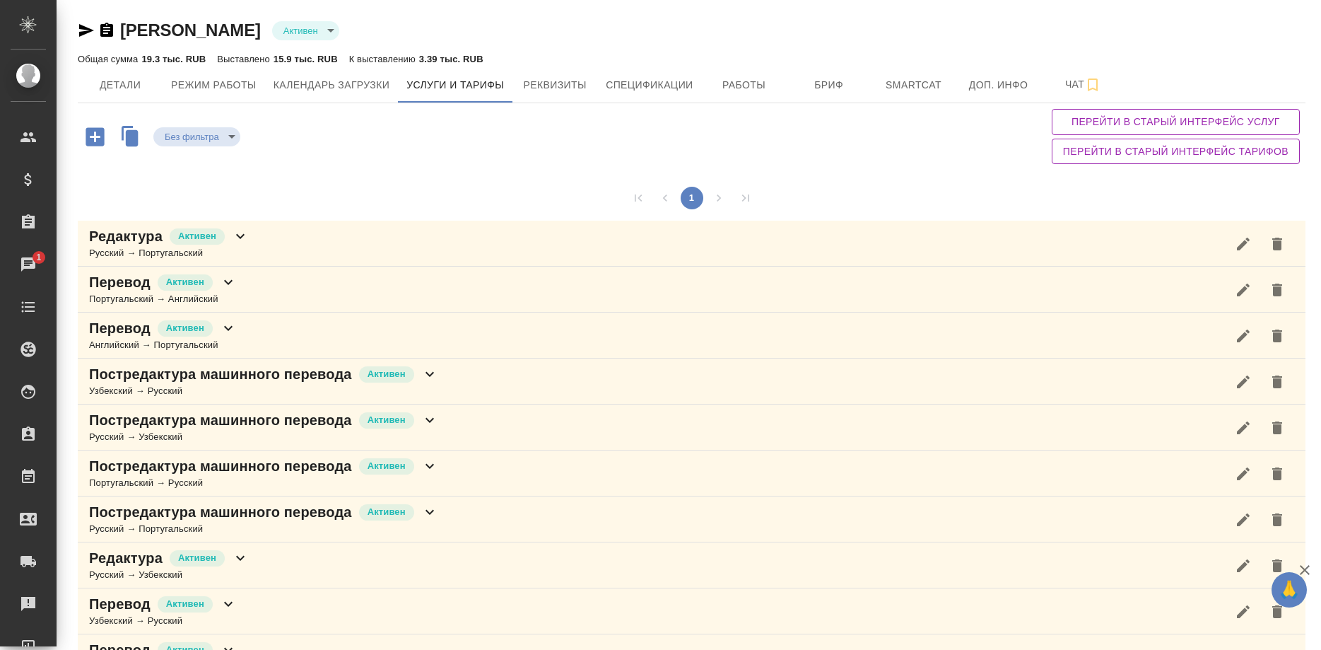
click at [80, 31] on icon "button" at bounding box center [86, 30] width 17 height 17
